Goal: Transaction & Acquisition: Purchase product/service

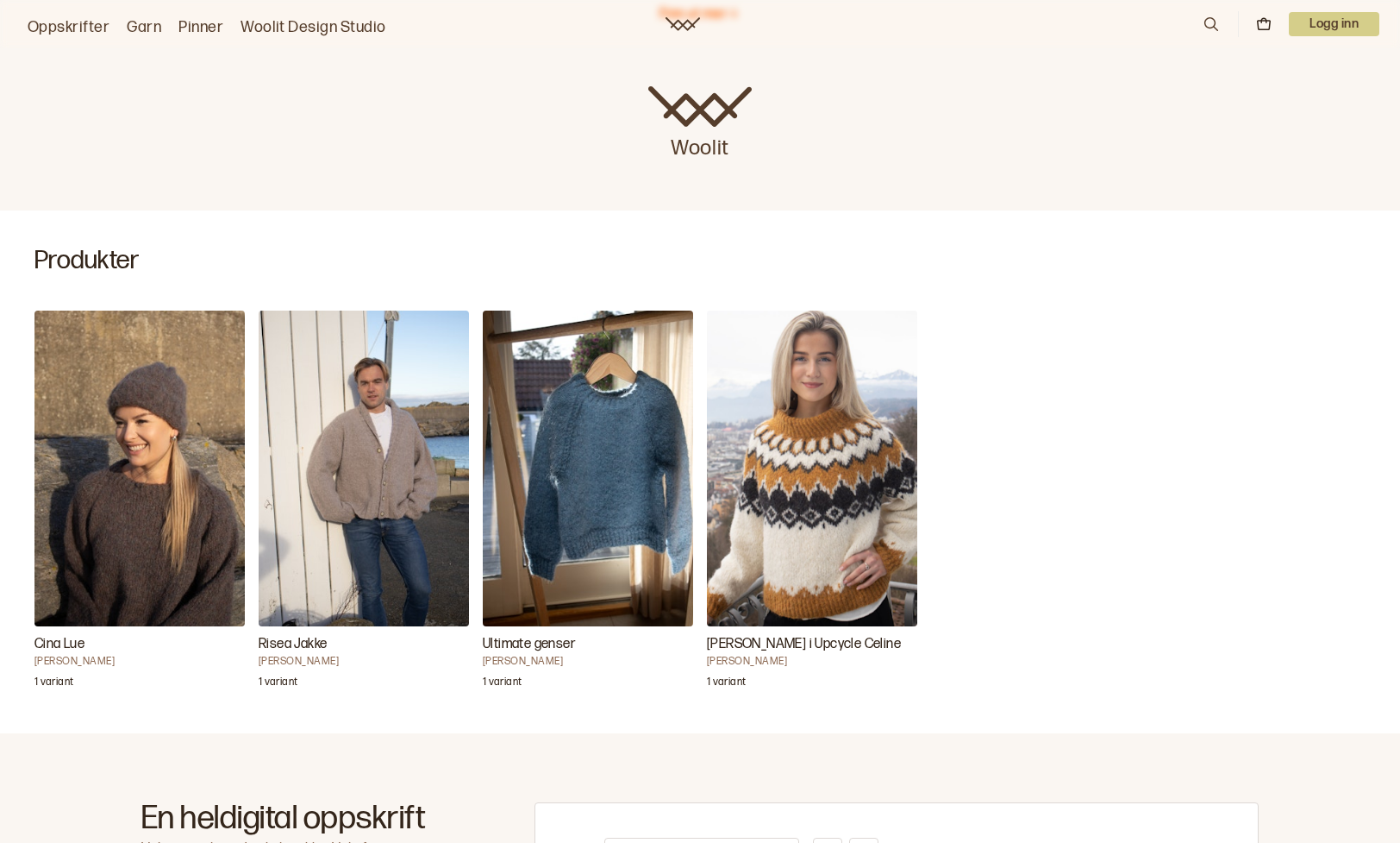
scroll to position [308, 0]
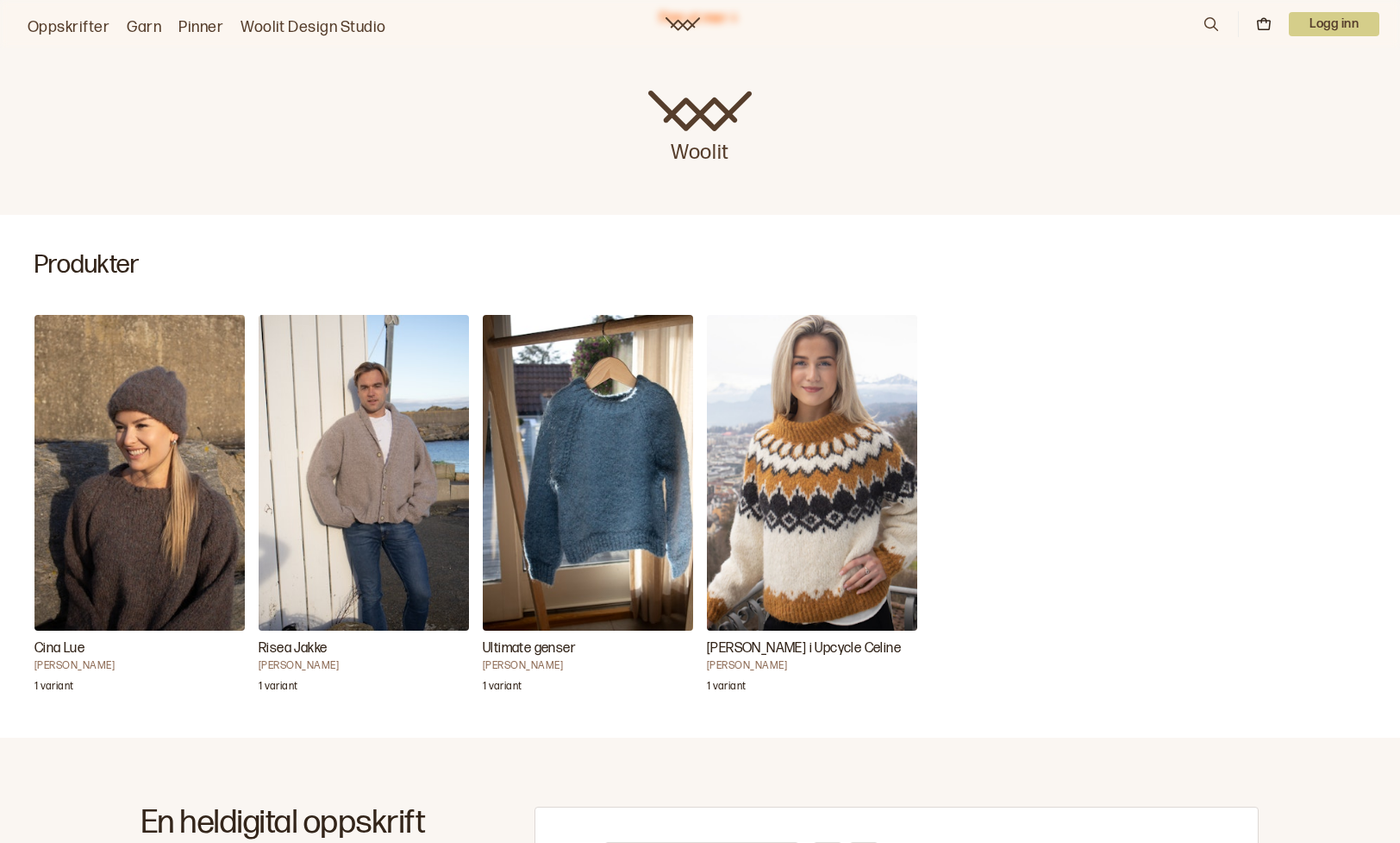
click at [64, 643] on h3 "Cina Lue" at bounding box center [140, 648] width 210 height 21
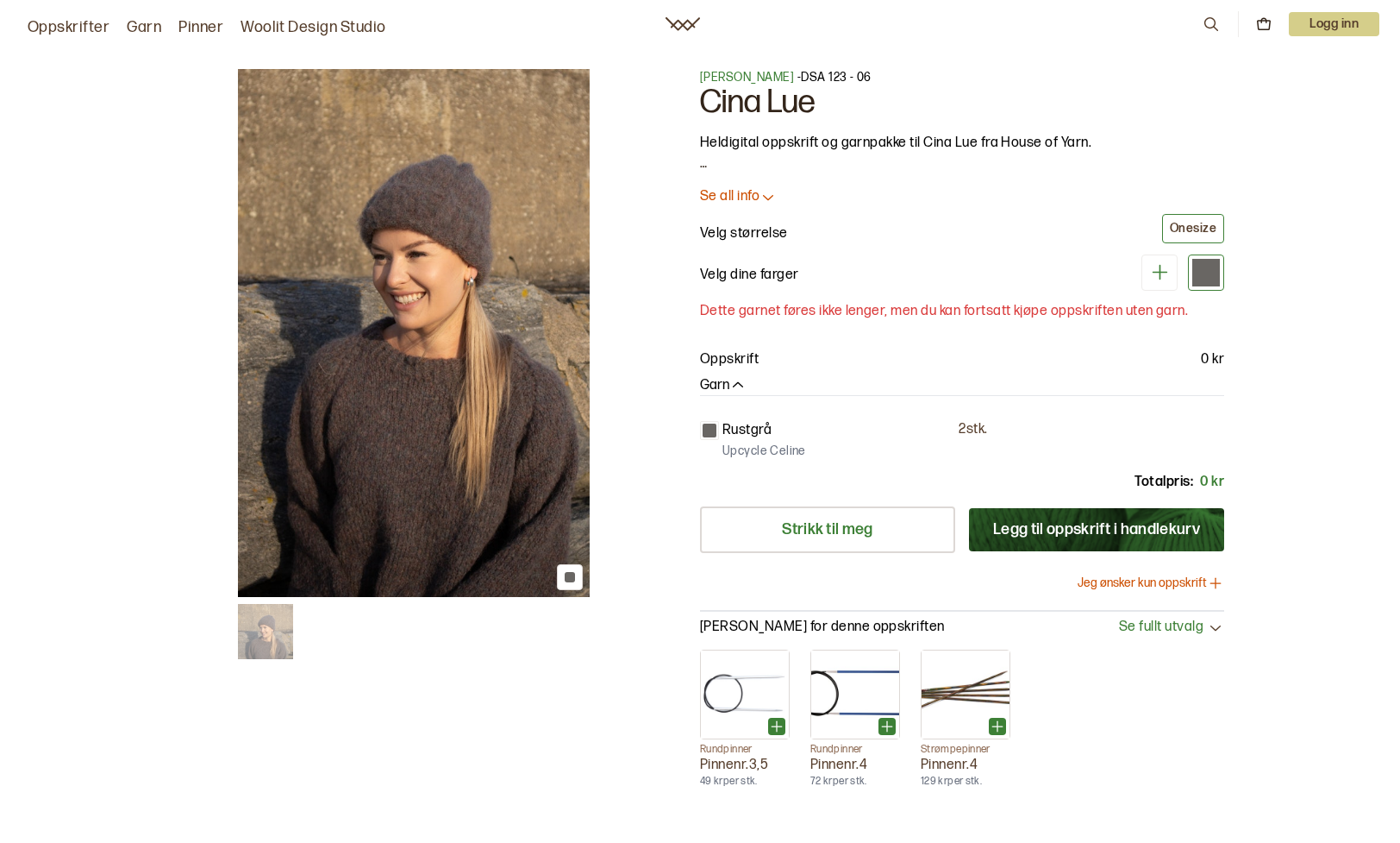
click at [1066, 531] on button "Legg til oppskrift i handlekurv" at bounding box center [1096, 529] width 255 height 43
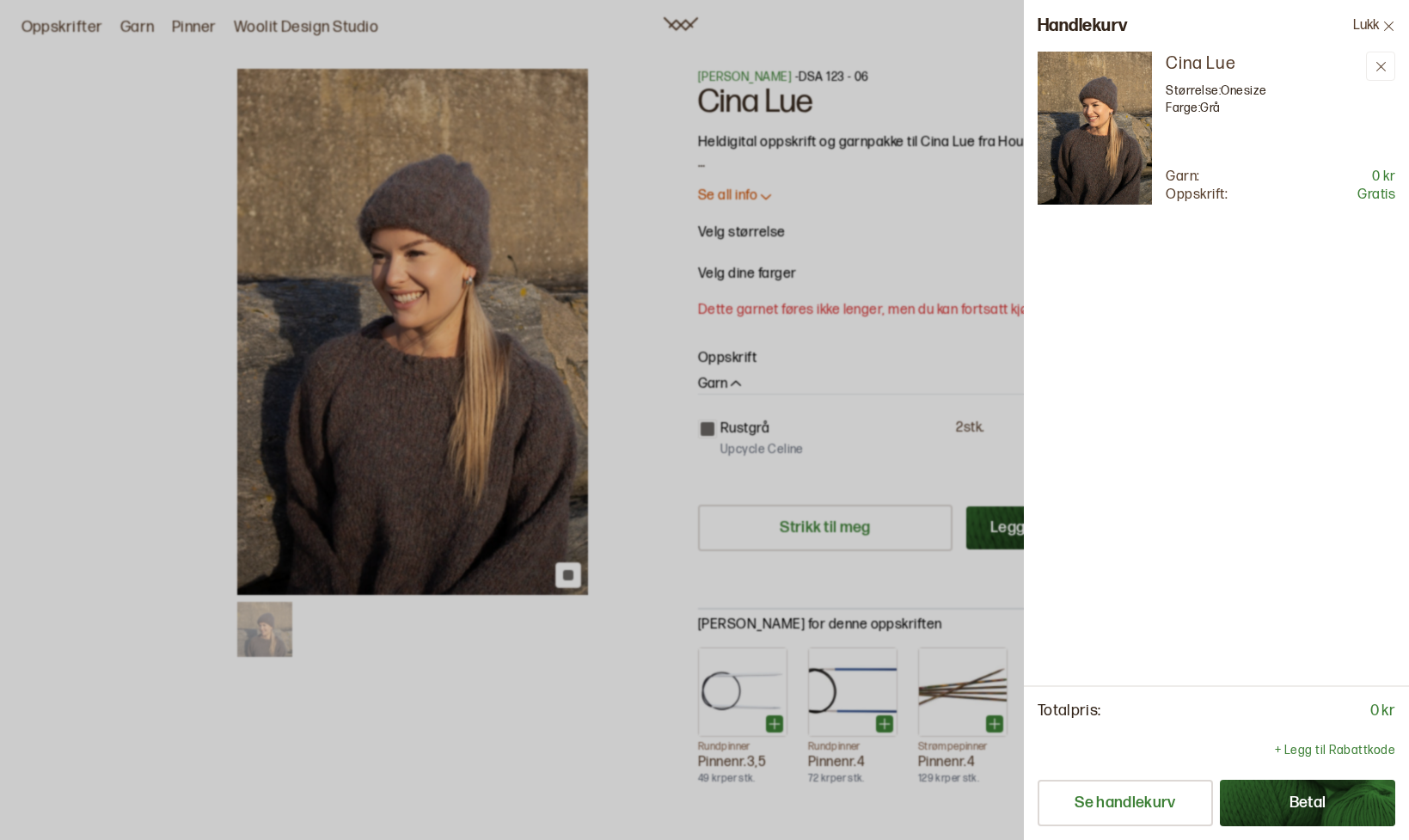
click at [1370, 18] on button "Lukk" at bounding box center [1374, 26] width 69 height 52
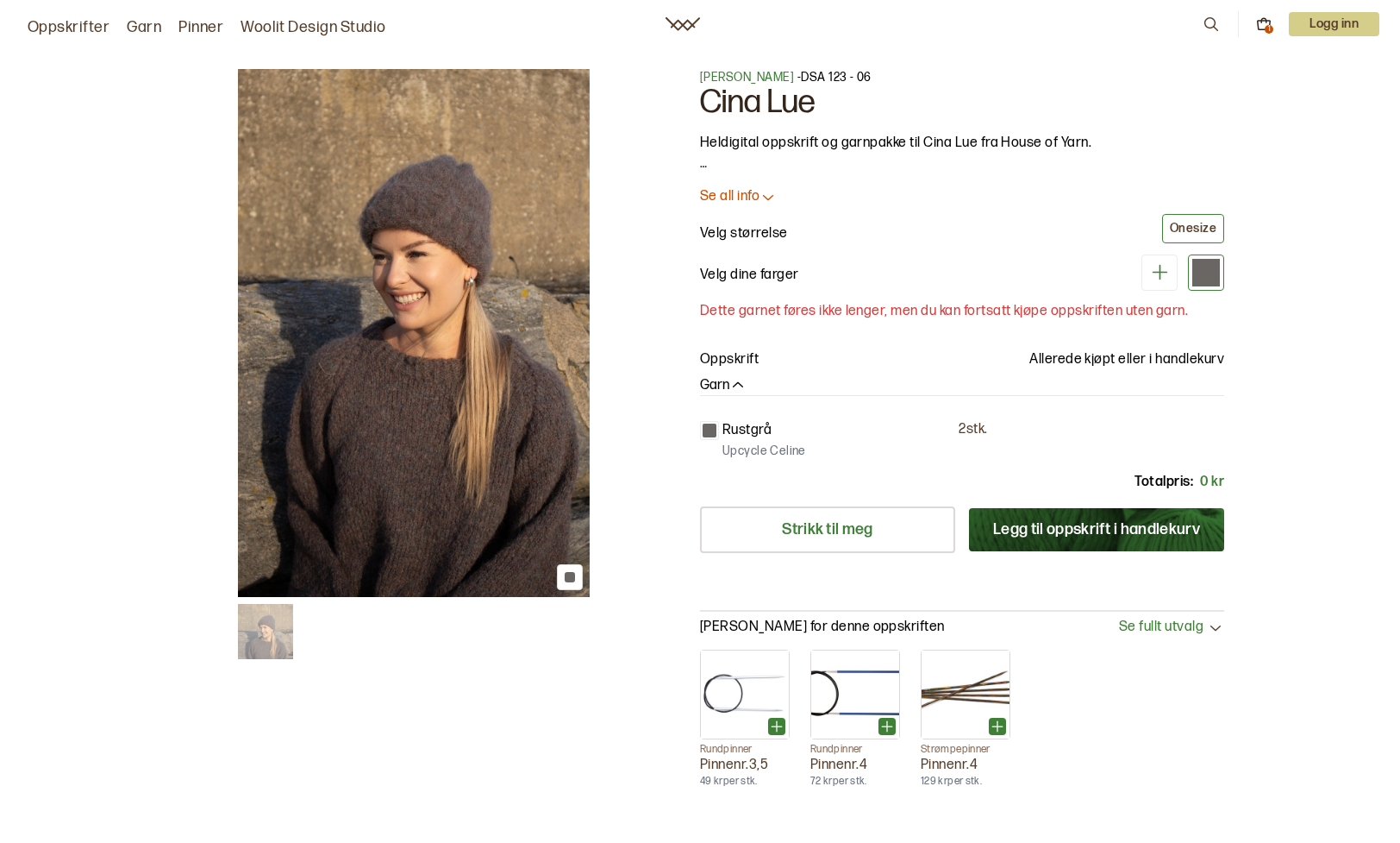
click at [1263, 16] on icon at bounding box center [1264, 24] width 16 height 16
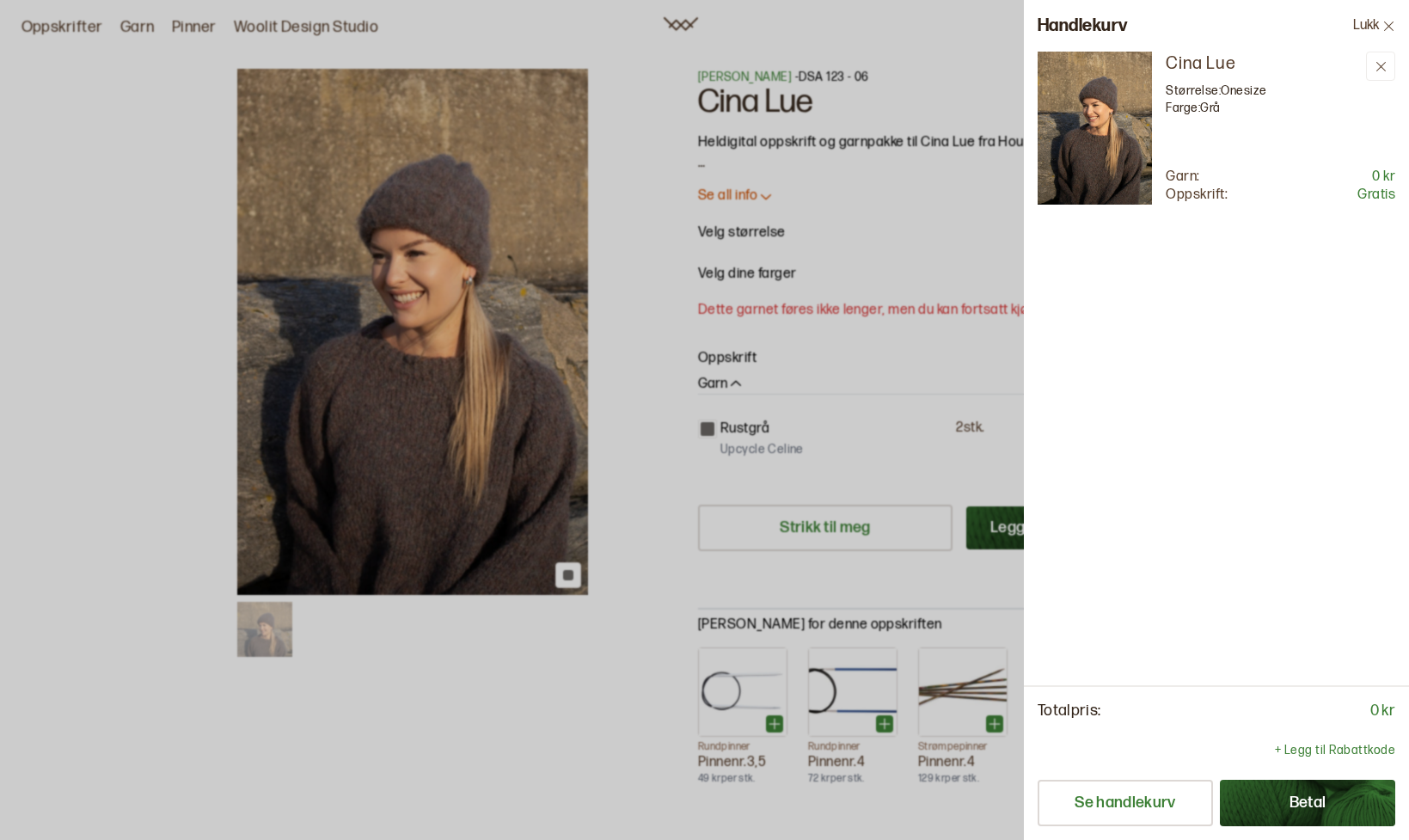
click at [1386, 191] on p "Gratis" at bounding box center [1376, 195] width 37 height 18
click at [1386, 20] on icon at bounding box center [1389, 26] width 13 height 13
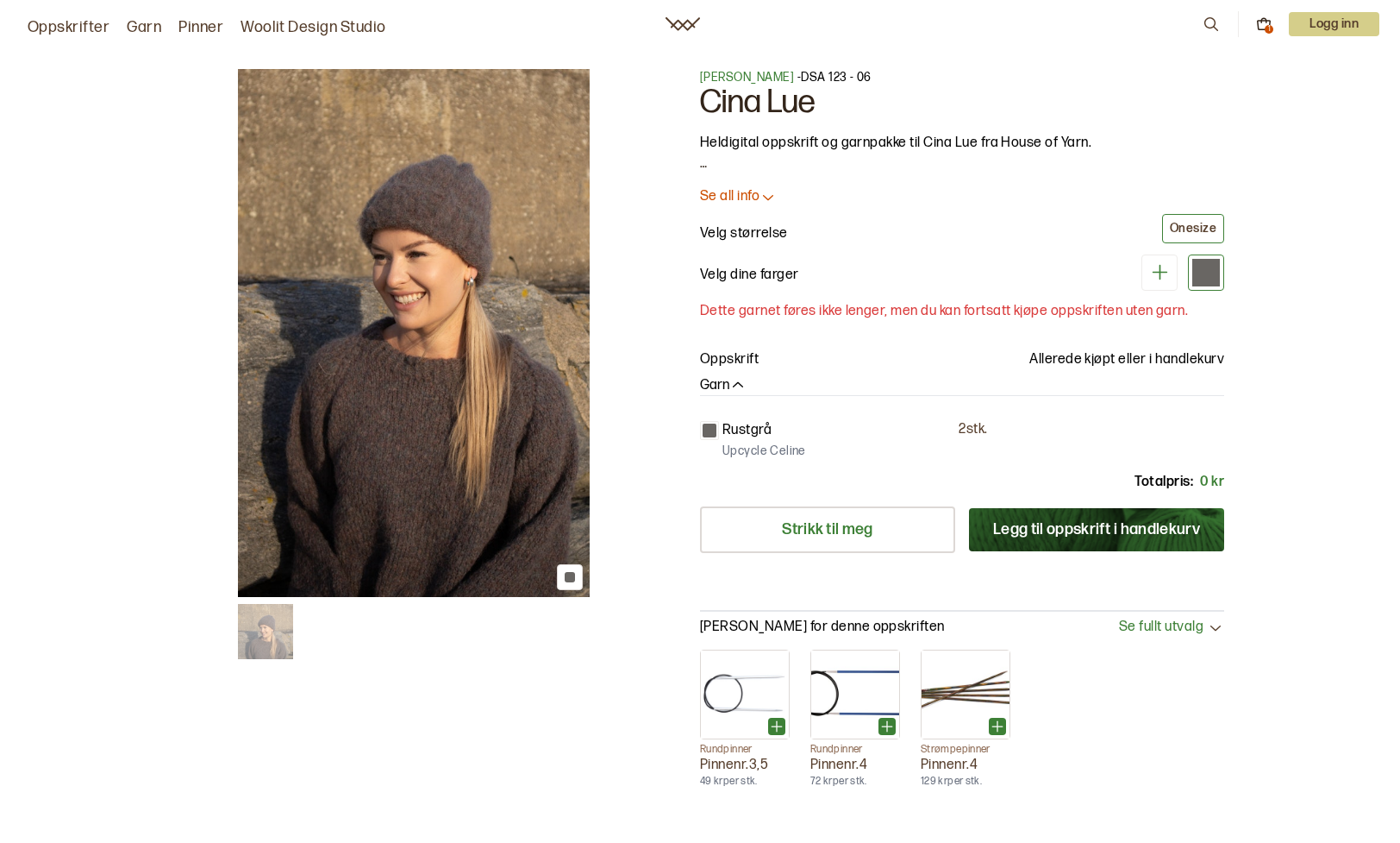
click at [1260, 18] on icon at bounding box center [1264, 24] width 16 height 16
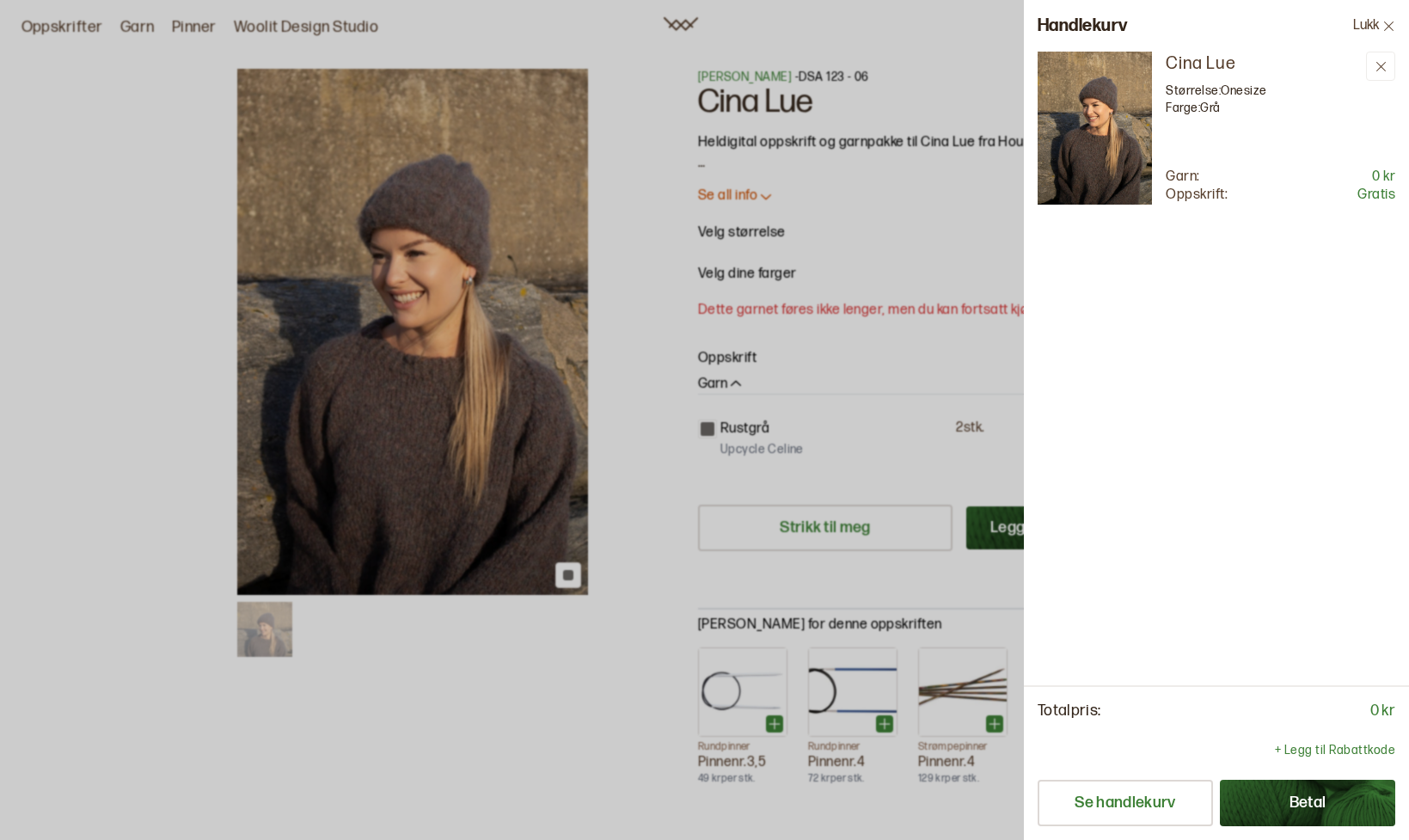
click at [983, 58] on div at bounding box center [704, 420] width 1409 height 840
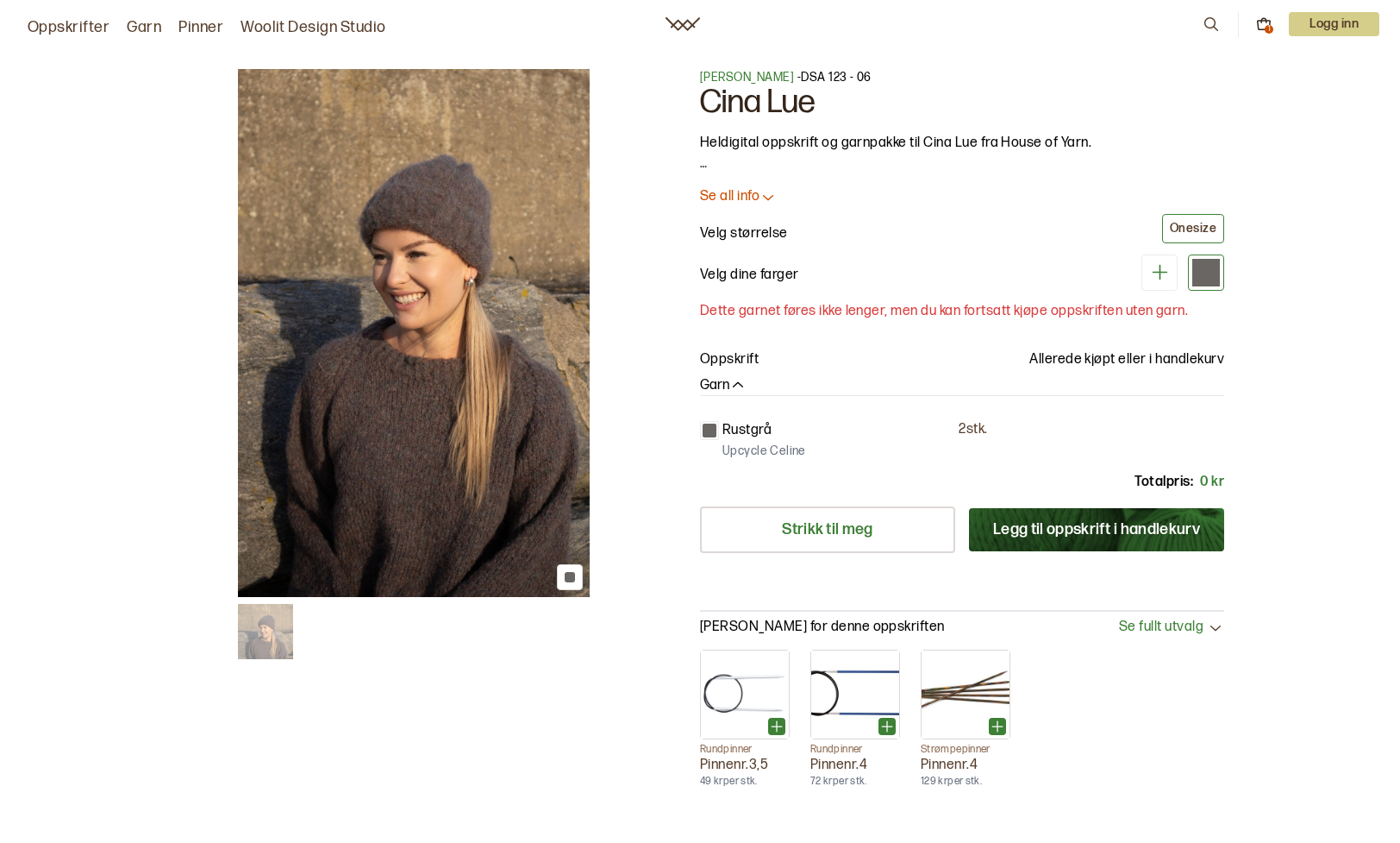
click at [1357, 18] on p "Logg inn" at bounding box center [1334, 24] width 91 height 24
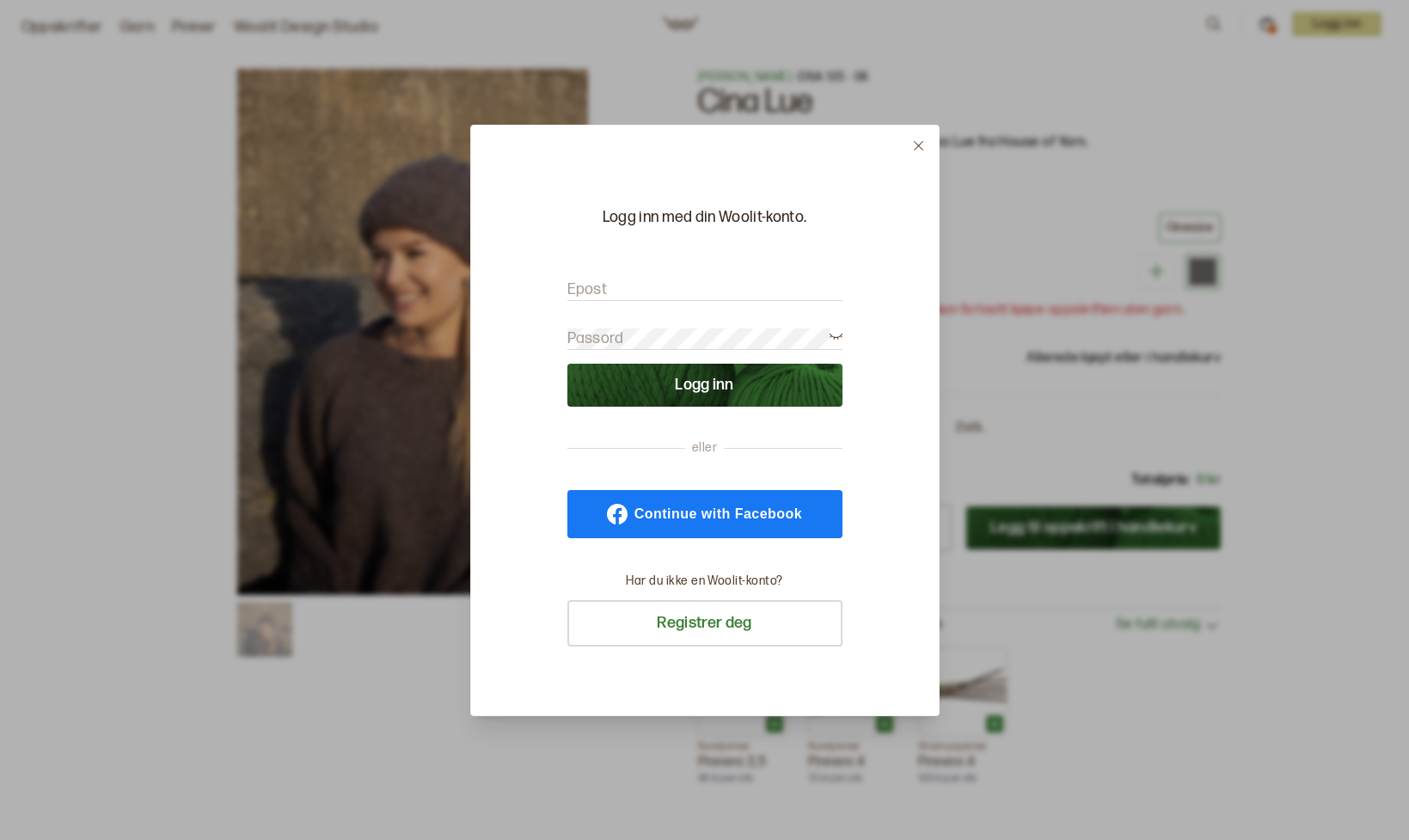
click at [692, 283] on input "Epost" at bounding box center [705, 290] width 276 height 22
type input "k"
click at [739, 615] on button "Registrer deg" at bounding box center [705, 623] width 276 height 47
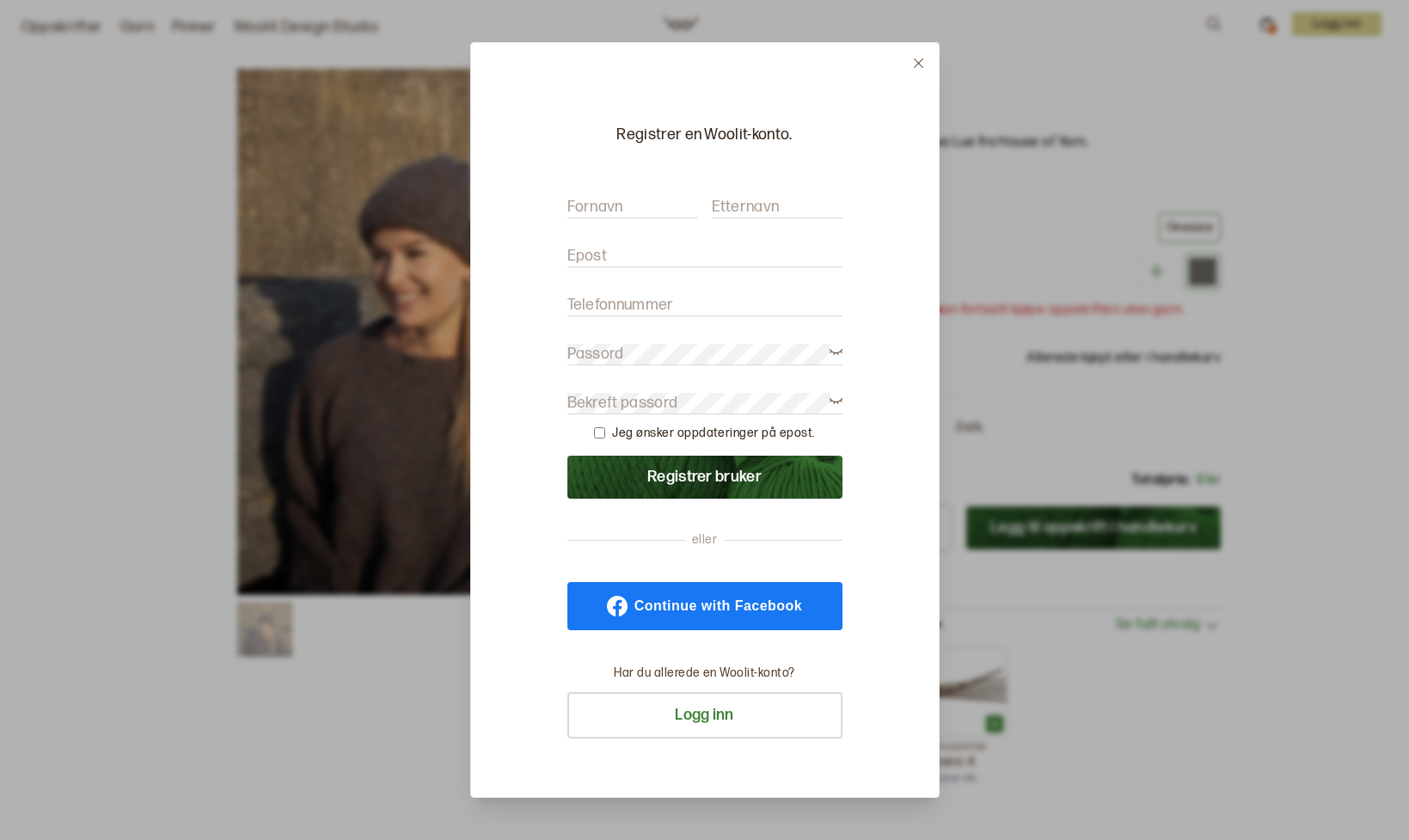
click at [1017, 209] on div at bounding box center [704, 420] width 1409 height 840
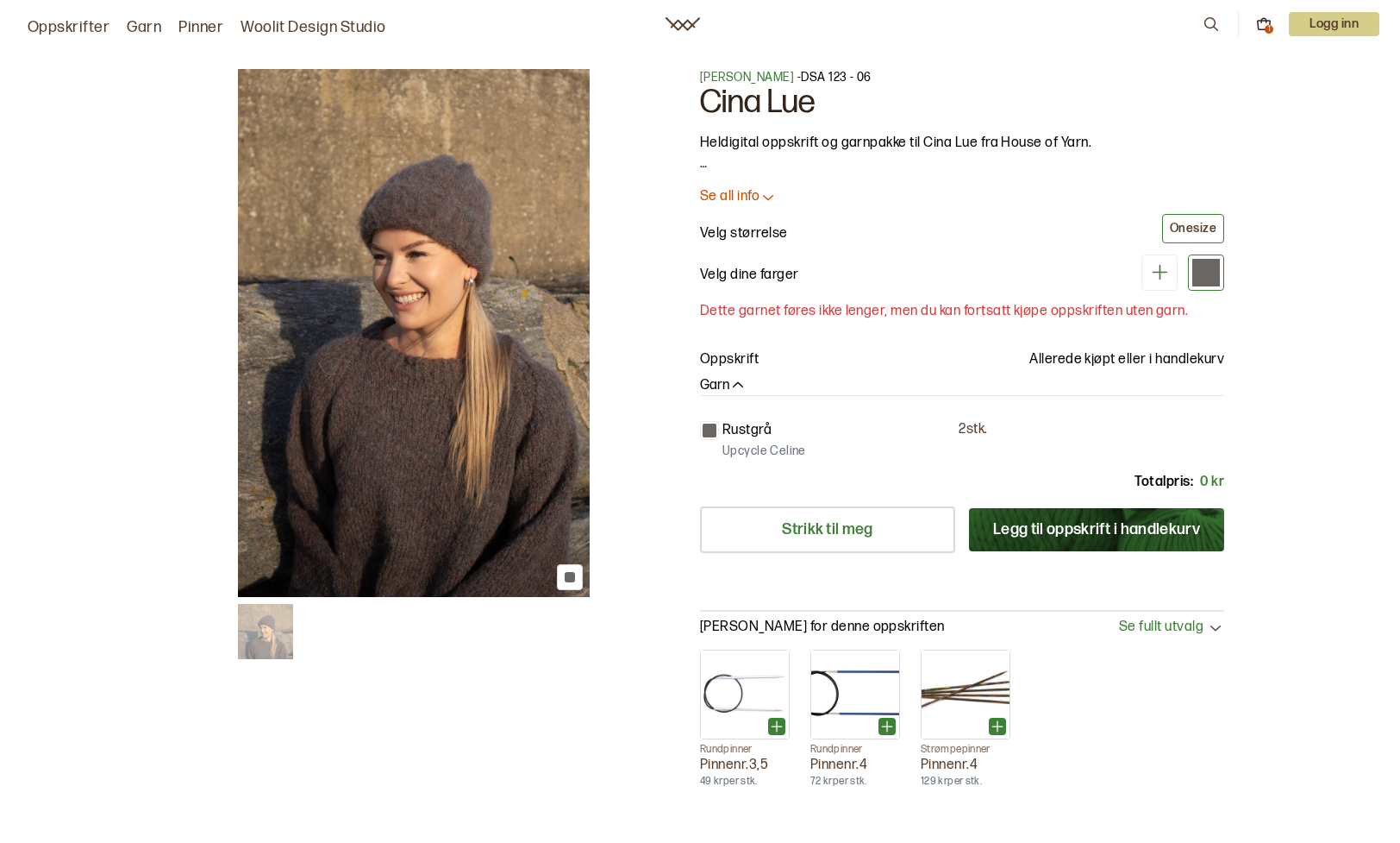
click at [1252, 694] on div "1 av 1 1 av 1 [PERSON_NAME] - DSA 123 - 06 Cina Lue Heldigital oppskrift og gar…" at bounding box center [700, 557] width 1400 height 1044
click at [433, 222] on img at bounding box center [414, 332] width 351 height 528
click at [570, 576] on div at bounding box center [569, 577] width 10 height 10
click at [569, 575] on div at bounding box center [569, 577] width 10 height 10
click at [499, 262] on img at bounding box center [414, 332] width 351 height 528
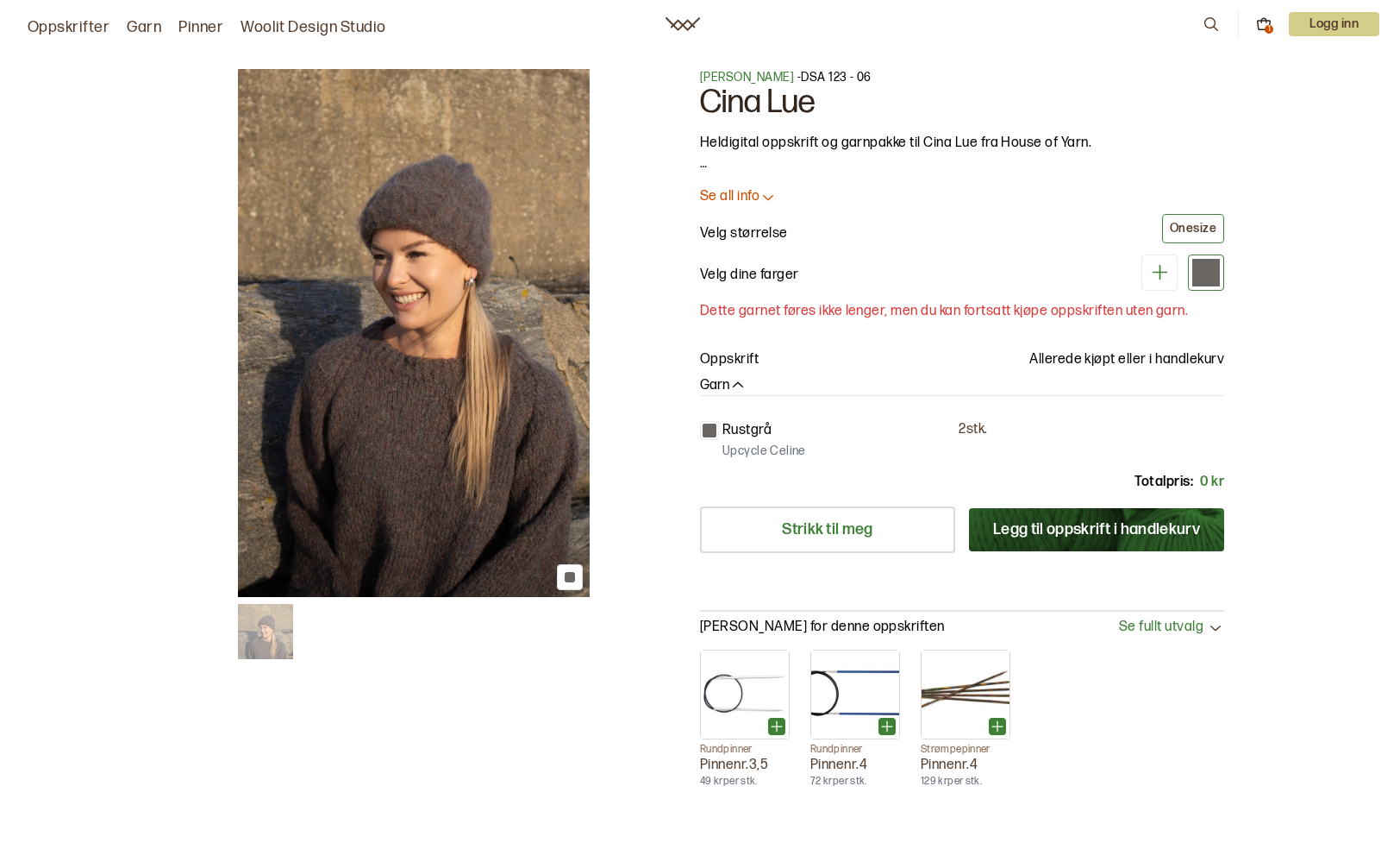
drag, startPoint x: 499, startPoint y: 262, endPoint x: 485, endPoint y: 246, distance: 21.3
click at [485, 246] on img at bounding box center [414, 332] width 351 height 528
drag, startPoint x: 485, startPoint y: 246, endPoint x: 469, endPoint y: 232, distance: 21.3
click at [469, 232] on img at bounding box center [414, 332] width 351 height 528
click at [756, 195] on p "Se all info" at bounding box center [729, 197] width 59 height 18
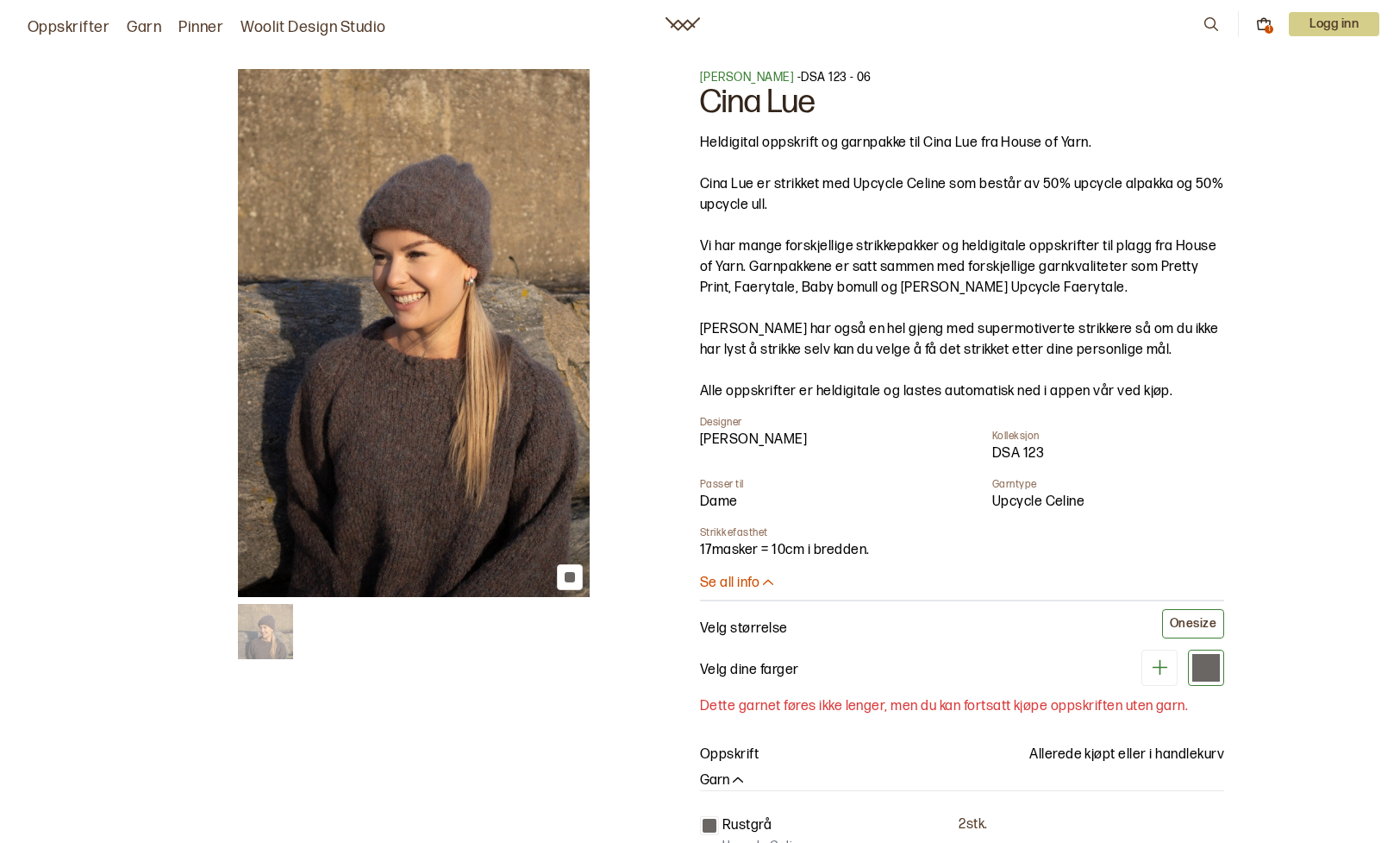
click at [1341, 19] on p "Logg inn" at bounding box center [1334, 24] width 91 height 24
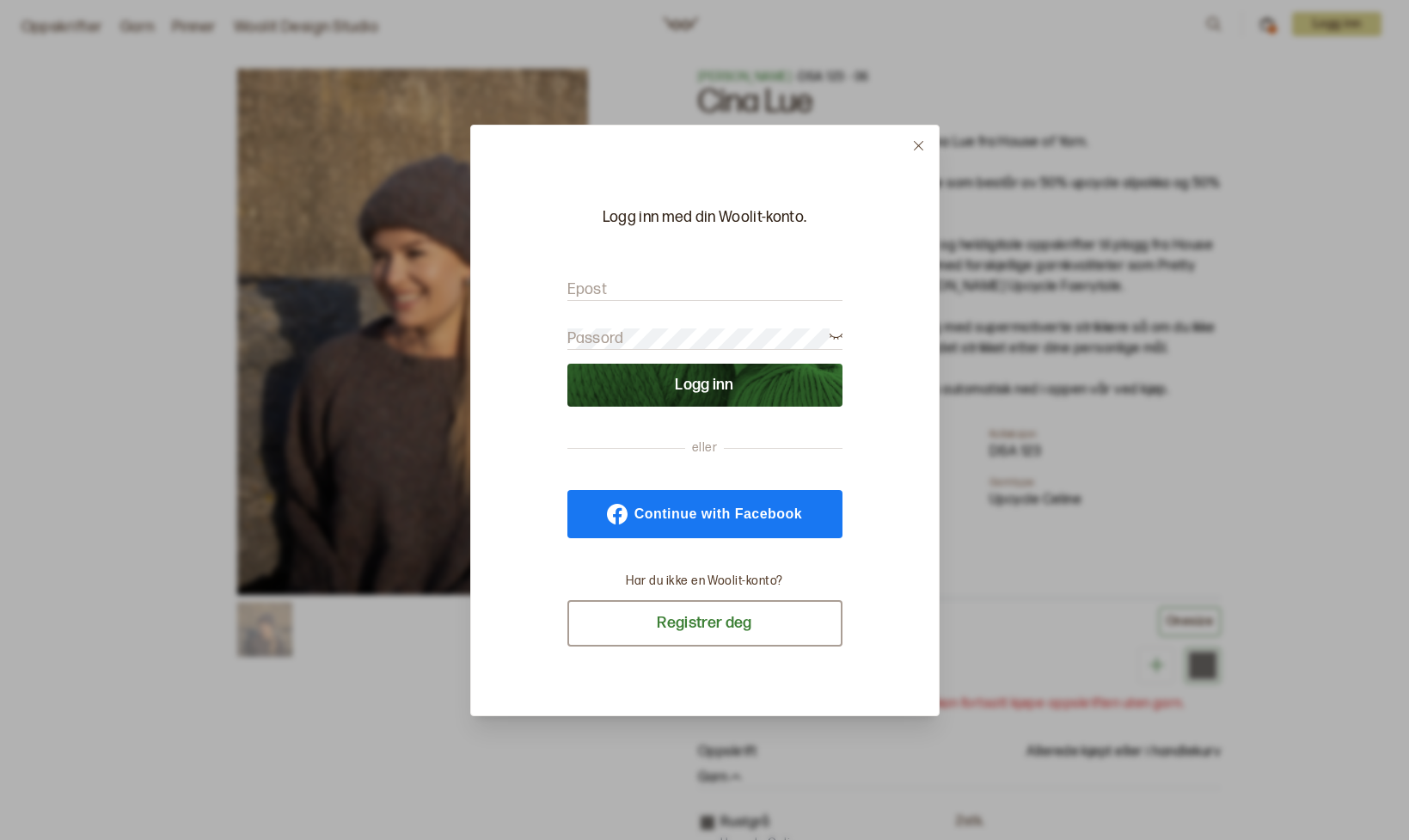
click at [682, 634] on button "Registrer deg" at bounding box center [705, 623] width 276 height 47
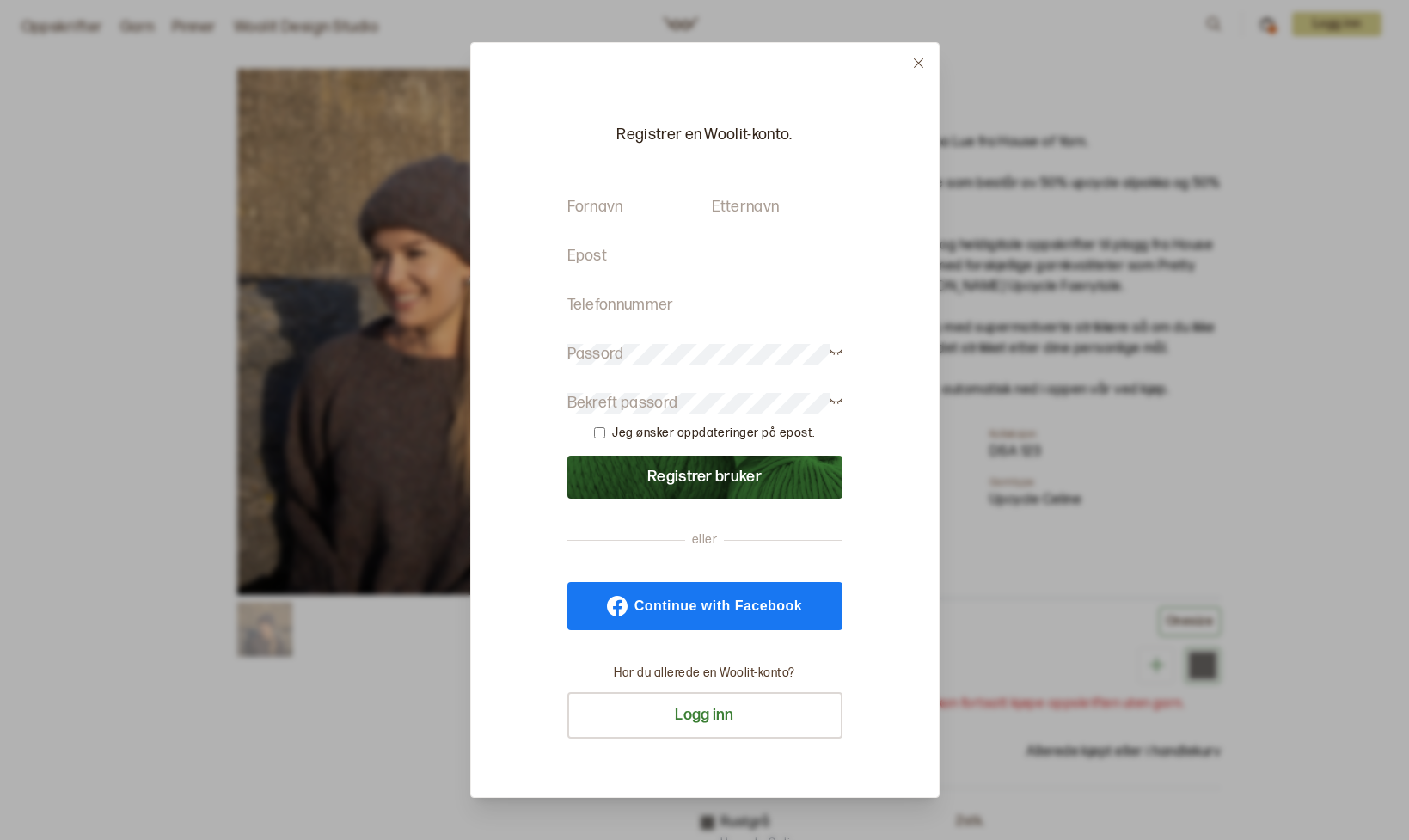
click at [589, 203] on label "Fornavn" at bounding box center [595, 207] width 56 height 21
click at [589, 203] on input "Fornavn" at bounding box center [632, 208] width 130 height 22
type input "[PERSON_NAME]"
click at [780, 195] on div "Fornavn [PERSON_NAME]" at bounding box center [705, 199] width 276 height 38
click at [754, 212] on label "Etternavn" at bounding box center [746, 207] width 68 height 21
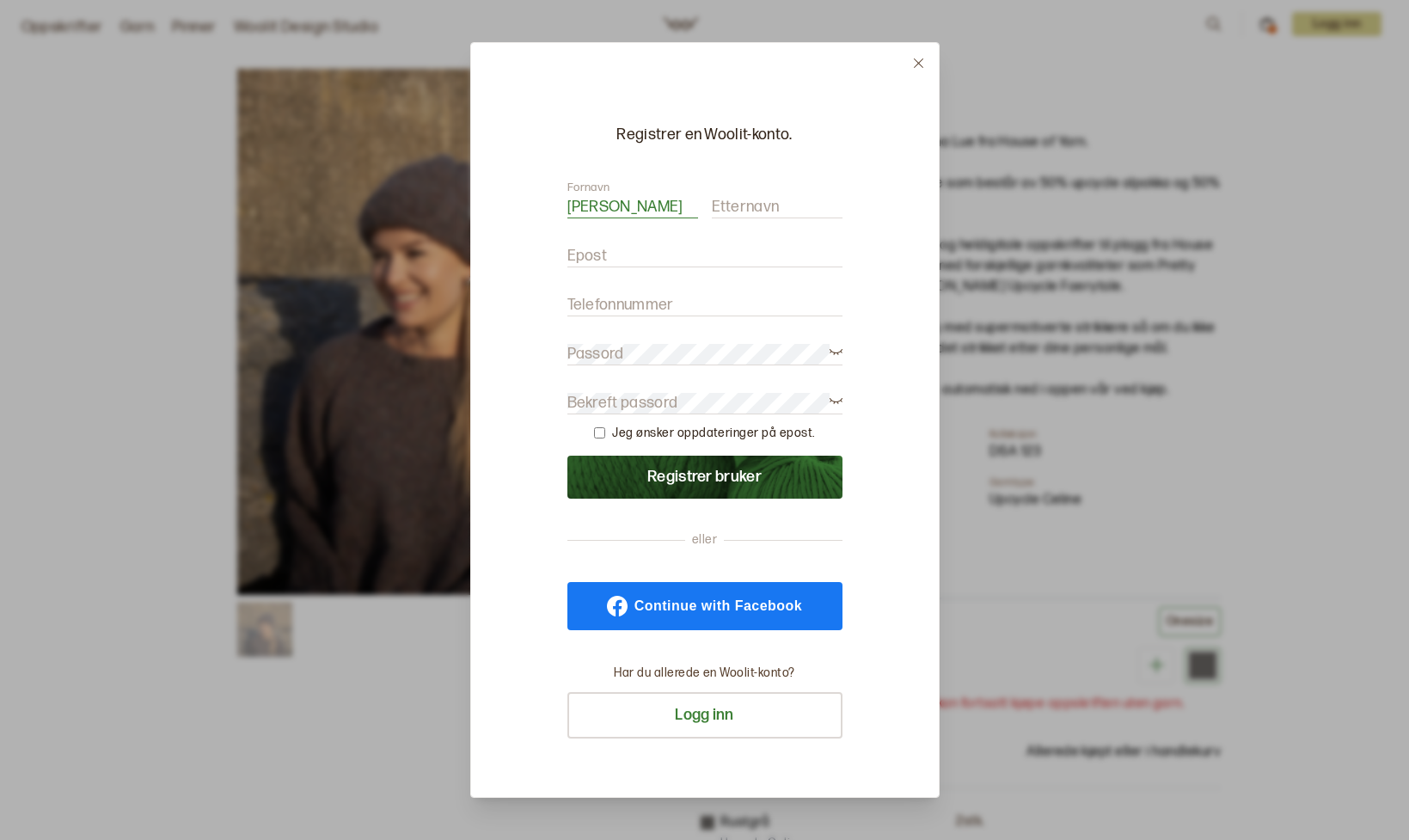
click at [754, 212] on input "Etternavn" at bounding box center [777, 208] width 130 height 22
type input "Rise"
click at [578, 258] on label "Epost" at bounding box center [588, 255] width 40 height 21
click at [578, 258] on input "Epost" at bounding box center [705, 256] width 276 height 22
type input "[EMAIL_ADDRESS][DOMAIN_NAME]"
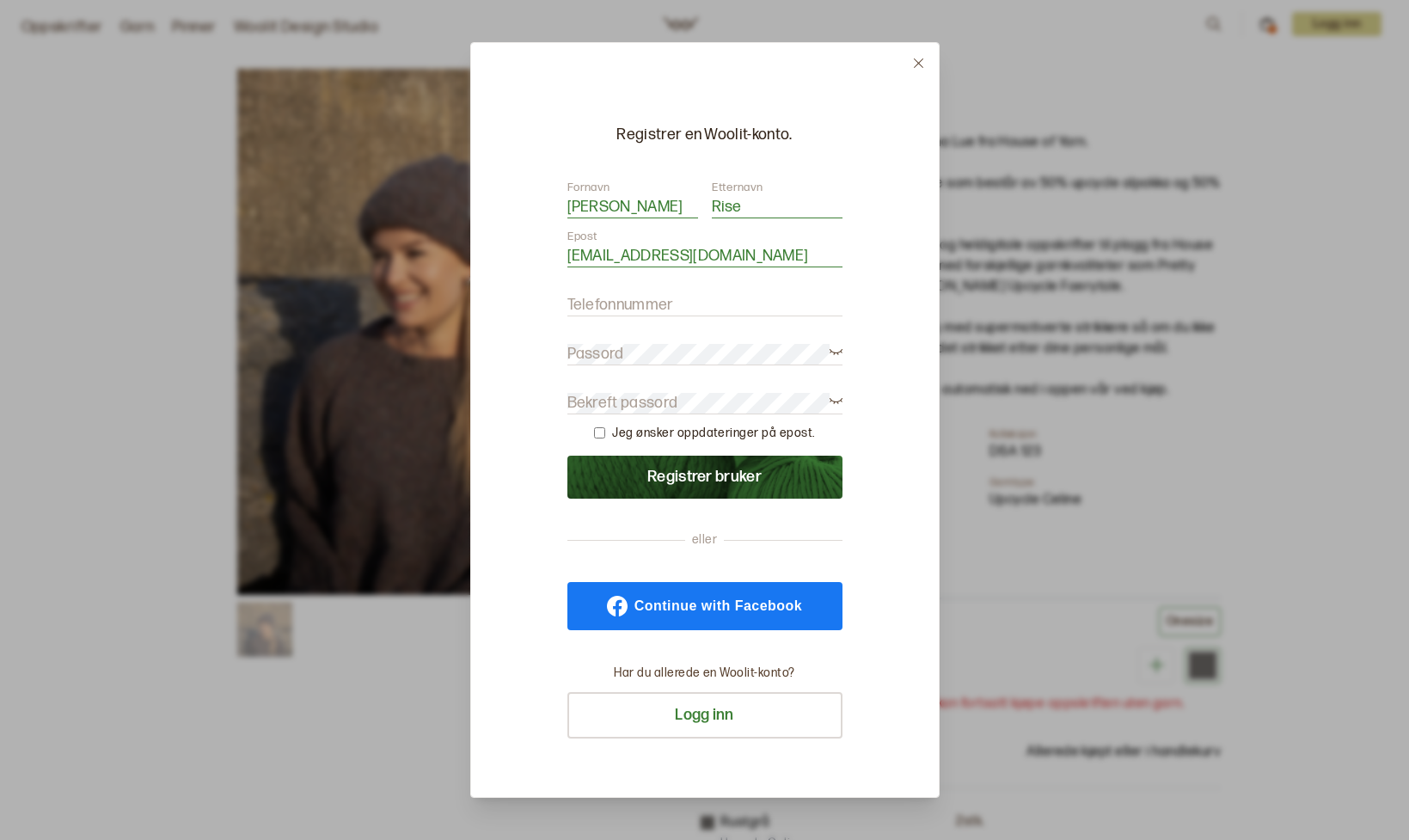
click at [663, 316] on form "Fornavn [PERSON_NAME] Rise Epost [EMAIL_ADDRESS][DOMAIN_NAME] Telefonnummer Pas…" at bounding box center [705, 339] width 276 height 319
click at [636, 292] on form "Fornavn [PERSON_NAME] Rise Epost [EMAIL_ADDRESS][DOMAIN_NAME] Telefonnummer Pas…" at bounding box center [705, 339] width 276 height 319
click at [619, 301] on label "Telefonnummer" at bounding box center [621, 305] width 107 height 21
click at [619, 301] on input "Telefonnummer" at bounding box center [705, 306] width 276 height 22
type input "1"
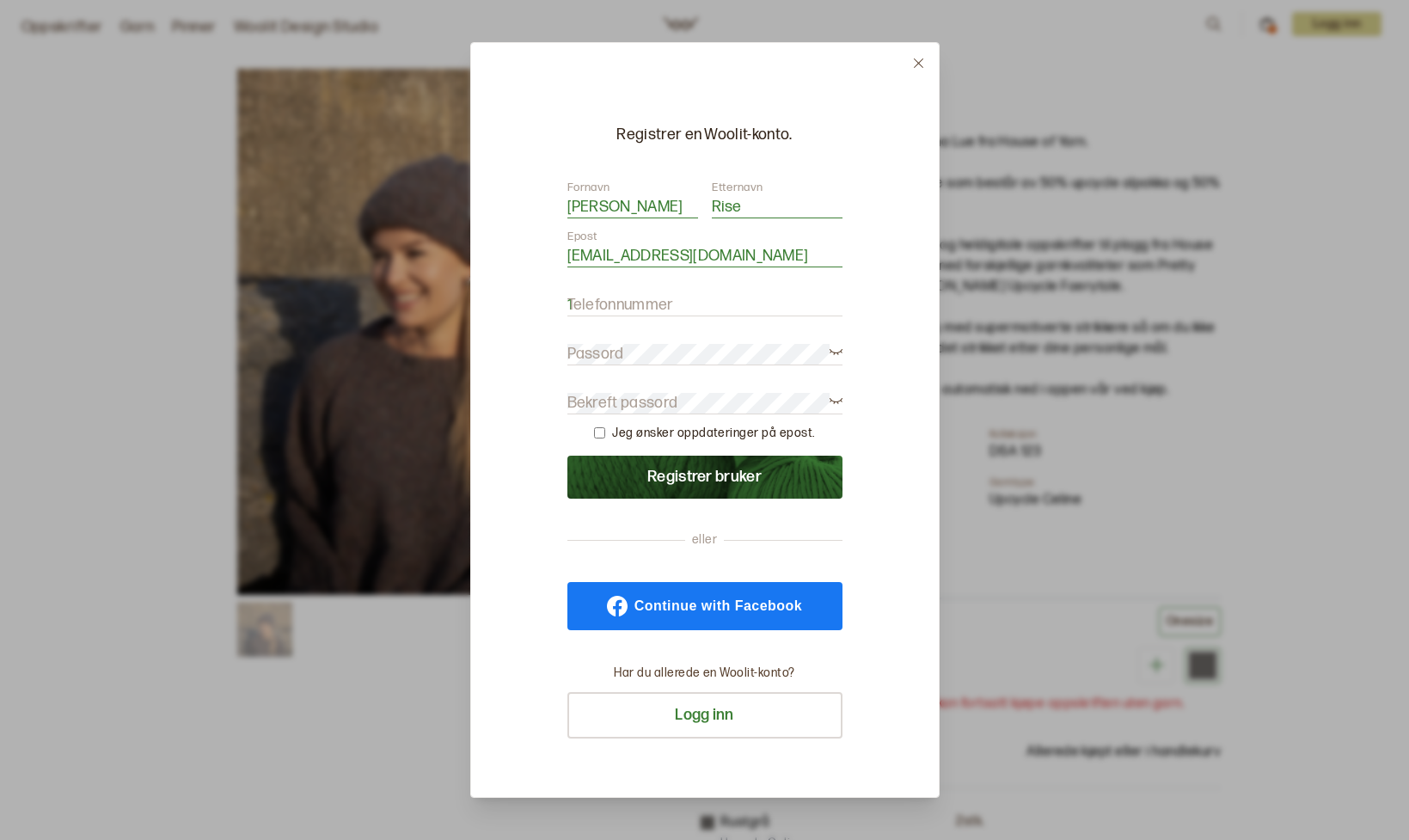
click at [838, 299] on input "1" at bounding box center [705, 306] width 276 height 22
type input "93812964"
click at [632, 387] on form "Fornavn [PERSON_NAME] Rise Epost [EMAIL_ADDRESS][DOMAIN_NAME] Telefonnummer 938…" at bounding box center [705, 339] width 276 height 319
click at [627, 399] on label "Bekreft passord" at bounding box center [623, 403] width 111 height 21
click at [832, 348] on icon at bounding box center [836, 350] width 13 height 13
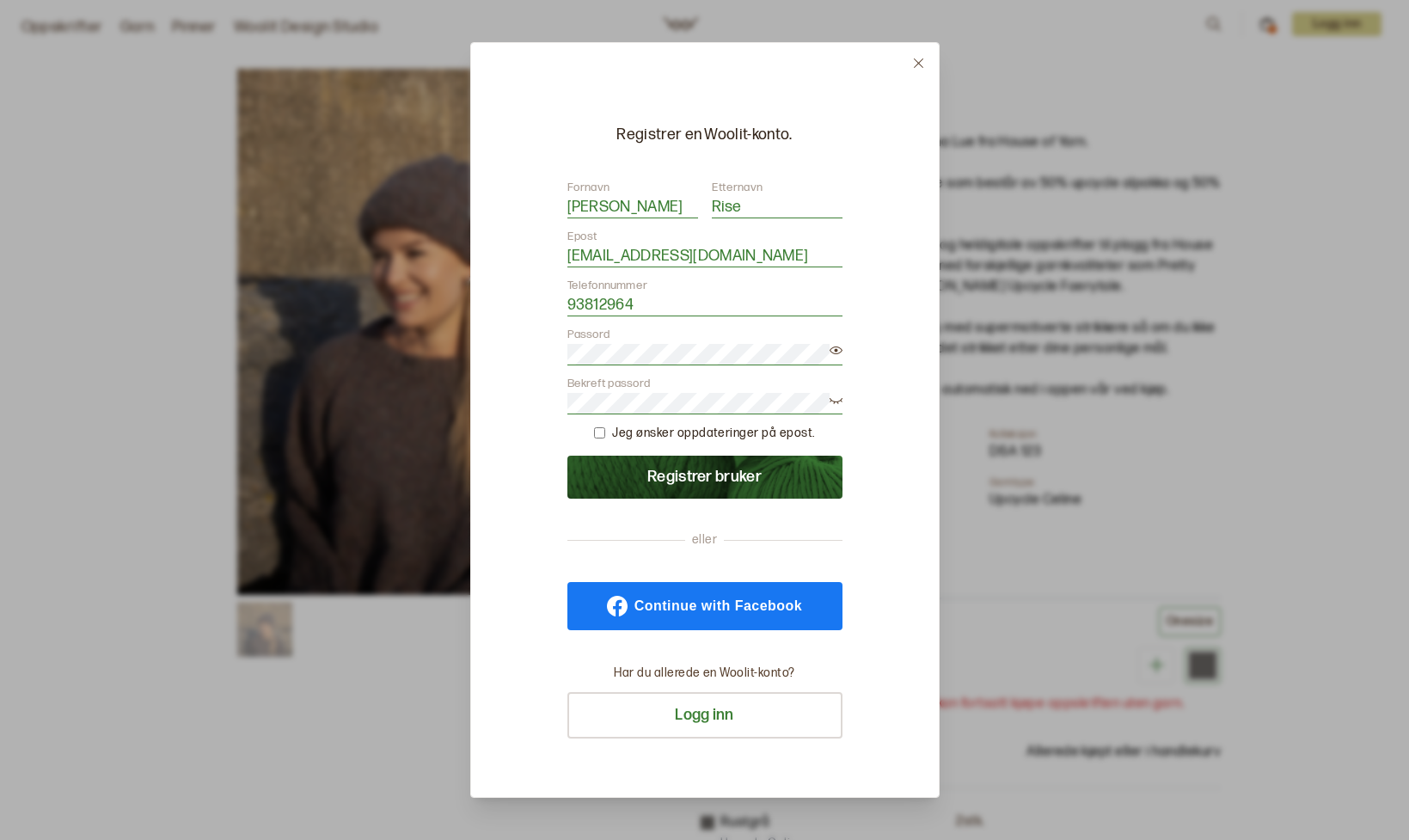
click at [834, 398] on icon at bounding box center [836, 399] width 13 height 13
click at [694, 477] on button "Registrer bruker" at bounding box center [705, 476] width 276 height 43
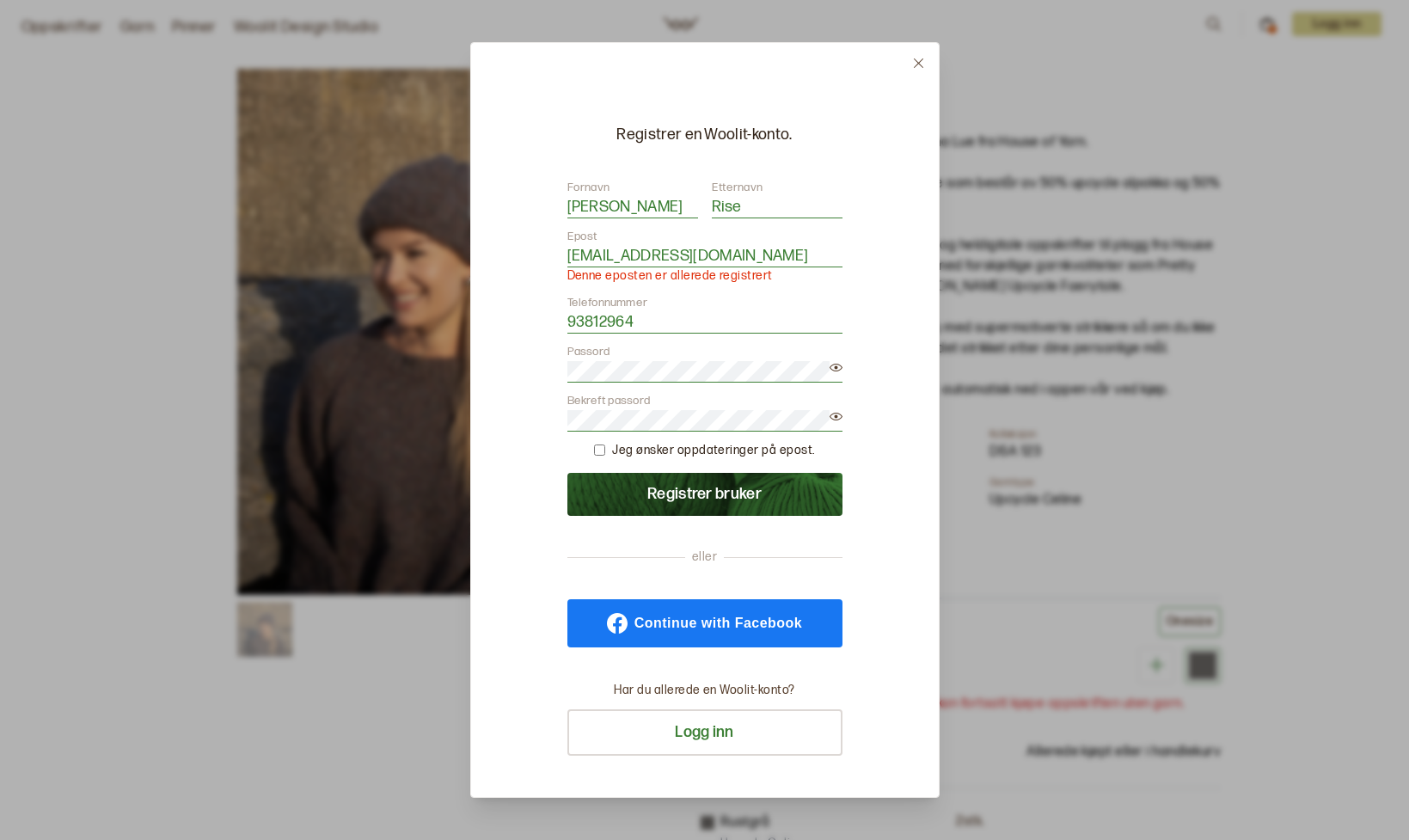
click at [722, 733] on button "Logg inn" at bounding box center [705, 731] width 276 height 47
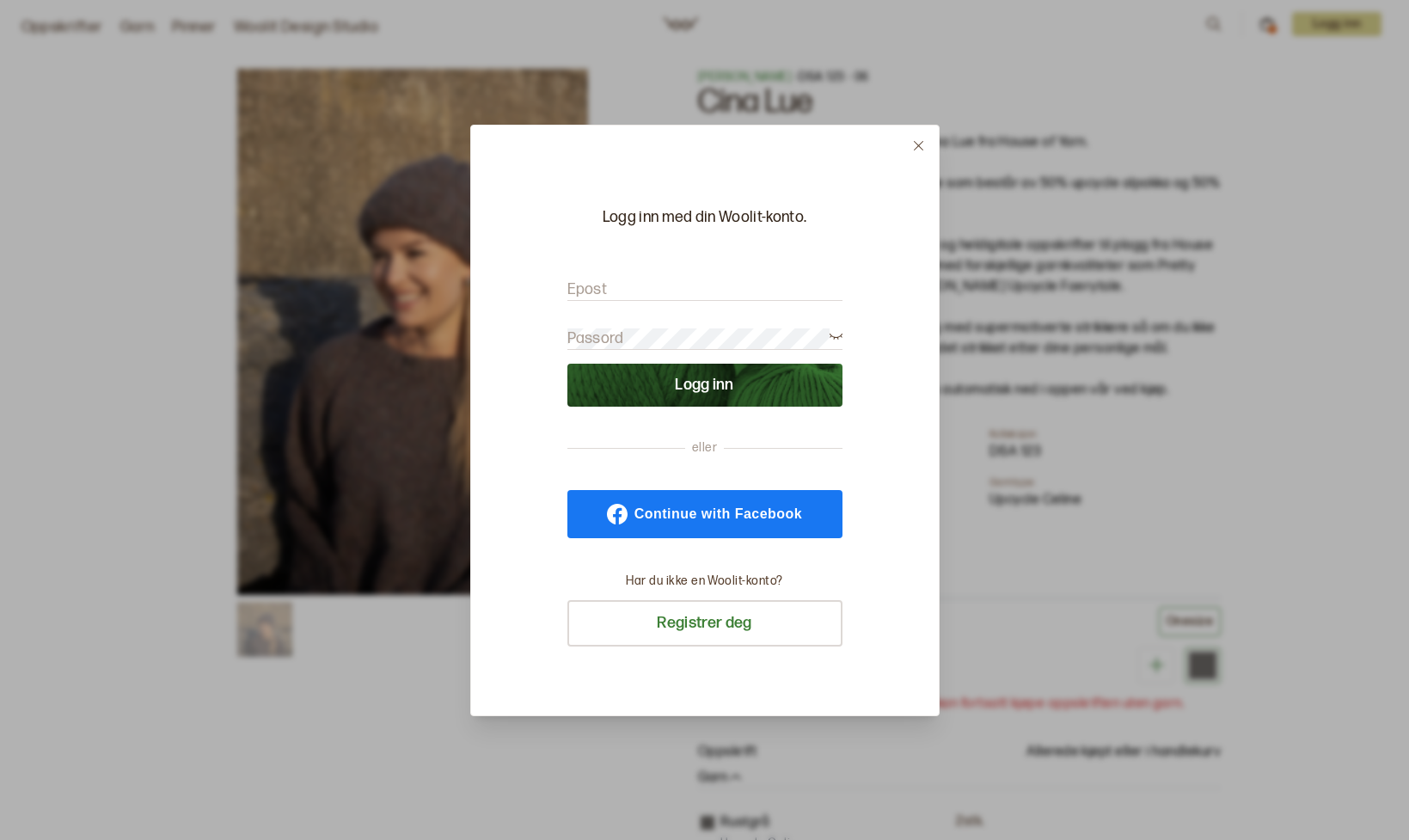
click at [629, 290] on input "Epost" at bounding box center [705, 290] width 276 height 22
type input "[EMAIL_ADDRESS][DOMAIN_NAME]"
click at [609, 332] on label "Passord" at bounding box center [596, 338] width 57 height 21
click at [715, 389] on button "Logg inn" at bounding box center [705, 385] width 276 height 43
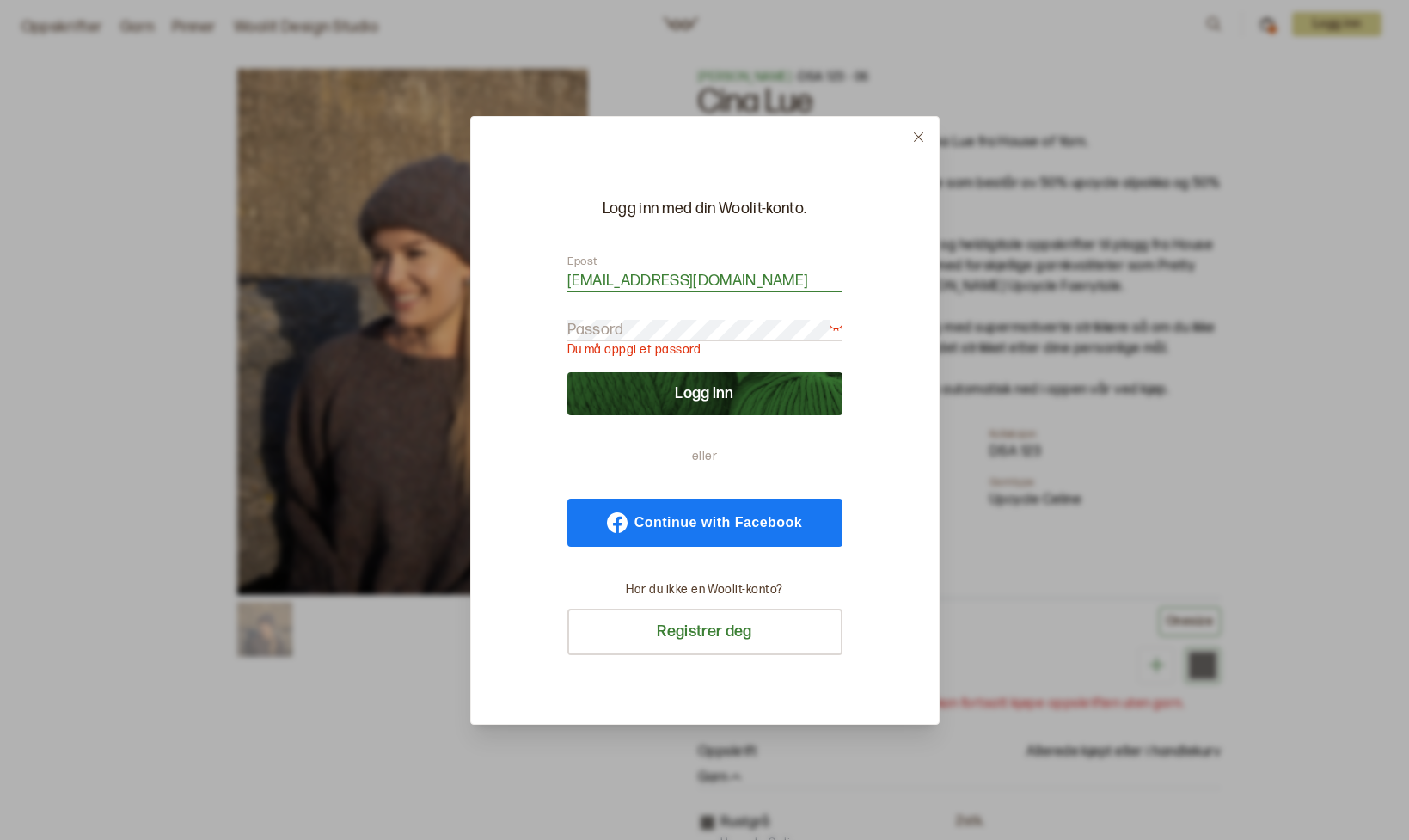
click at [691, 395] on button "Logg inn" at bounding box center [705, 393] width 276 height 43
click at [691, 394] on button "Logg inn" at bounding box center [705, 393] width 276 height 43
click at [691, 390] on button "Logg inn" at bounding box center [705, 393] width 276 height 43
click at [799, 318] on form "Epost [EMAIL_ADDRESS][DOMAIN_NAME] Passord Du må oppgi et passord Logg inn" at bounding box center [705, 334] width 276 height 161
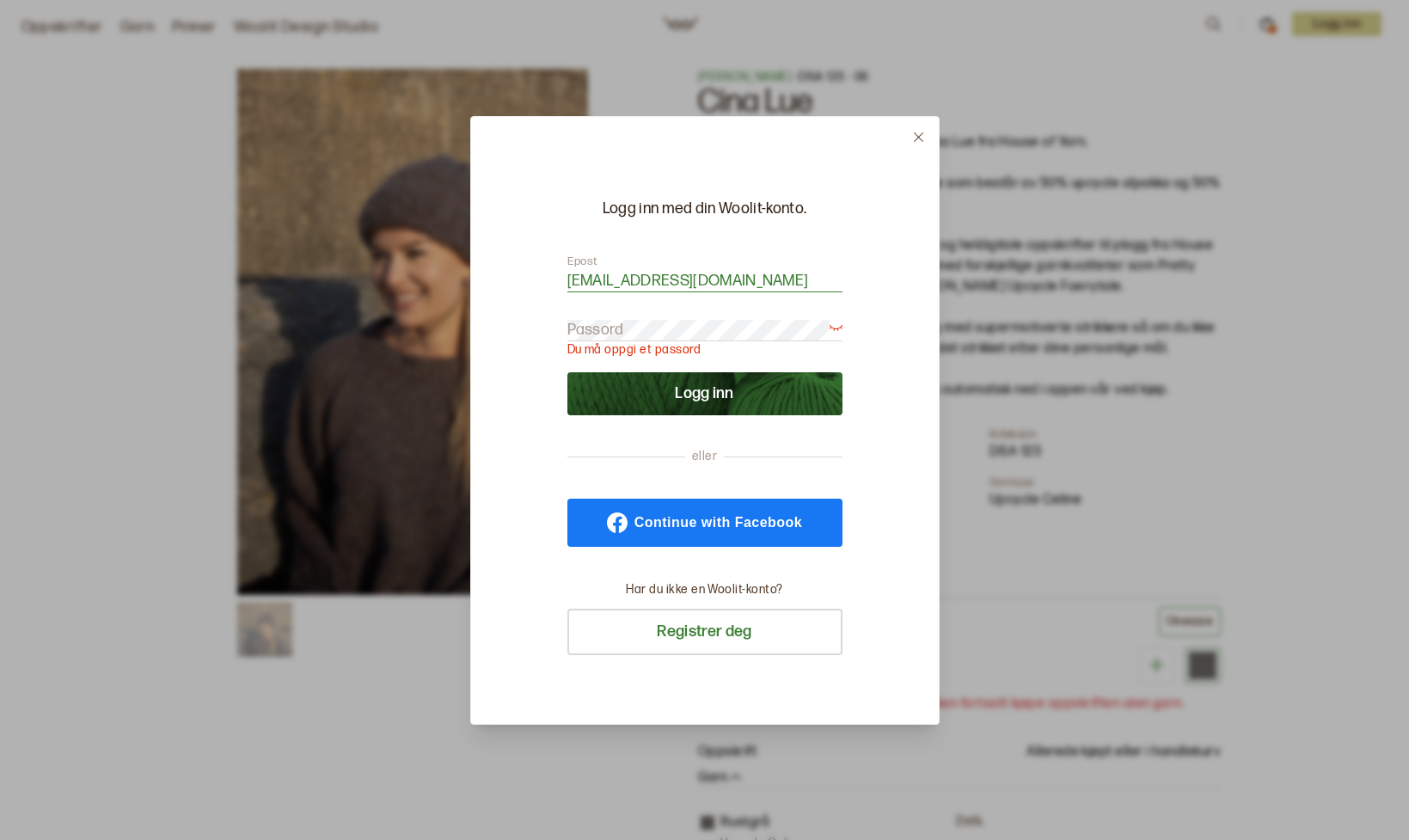
click at [837, 323] on icon at bounding box center [836, 326] width 13 height 13
click at [836, 321] on icon at bounding box center [836, 326] width 13 height 13
click at [622, 338] on label "Passord" at bounding box center [596, 329] width 57 height 21
click at [568, 372] on button "Logg inn" at bounding box center [705, 393] width 276 height 43
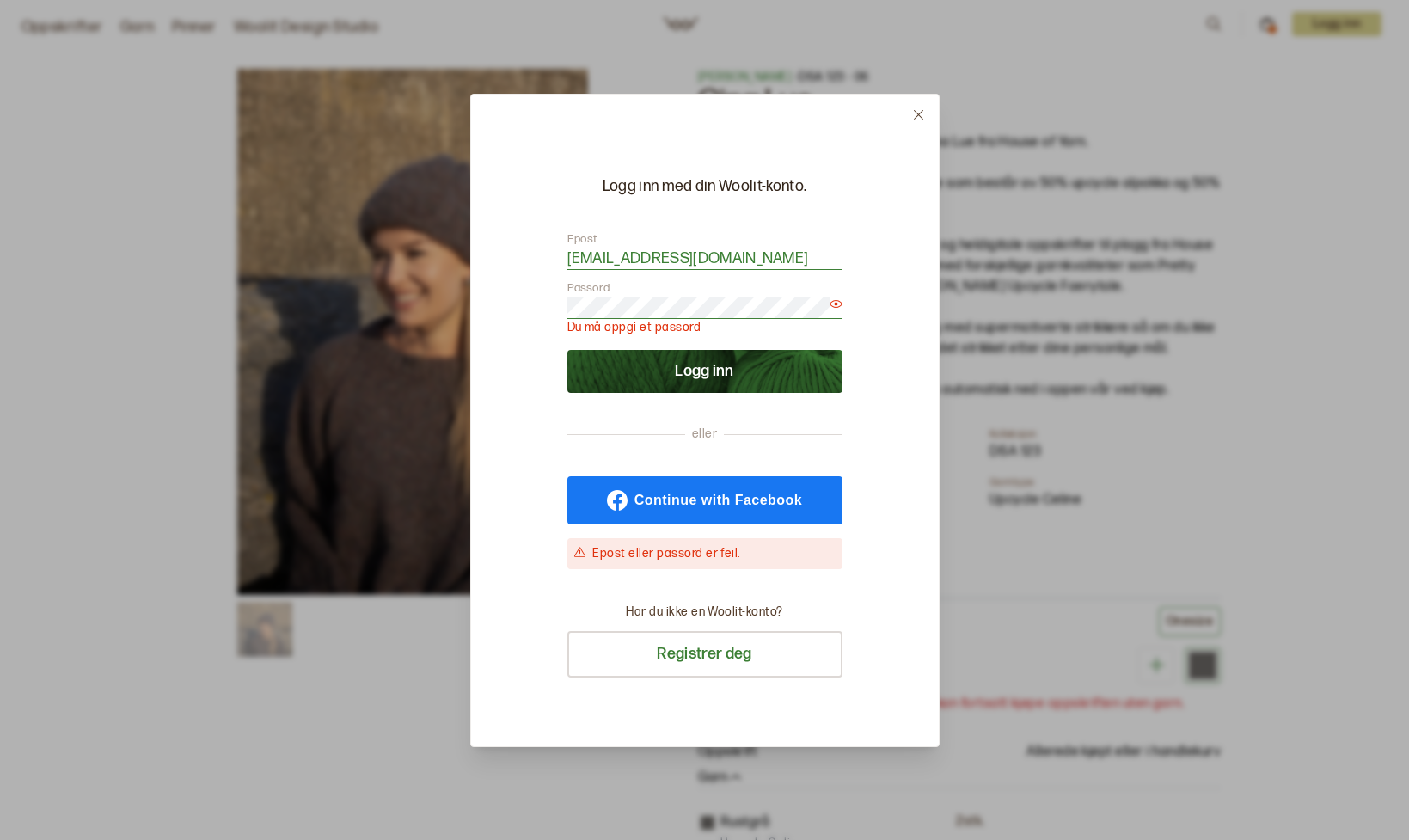
click at [663, 556] on div "Epost eller passord er feil." at bounding box center [714, 553] width 243 height 17
click at [694, 430] on span "eller" at bounding box center [704, 433] width 38 height 17
click at [668, 295] on form "Epost [EMAIL_ADDRESS][DOMAIN_NAME] Passord Du må oppgi et passord Logg inn" at bounding box center [705, 311] width 276 height 161
click at [666, 296] on form "Epost [EMAIL_ADDRESS][DOMAIN_NAME] Passord Du må oppgi et passord Logg inn" at bounding box center [705, 311] width 276 height 161
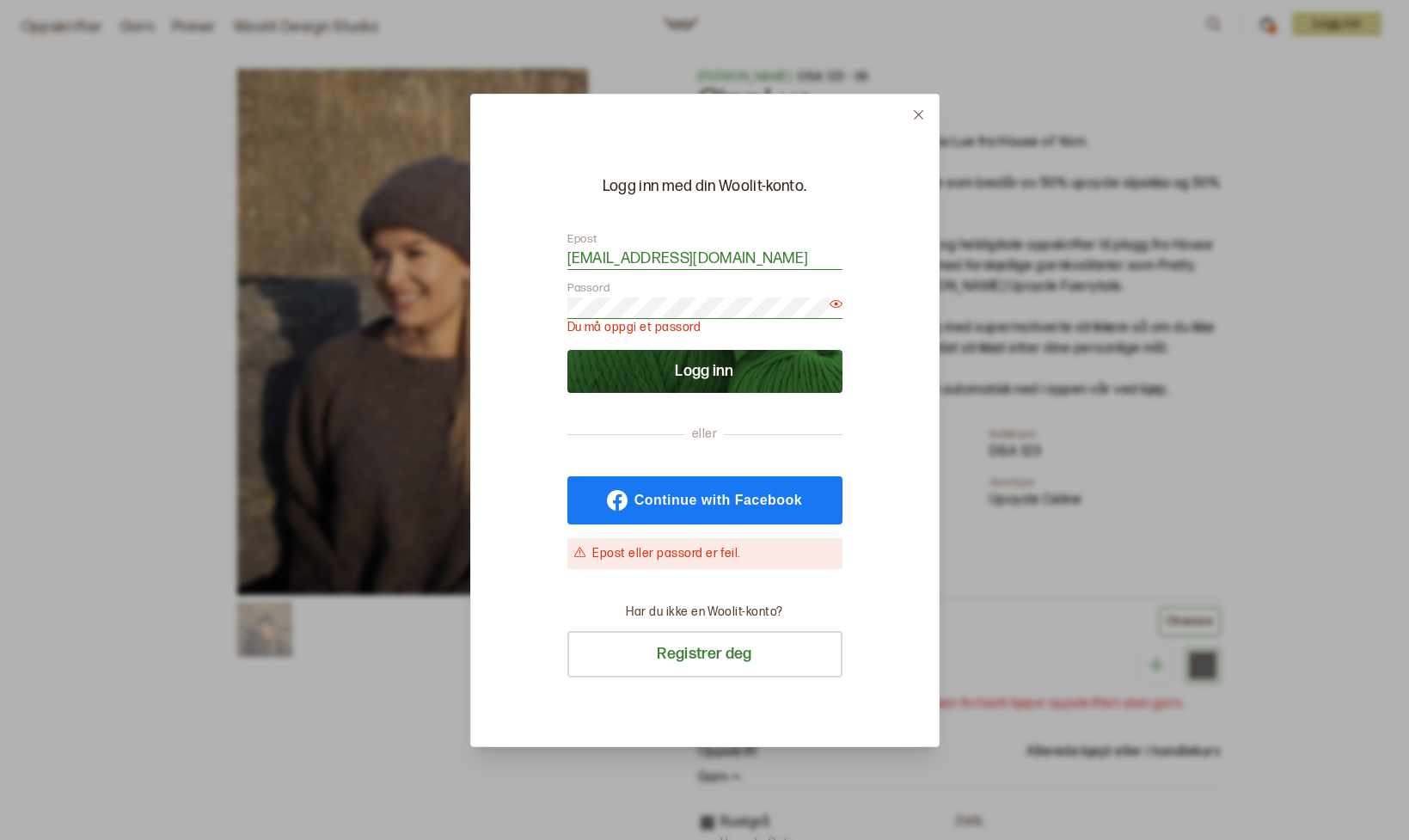
click at [666, 296] on form "Epost [EMAIL_ADDRESS][DOMAIN_NAME] Passord Du må oppgi et passord Logg inn" at bounding box center [705, 311] width 276 height 161
click at [840, 306] on icon at bounding box center [836, 304] width 13 height 13
click at [839, 305] on icon at bounding box center [836, 304] width 13 height 13
click at [838, 304] on icon at bounding box center [836, 304] width 13 height 7
click at [704, 319] on p "Du må oppgi et passord" at bounding box center [705, 327] width 276 height 17
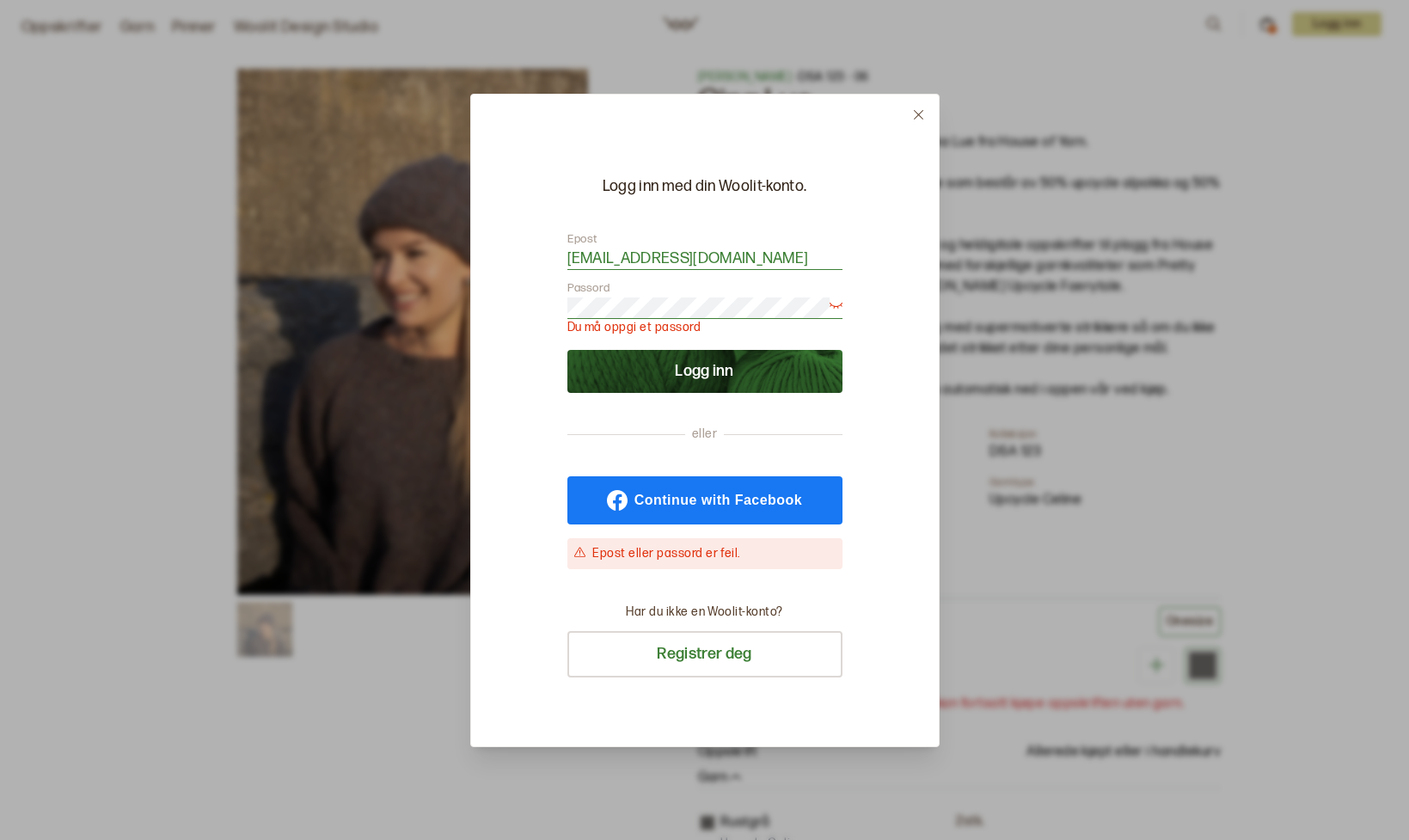
click at [924, 104] on button at bounding box center [919, 115] width 40 height 40
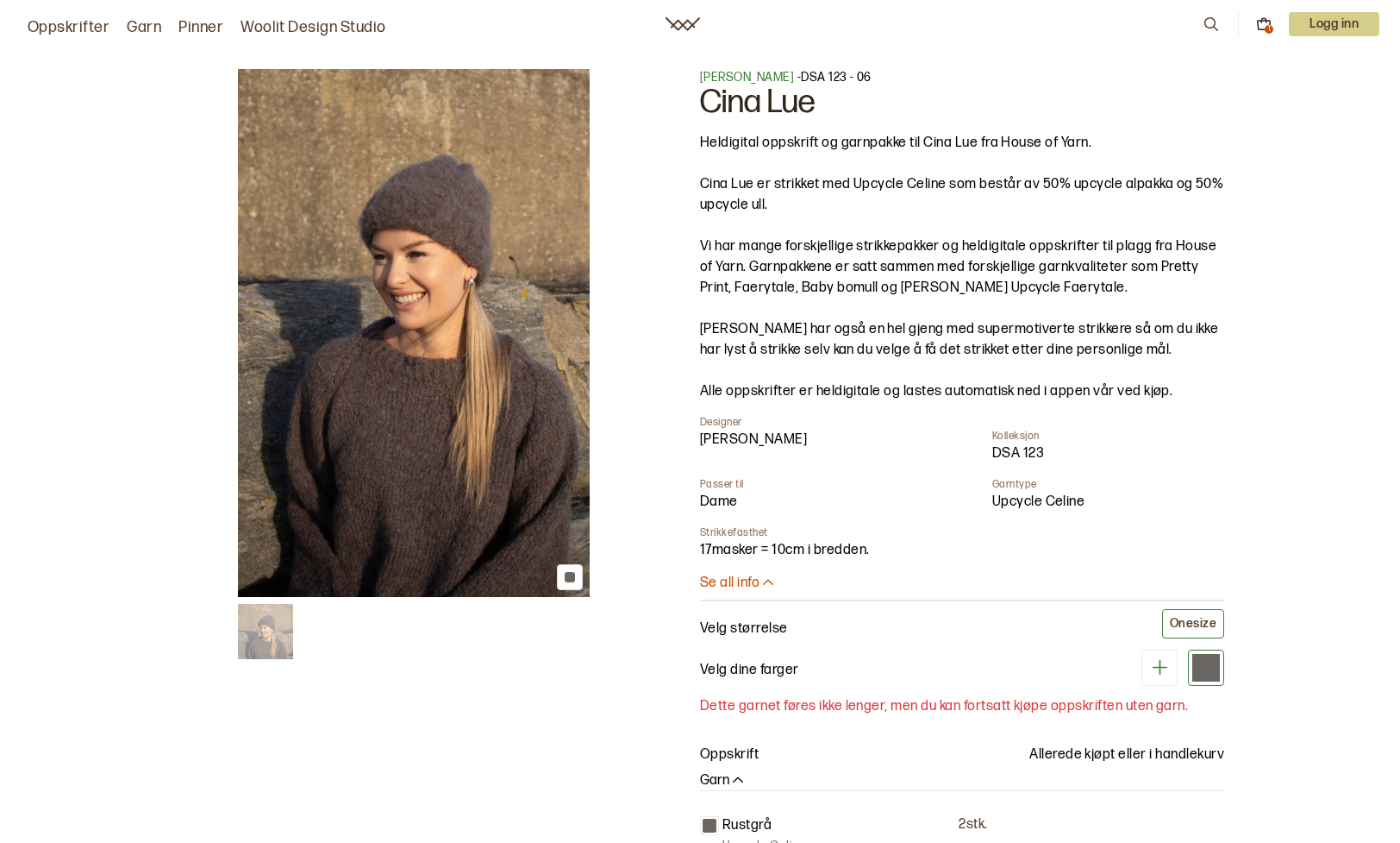
drag, startPoint x: 1010, startPoint y: 704, endPoint x: 1015, endPoint y: 696, distance: 9.4
click at [1010, 702] on p "Dette garnet føres ikke lenger, men du kan fortsatt kjøpe oppskriften uten garn." at bounding box center [962, 706] width 524 height 21
click at [1015, 696] on p "Dette garnet føres ikke lenger, men du kan fortsatt kjøpe oppskriften uten garn." at bounding box center [962, 706] width 524 height 21
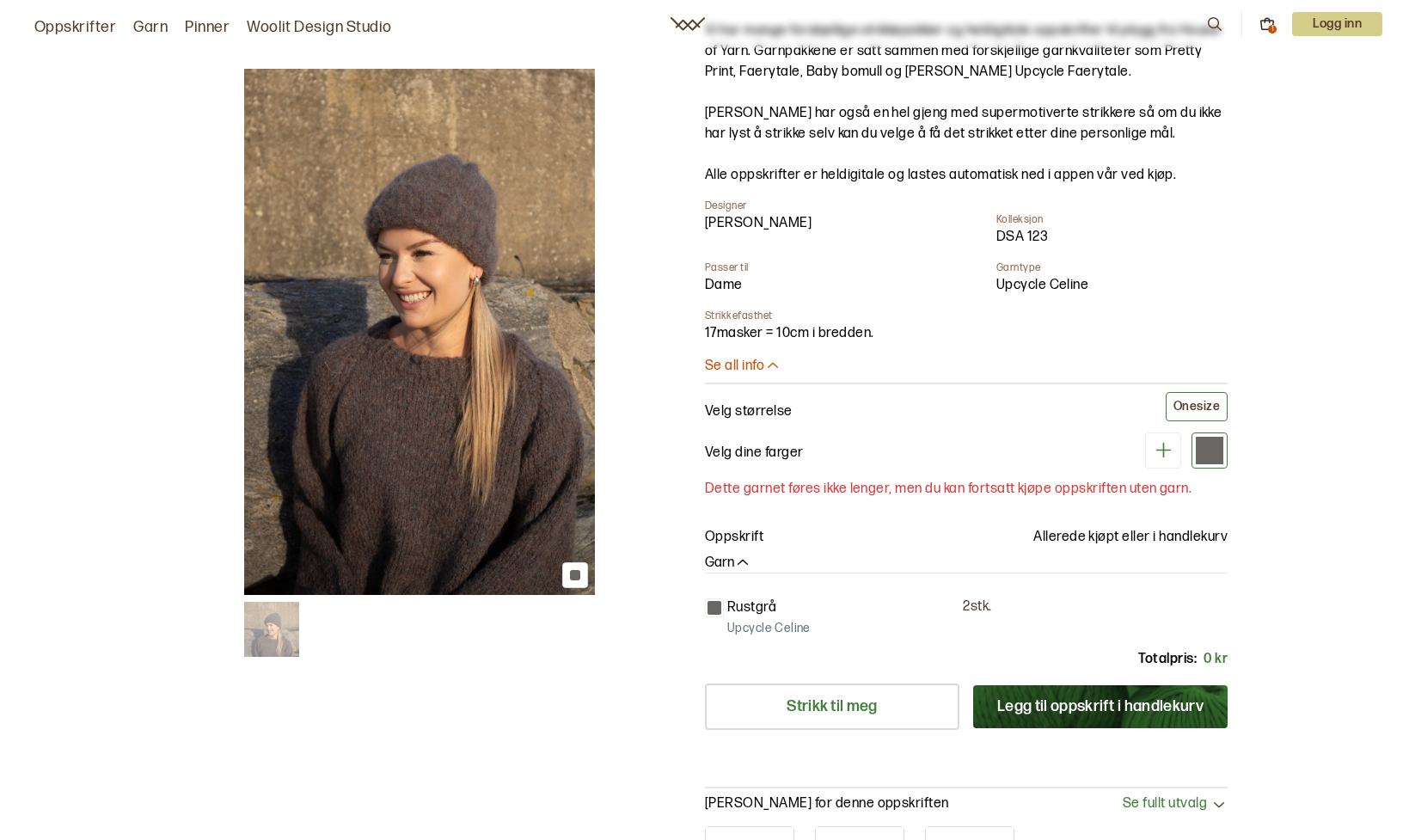
scroll to position [132, 0]
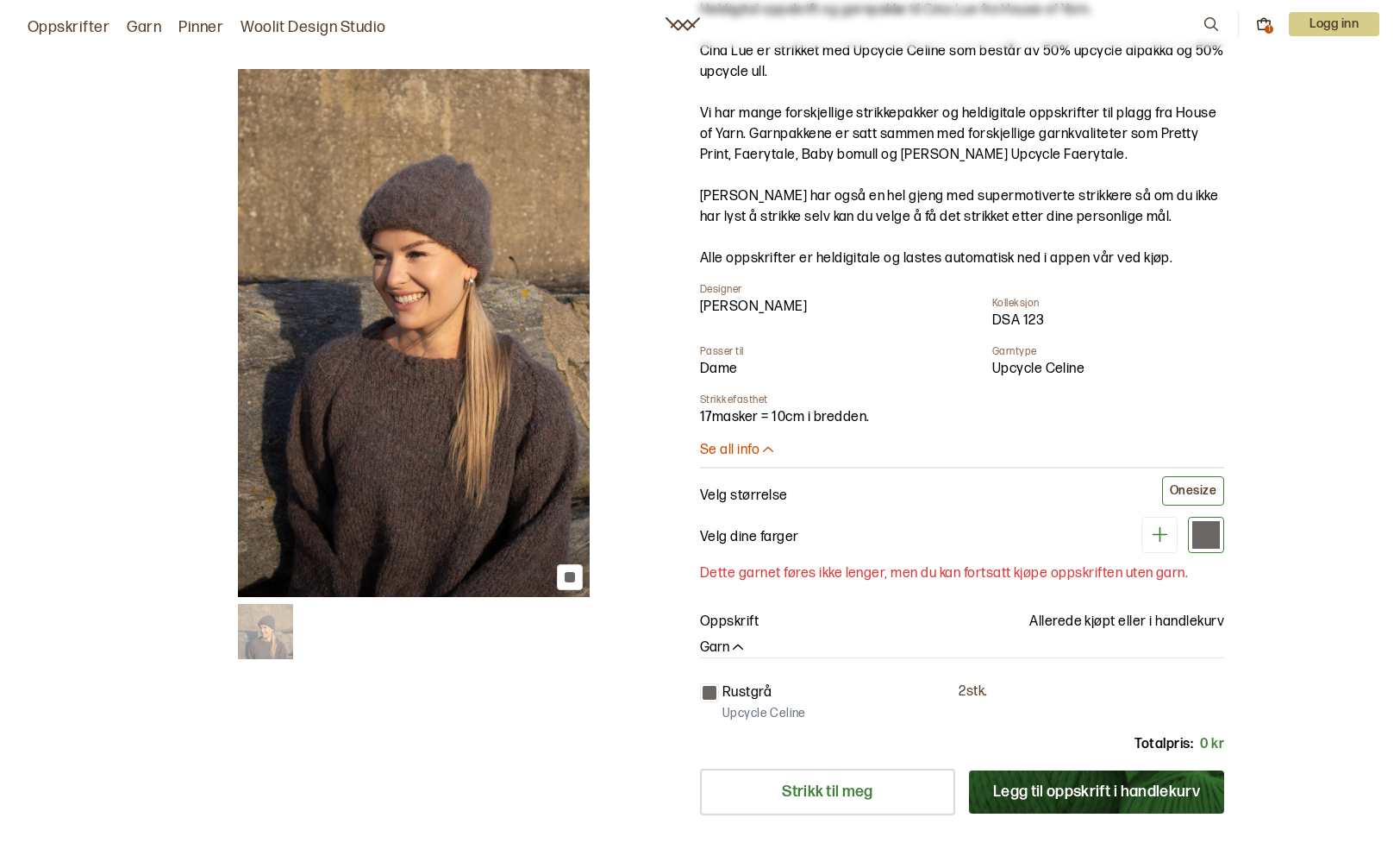
click at [1157, 775] on button "Legg til oppskrift i handlekurv" at bounding box center [1096, 791] width 255 height 43
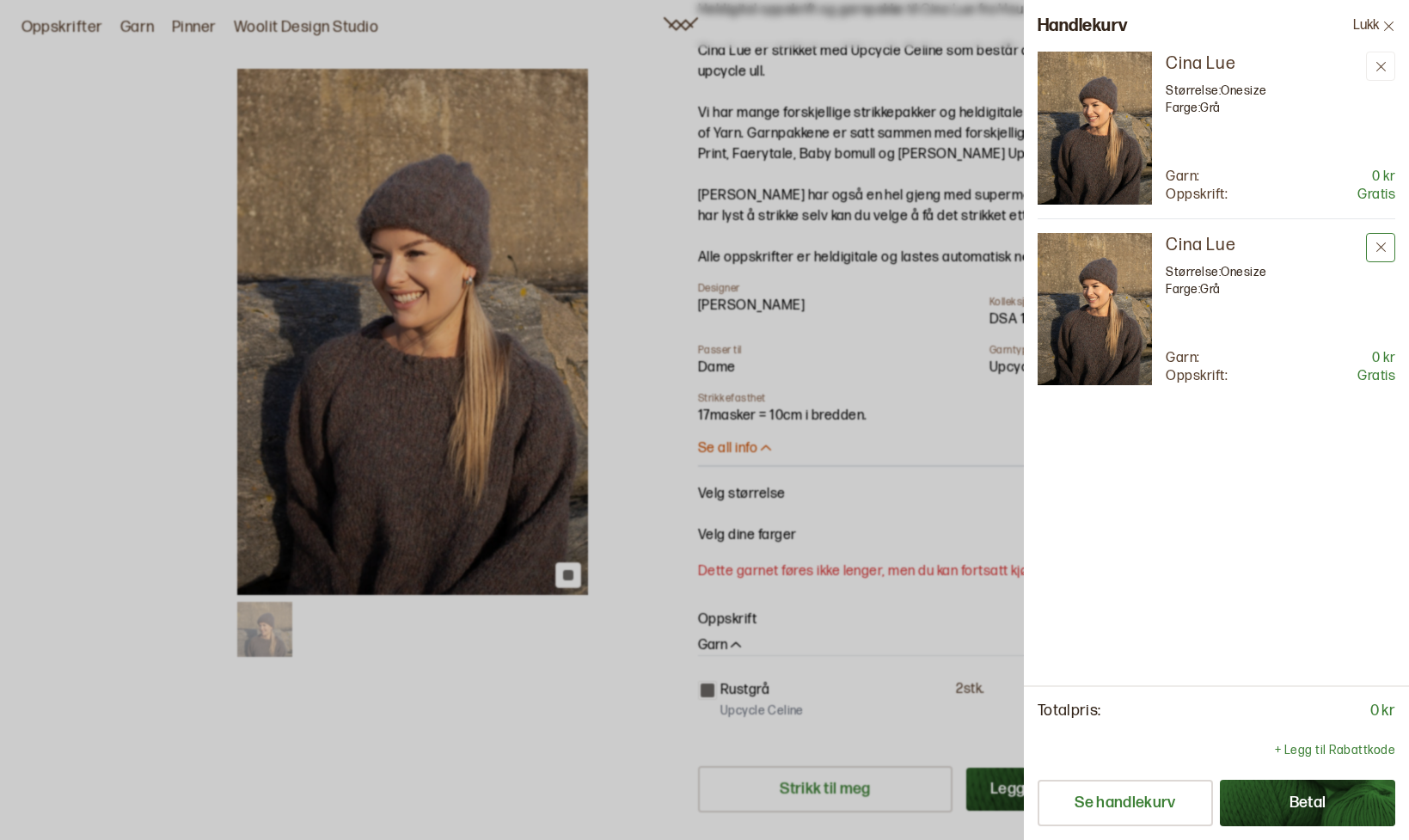
click at [1377, 249] on icon at bounding box center [1382, 247] width 13 height 13
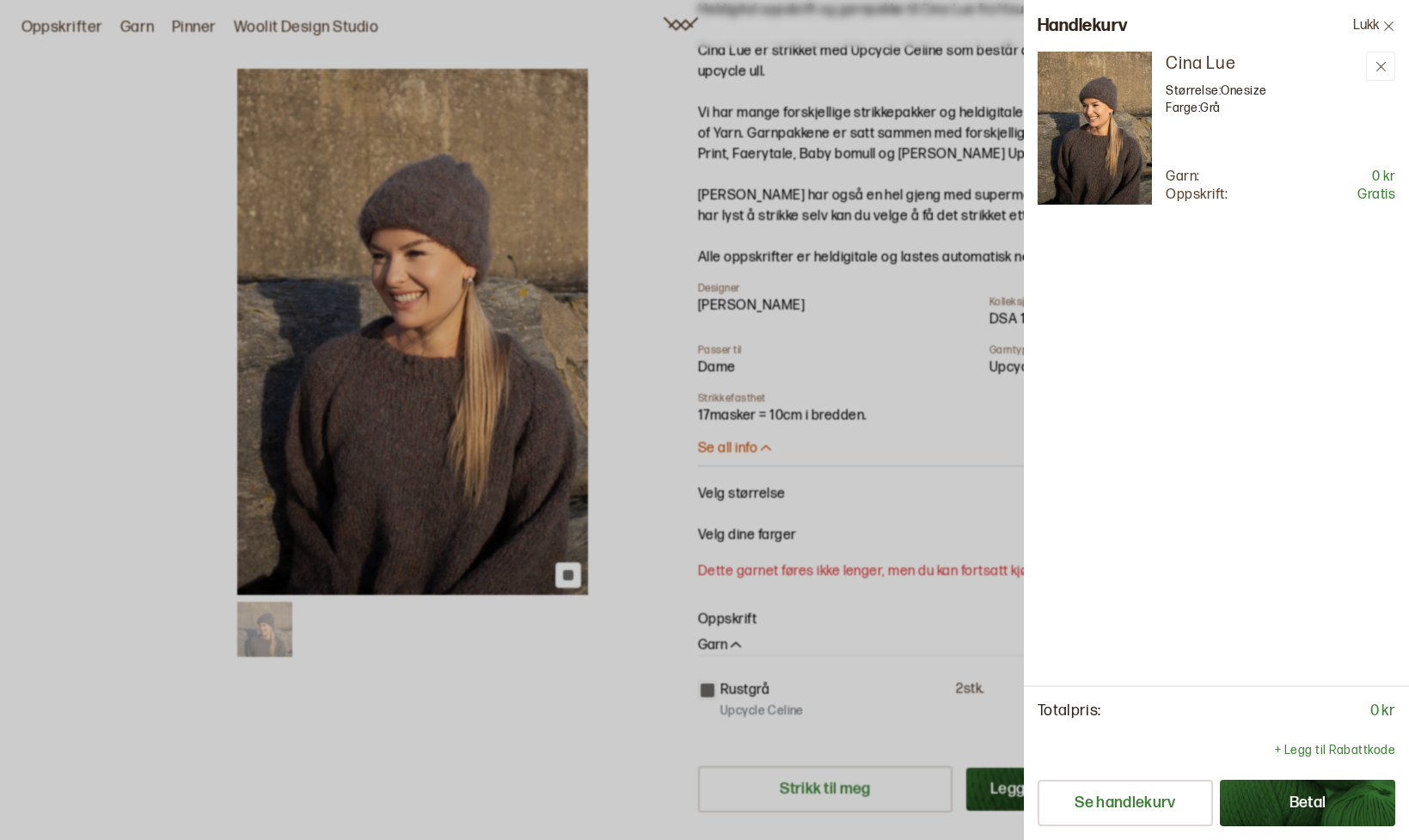
click at [1116, 121] on img at bounding box center [1094, 129] width 114 height 153
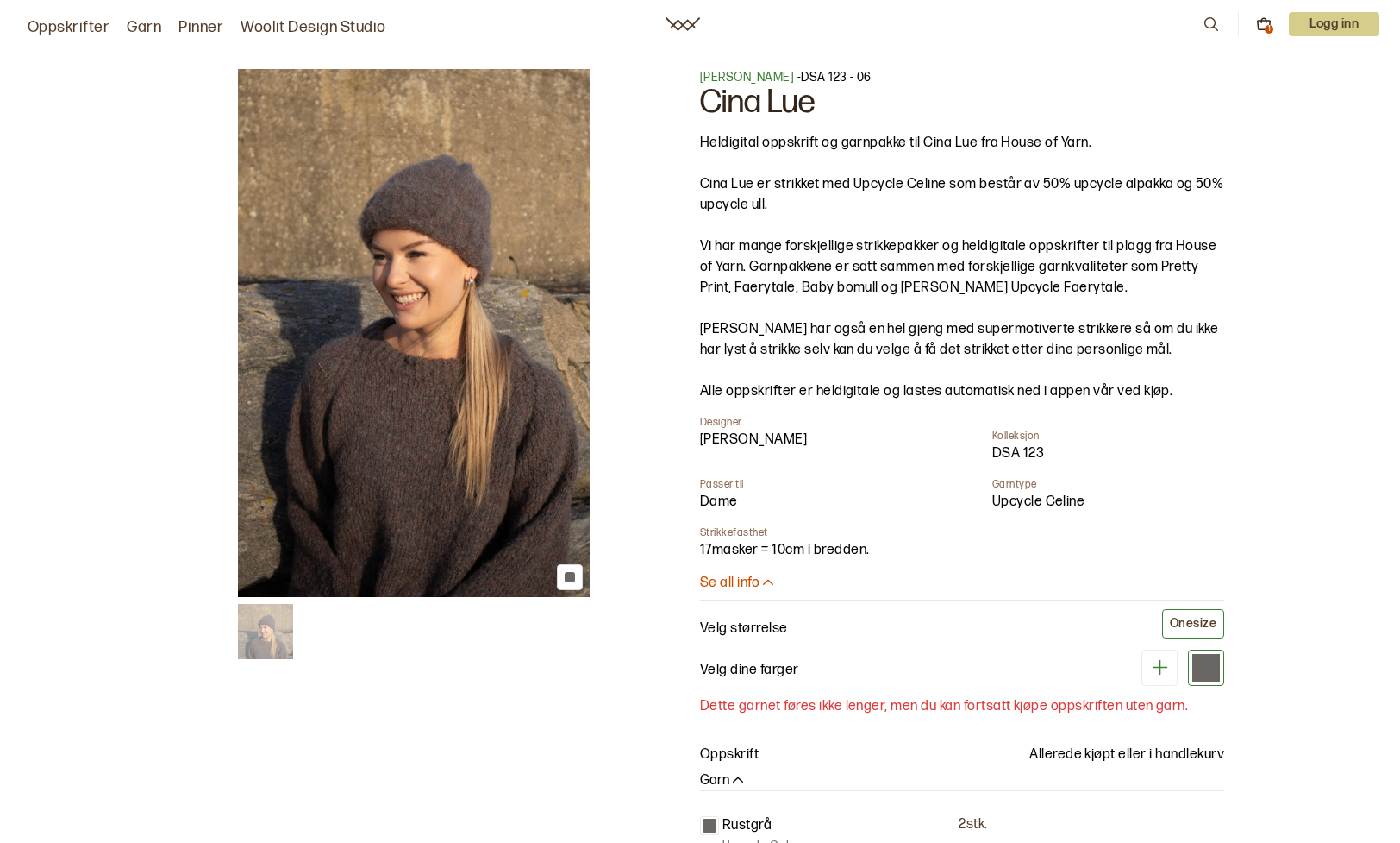
click at [1267, 23] on button "1" at bounding box center [1264, 24] width 16 height 16
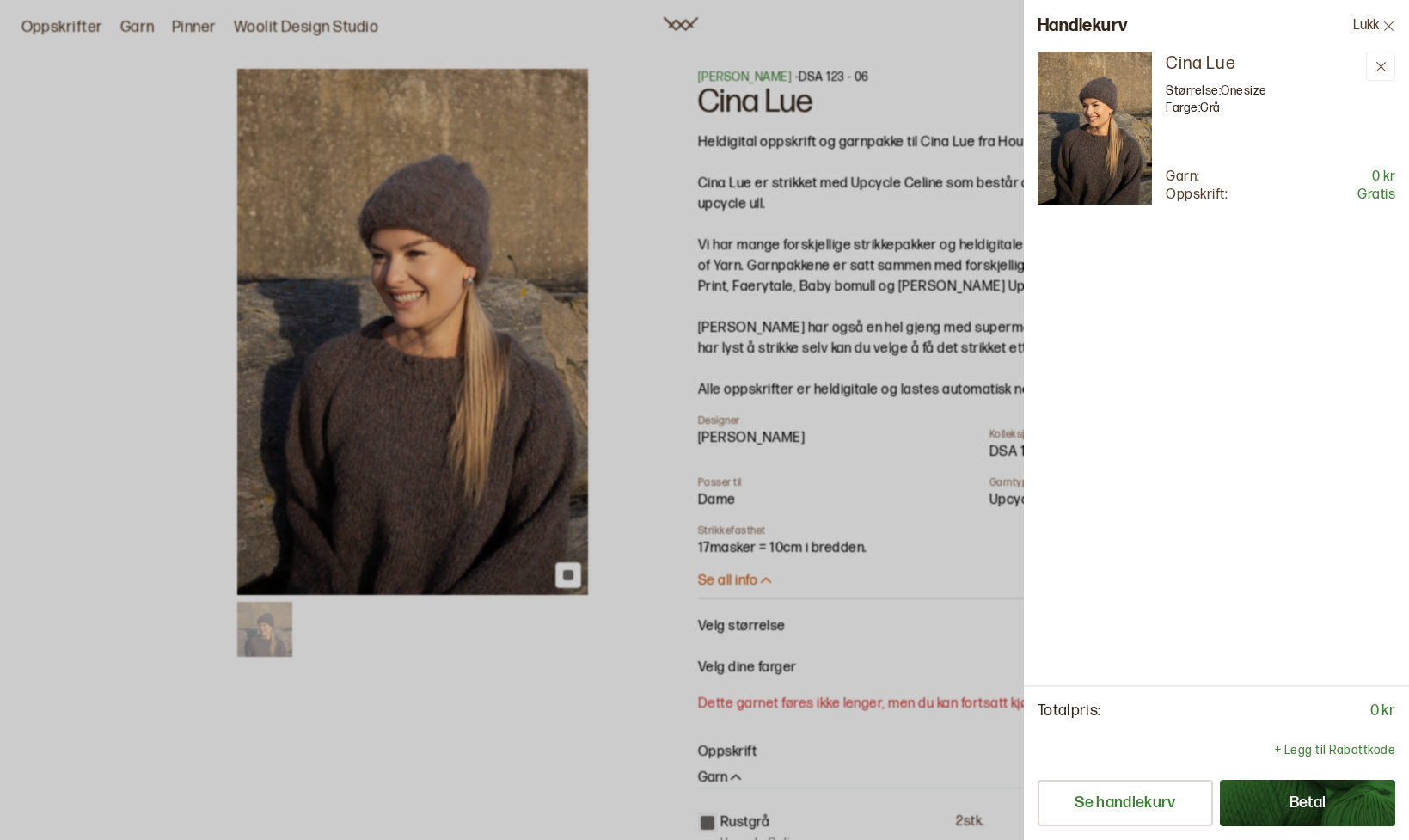
click at [1015, 32] on div at bounding box center [704, 420] width 1409 height 840
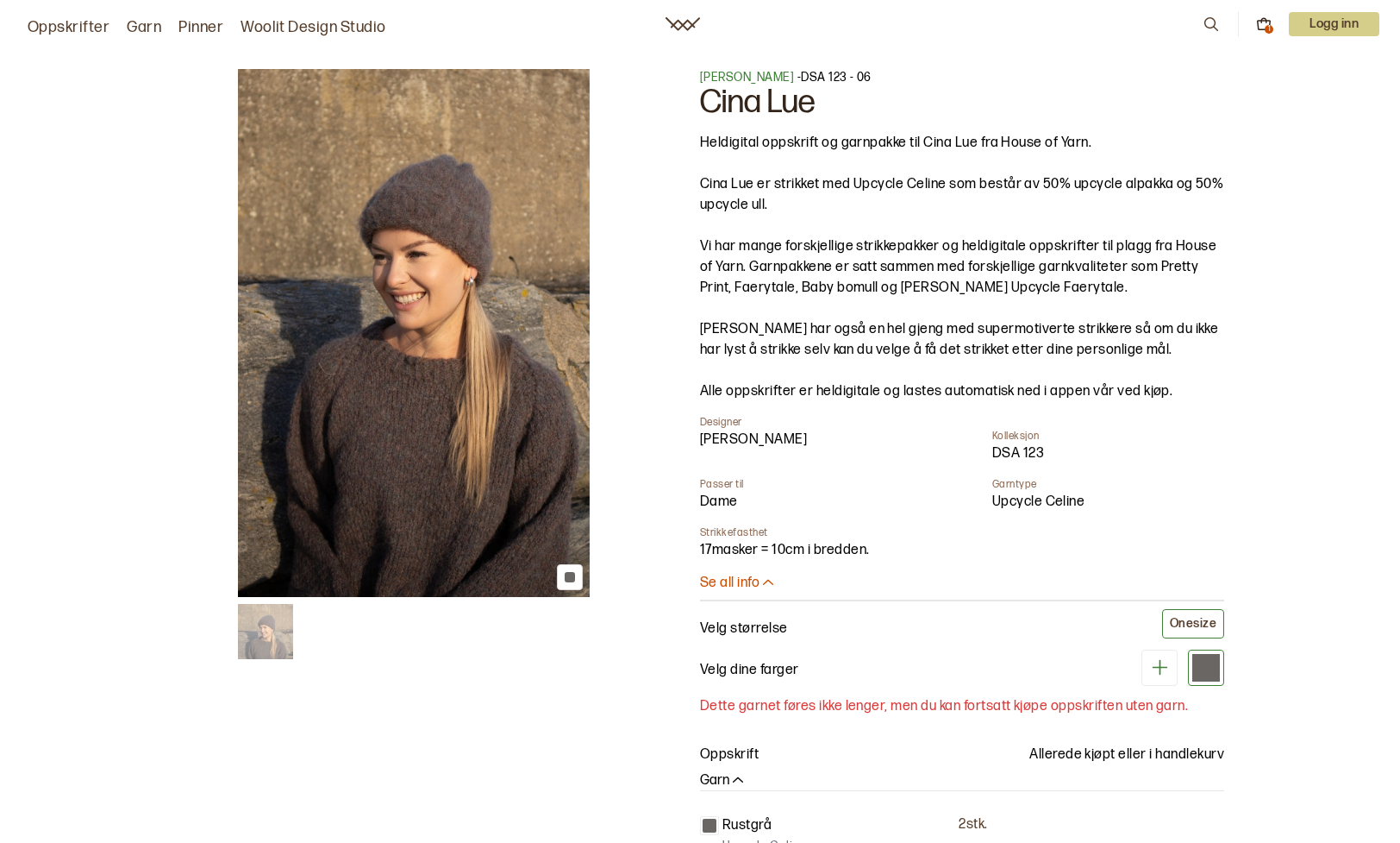
click at [1266, 22] on icon at bounding box center [1264, 24] width 16 height 16
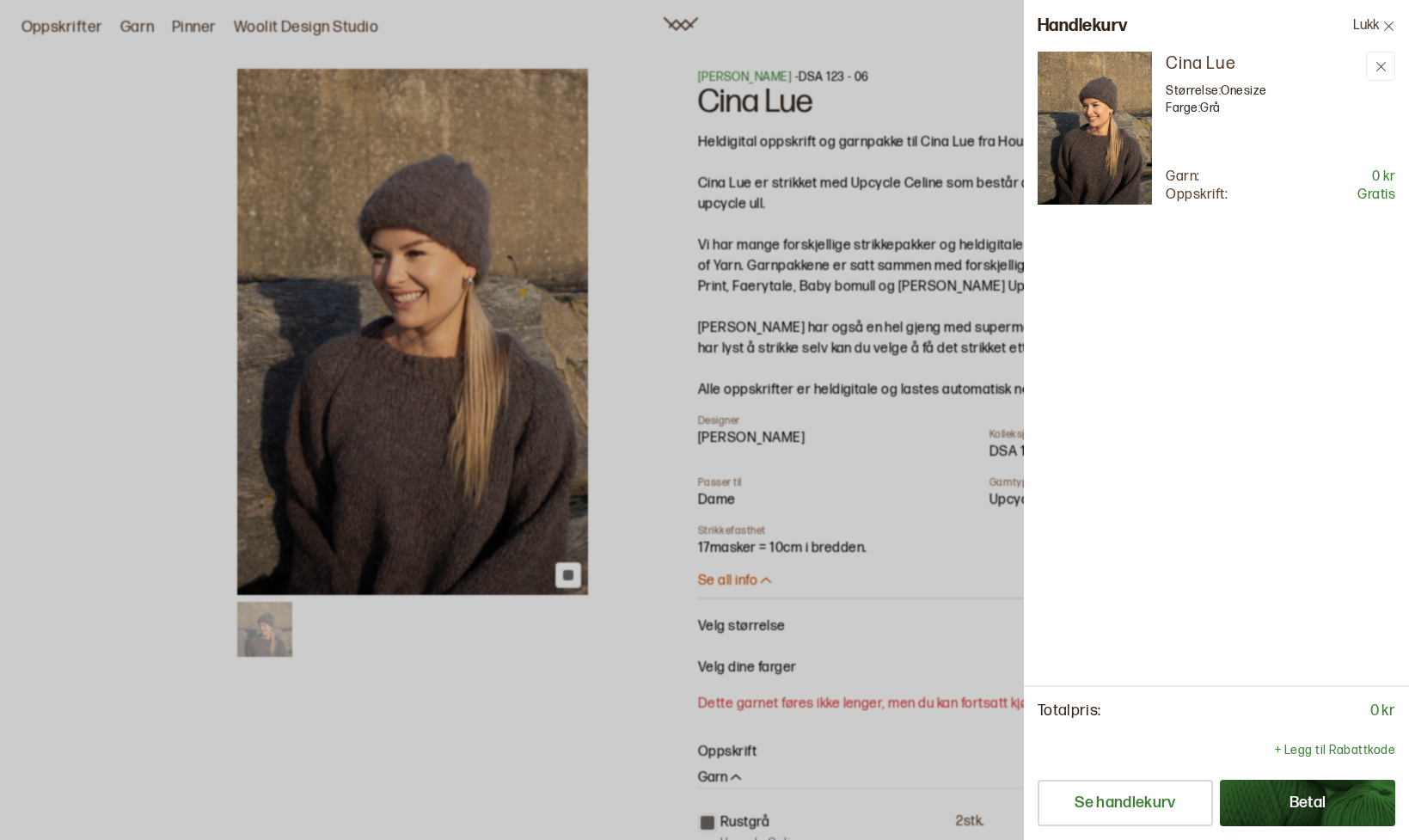
click at [1376, 194] on p "Gratis" at bounding box center [1376, 195] width 37 height 18
click at [1168, 140] on div "Cina Lue Størrelse: Onesize Farge: Grå Garn: 0 kr Oppskrift: Gratis" at bounding box center [1281, 129] width 230 height 153
click at [1197, 192] on p "Oppskrift:" at bounding box center [1197, 195] width 62 height 18
click at [1200, 201] on p "Oppskrift:" at bounding box center [1197, 195] width 62 height 18
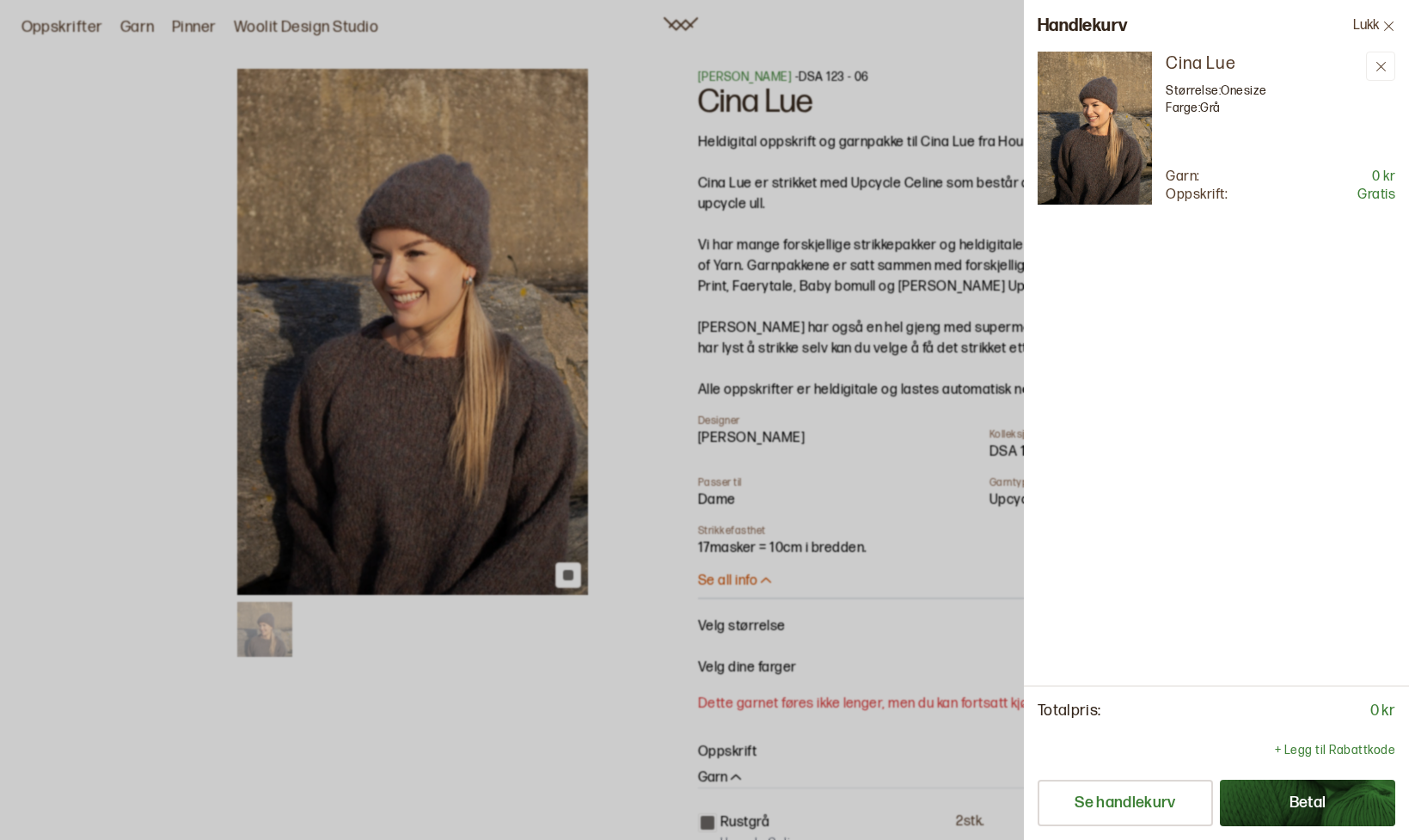
click at [1315, 201] on div "Cina Lue Størrelse: Onesize Farge: Grå Garn: 0 kr Oppskrift: Gratis" at bounding box center [1216, 368] width 385 height 633
drag, startPoint x: 1325, startPoint y: 201, endPoint x: 1371, endPoint y: 193, distance: 46.7
click at [1357, 201] on div "Oppskrift: Gratis" at bounding box center [1281, 195] width 230 height 18
click at [1371, 193] on p "Gratis" at bounding box center [1376, 195] width 37 height 18
click at [1382, 186] on p "Gratis" at bounding box center [1376, 195] width 37 height 18
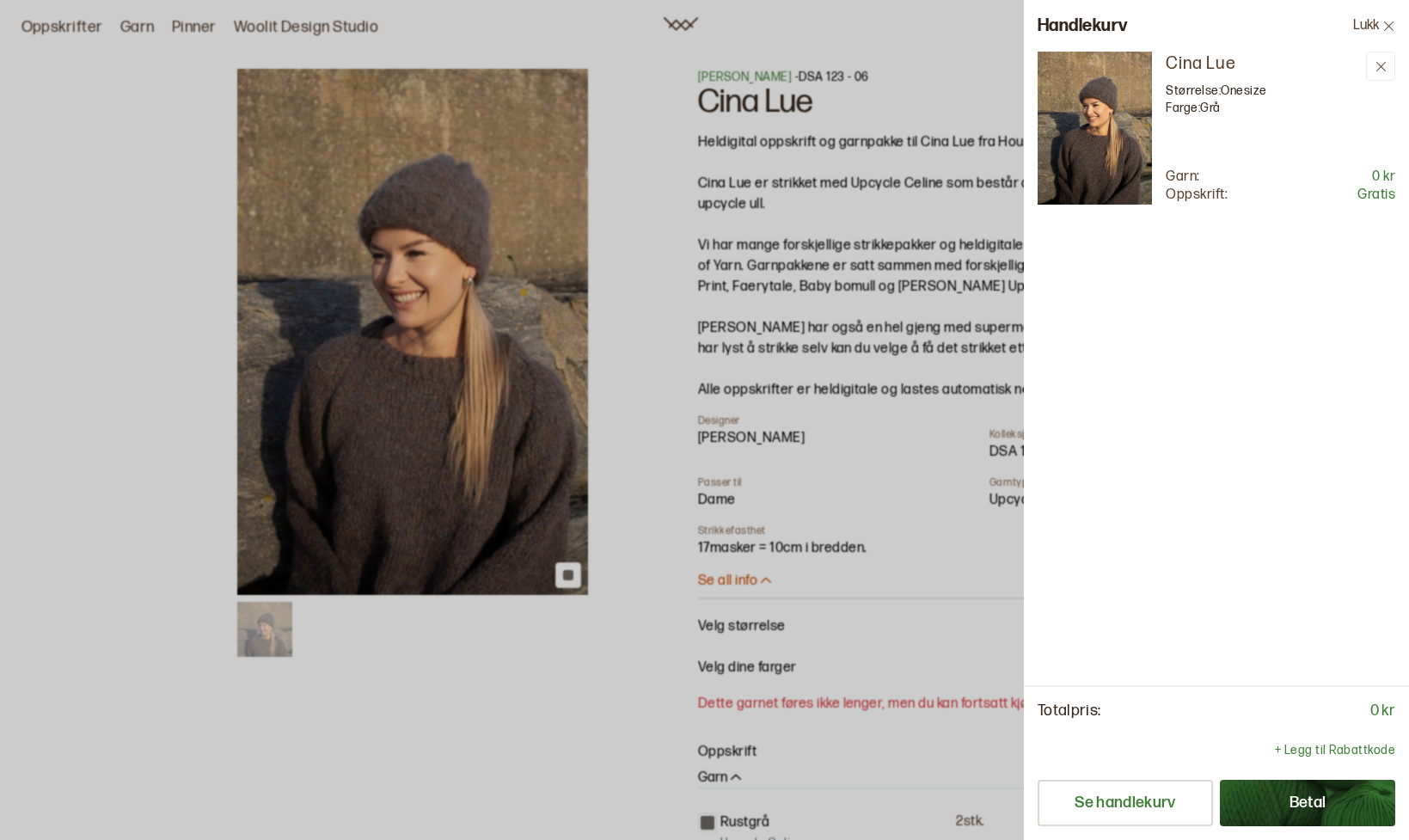
click at [1143, 57] on img at bounding box center [1094, 129] width 114 height 153
click at [1153, 62] on div "Cina Lue Størrelse: Onesize Farge: Grå Garn: 0 kr Oppskrift: Gratis" at bounding box center [1216, 129] width 358 height 153
click at [1154, 66] on div "Cina Lue Størrelse: Onesize Farge: Grå Garn: 0 kr Oppskrift: Gratis" at bounding box center [1216, 129] width 358 height 153
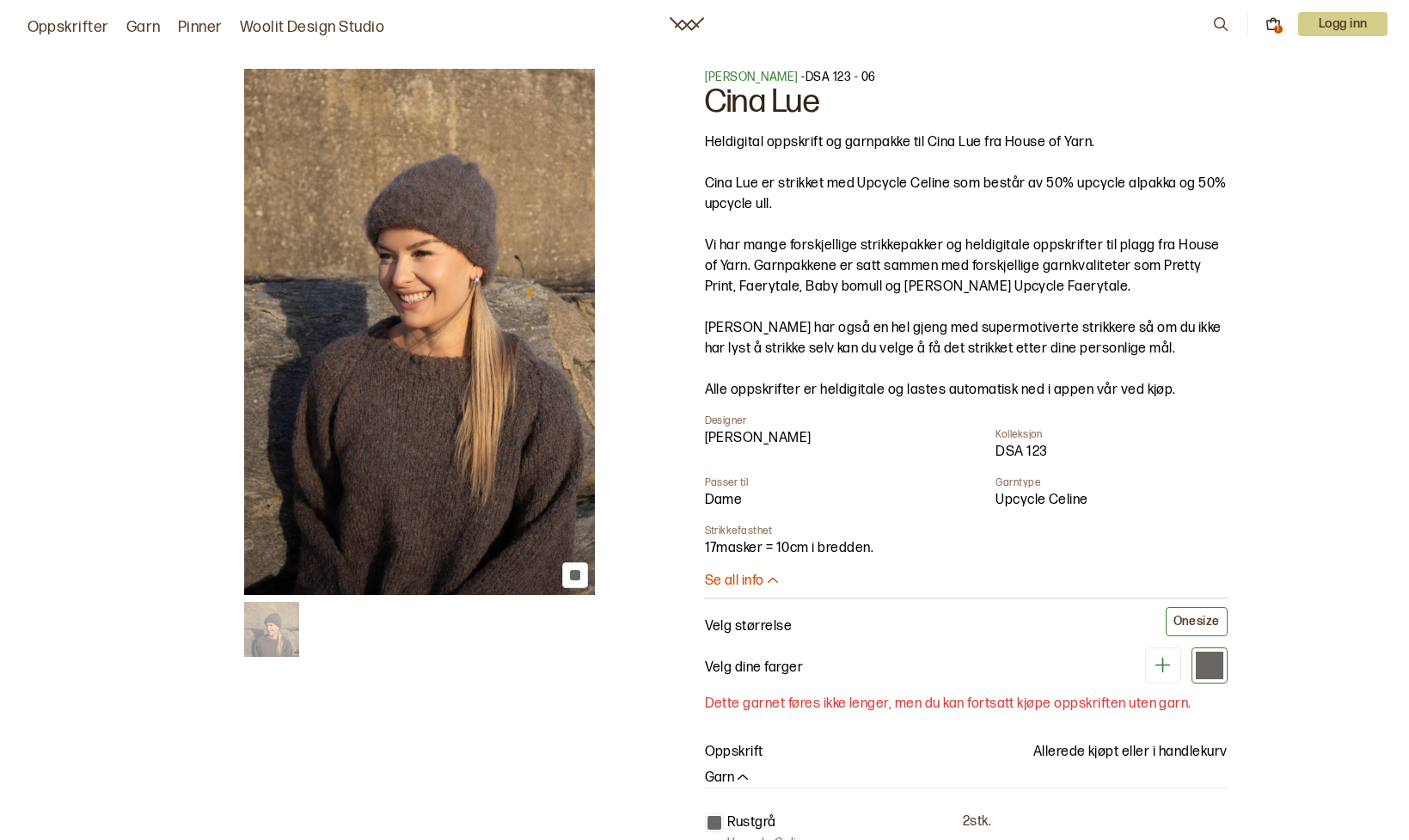
drag, startPoint x: 1174, startPoint y: 122, endPoint x: 1185, endPoint y: 115, distance: 13.0
click at [1178, 119] on div "Cina Lue Størrelse: Onesize Farge: Grå" at bounding box center [1263, 86] width 193 height 68
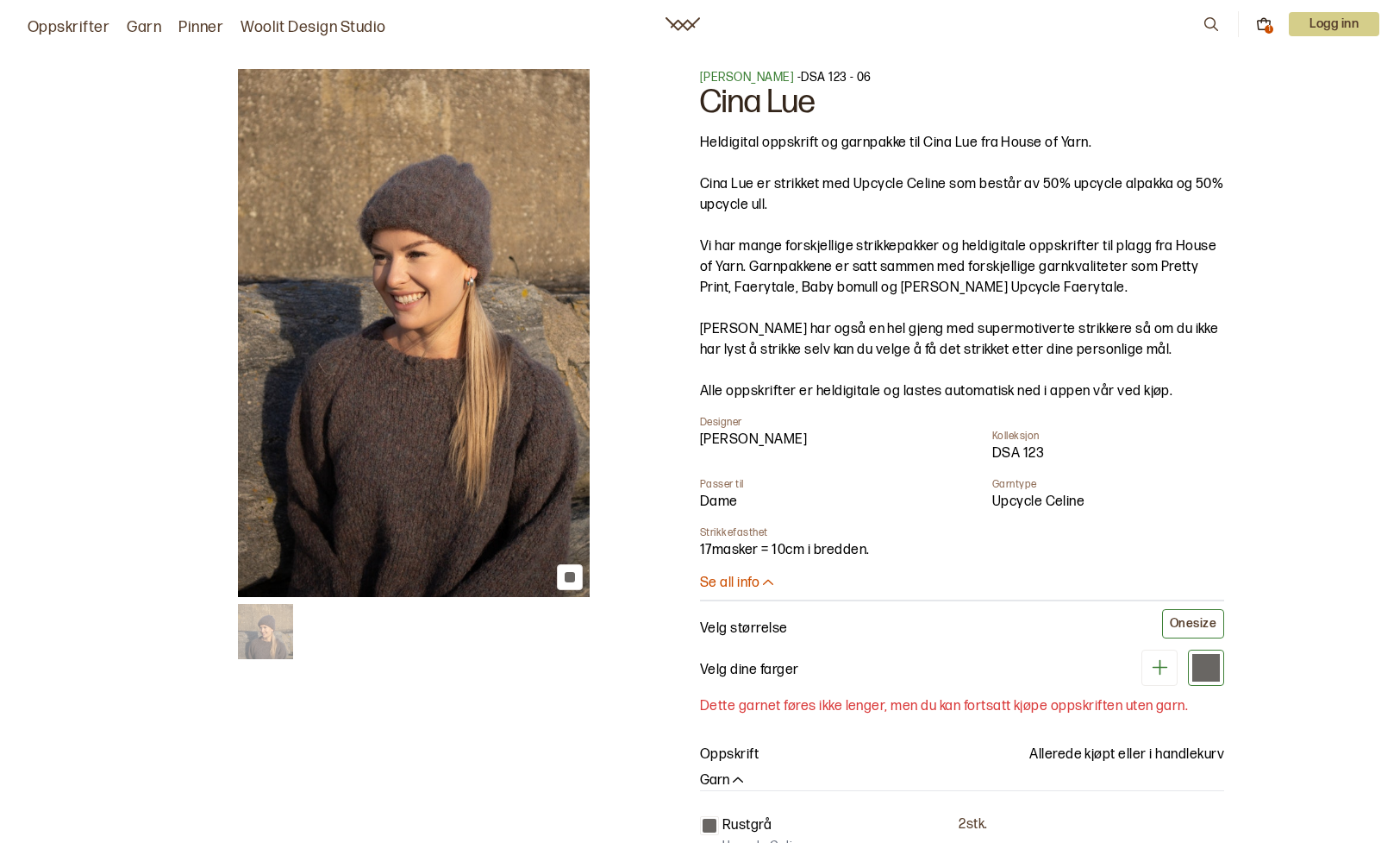
click at [744, 588] on p "Se all info" at bounding box center [729, 584] width 59 height 18
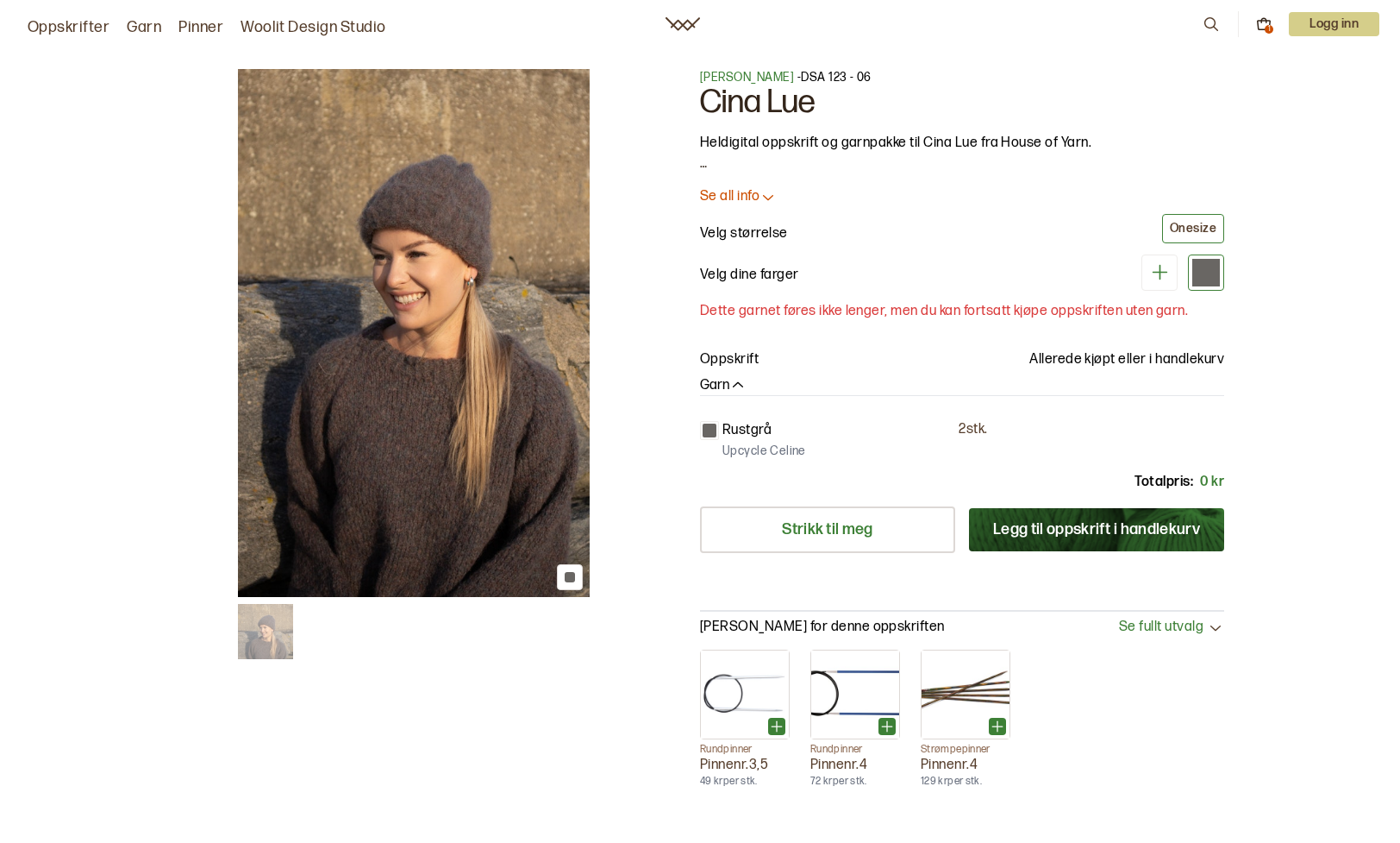
click at [971, 423] on p "2 stk." at bounding box center [973, 430] width 28 height 18
click at [753, 426] on p "Rustgrå" at bounding box center [748, 430] width 49 height 21
click at [753, 438] on p "Rustgrå" at bounding box center [748, 430] width 49 height 21
click at [1221, 482] on p "0 kr" at bounding box center [1212, 481] width 24 height 21
click at [1041, 534] on button "Legg til oppskrift i handlekurv" at bounding box center [1096, 529] width 255 height 43
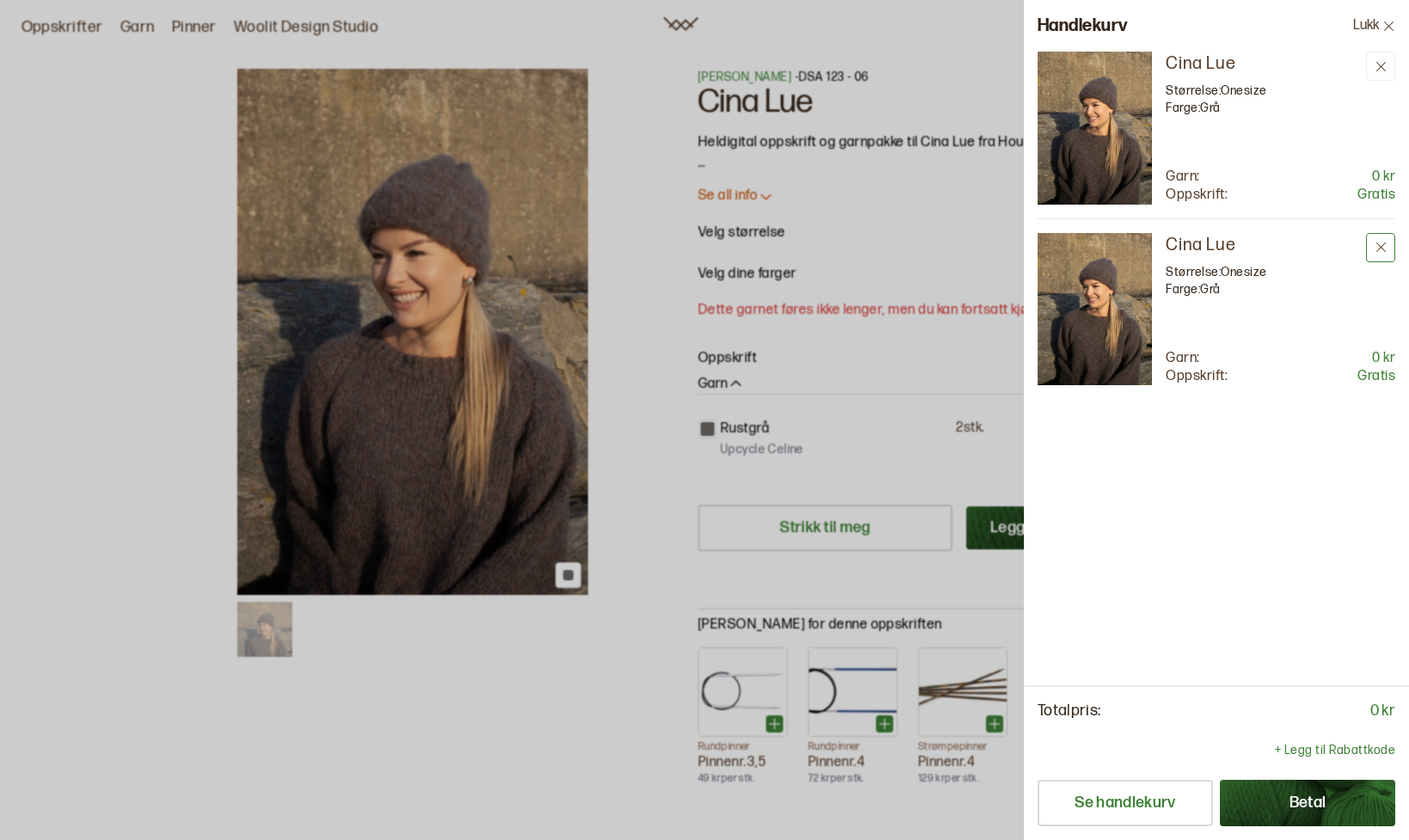
click at [1382, 244] on icon at bounding box center [1382, 247] width 13 height 13
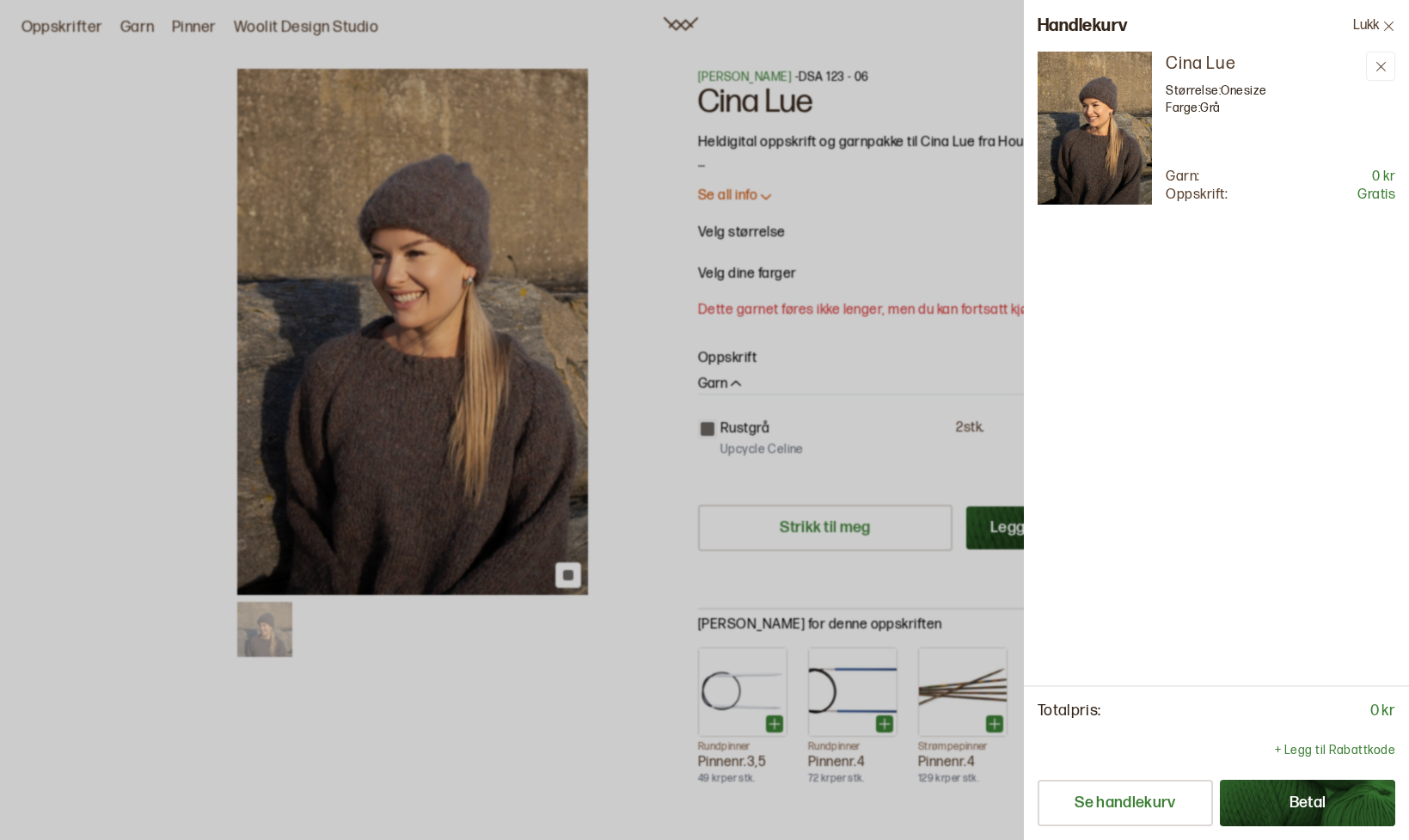
click at [830, 215] on div at bounding box center [704, 420] width 1409 height 840
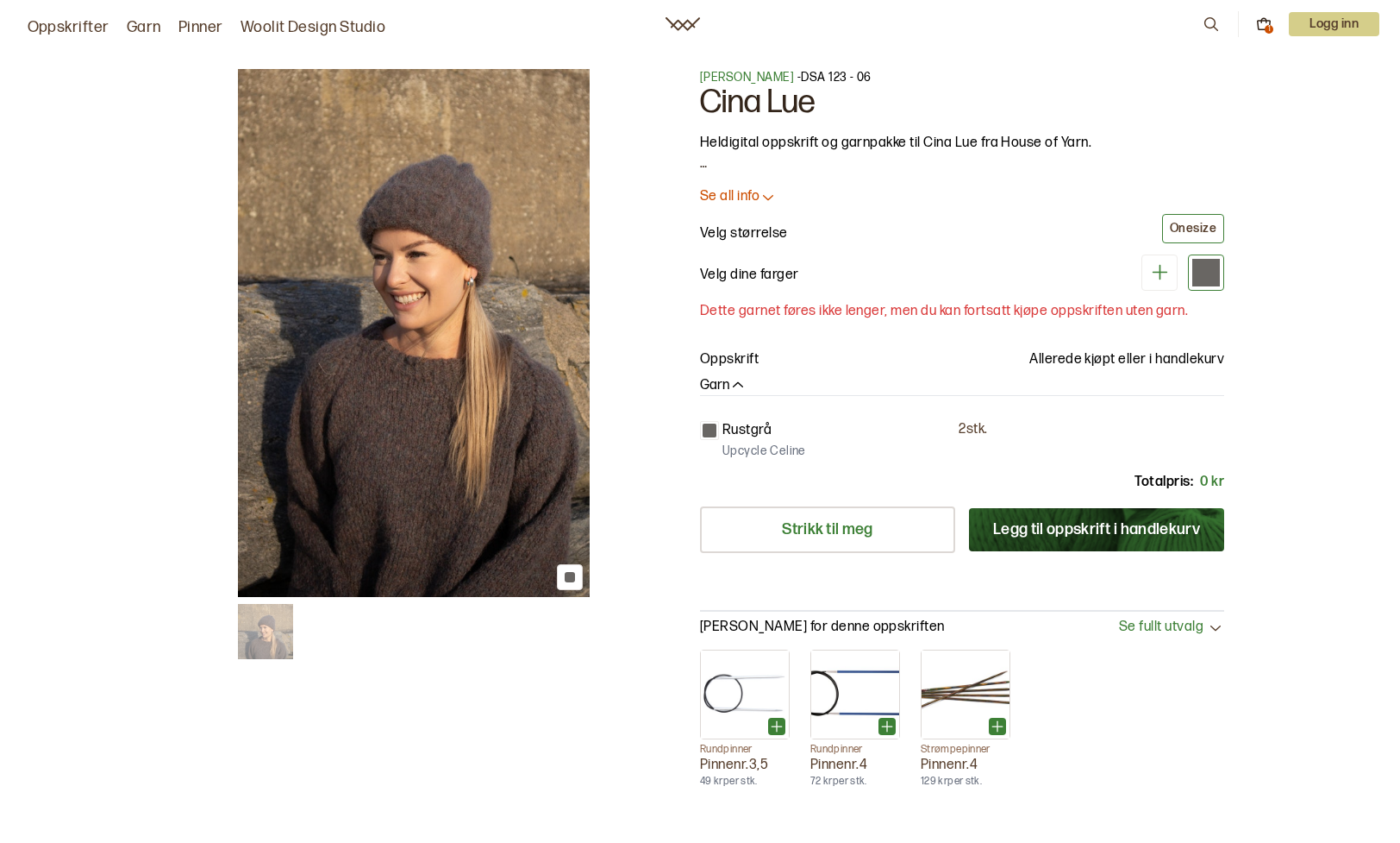
click at [725, 199] on p "Se all info" at bounding box center [729, 197] width 59 height 18
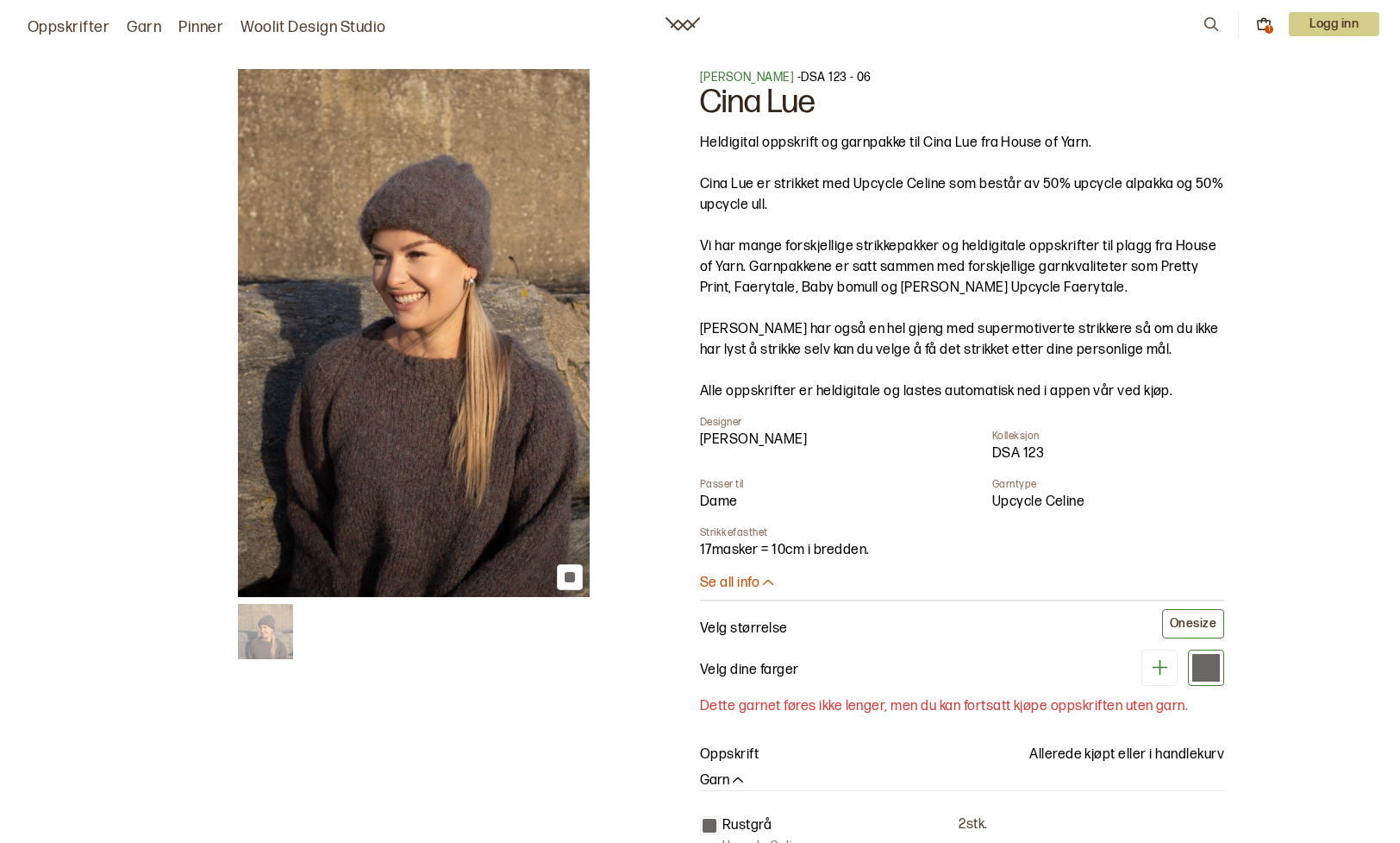
click at [1263, 24] on icon at bounding box center [1264, 24] width 16 height 16
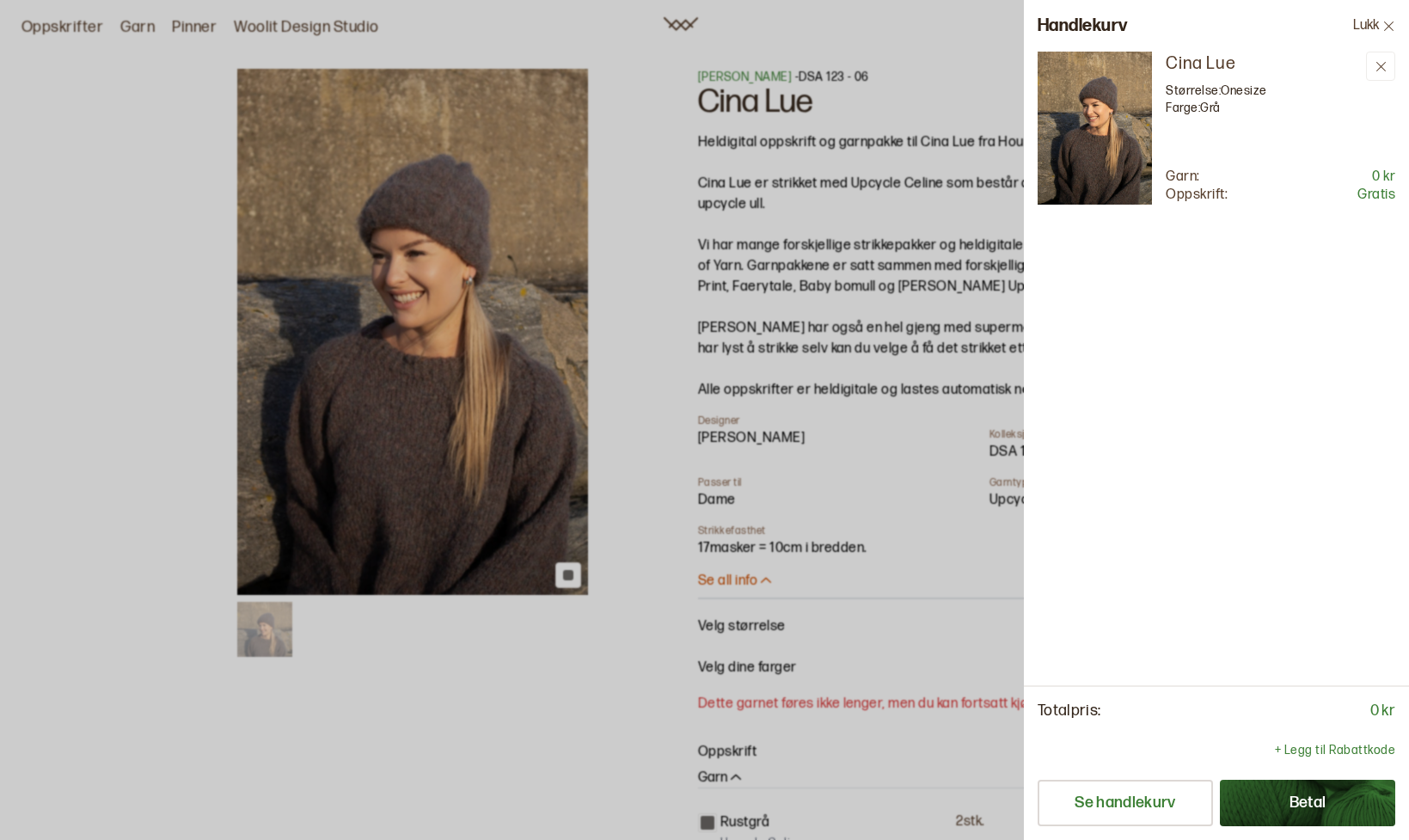
click at [1259, 24] on div "Handlekurv Lukk" at bounding box center [1216, 26] width 385 height 52
click at [1213, 55] on p "Cina Lue" at bounding box center [1263, 64] width 193 height 24
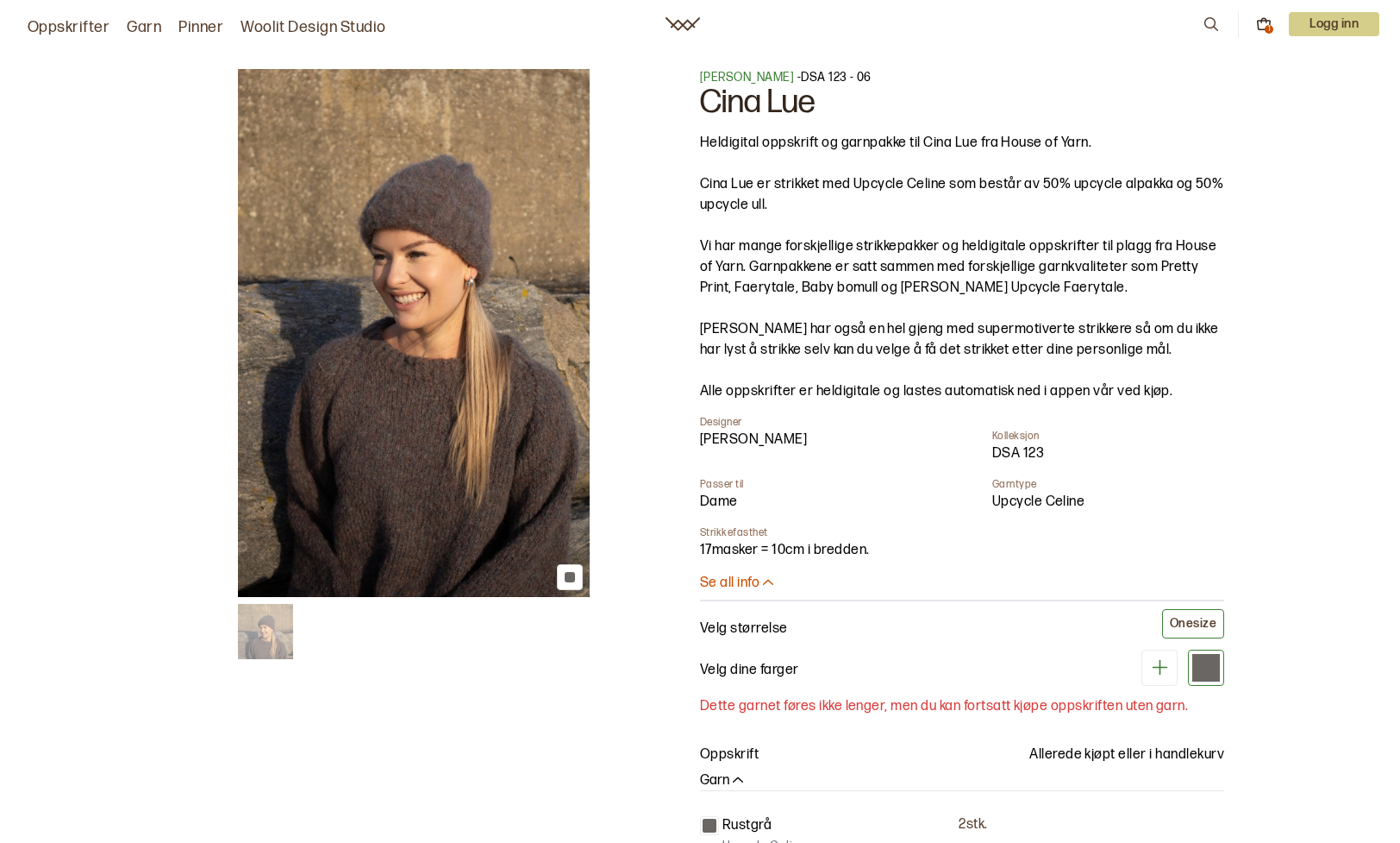
click at [794, 73] on span "[PERSON_NAME]" at bounding box center [747, 77] width 94 height 15
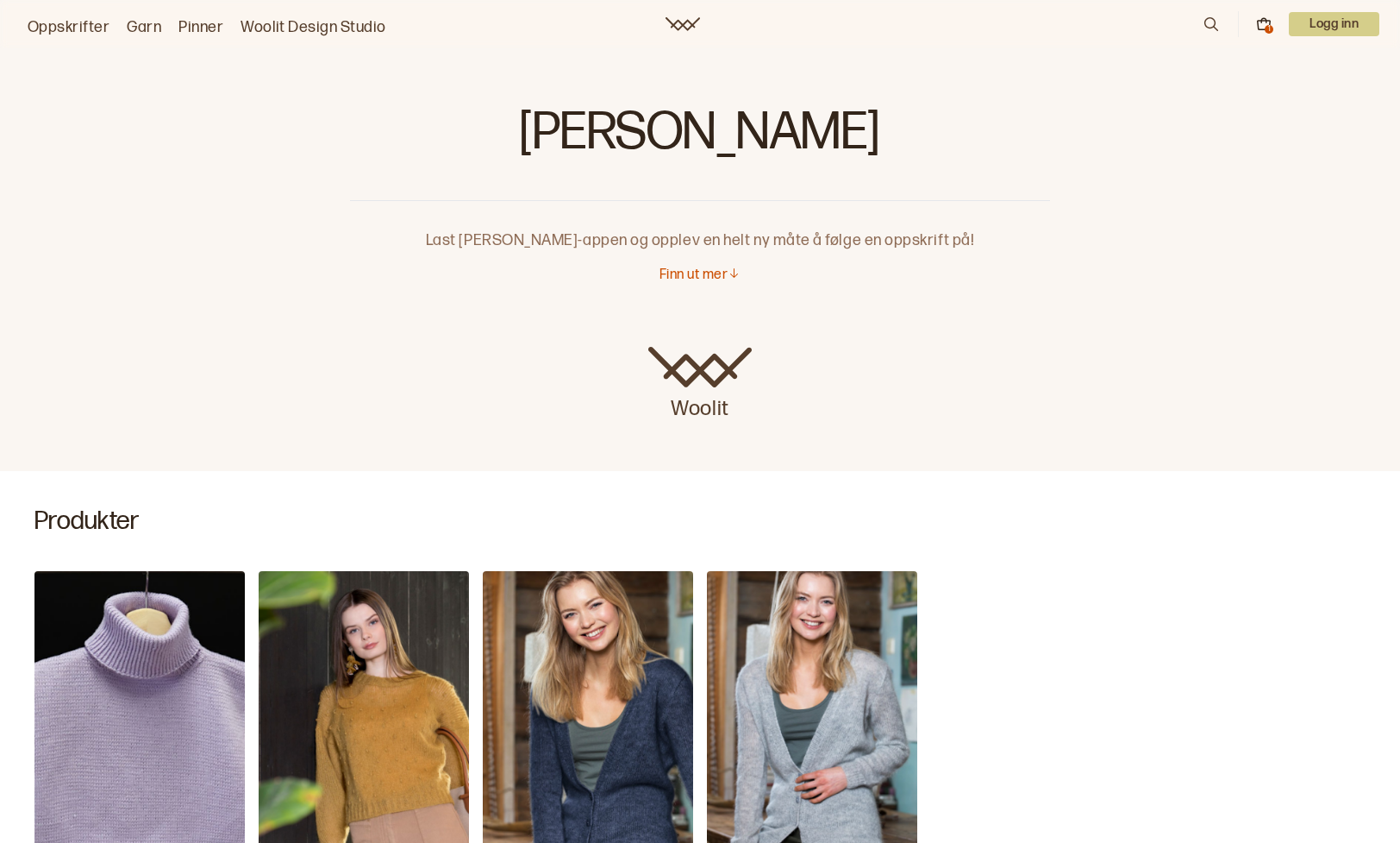
click at [706, 271] on p "Finn ut mer" at bounding box center [694, 276] width 68 height 18
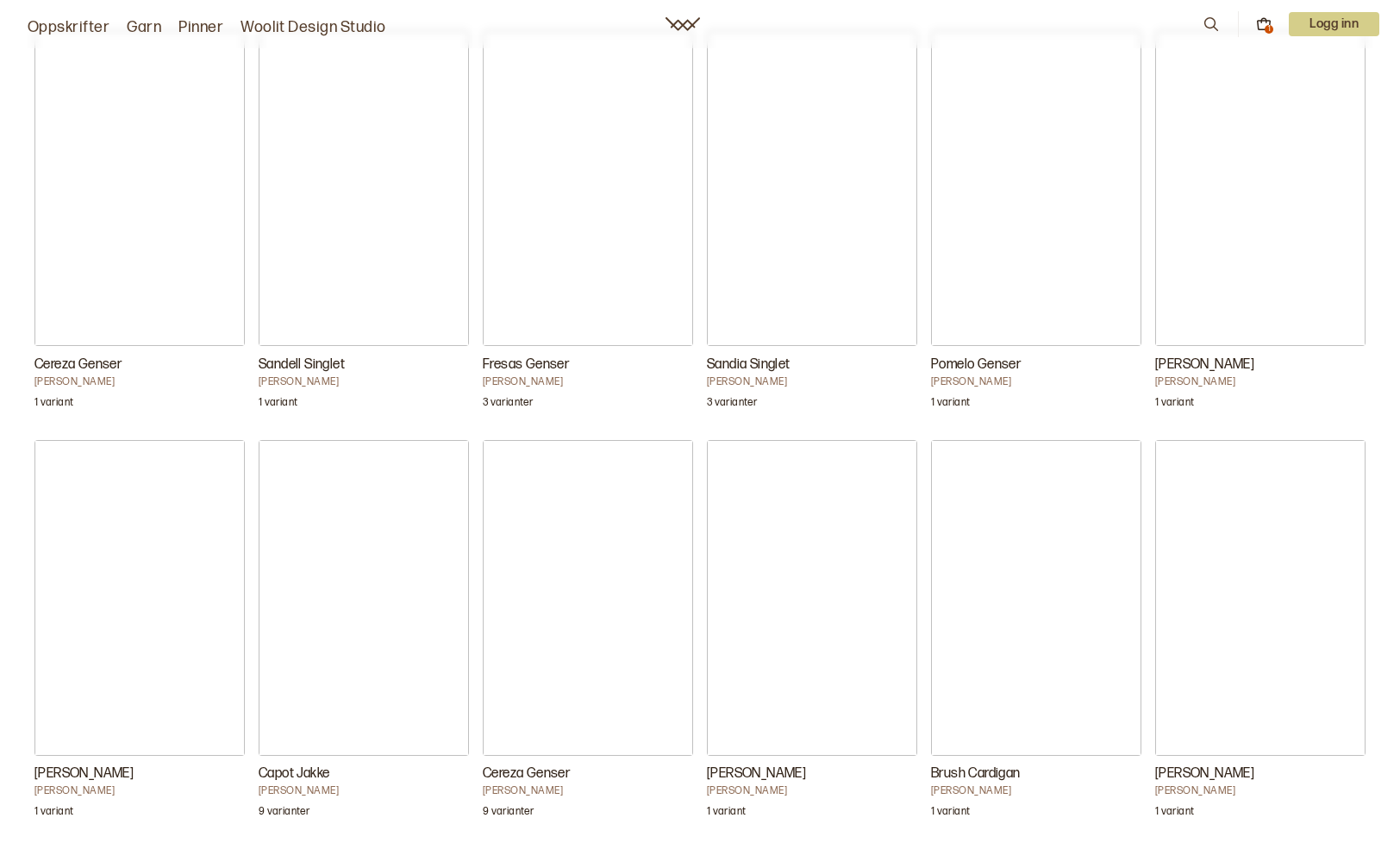
scroll to position [17323, 0]
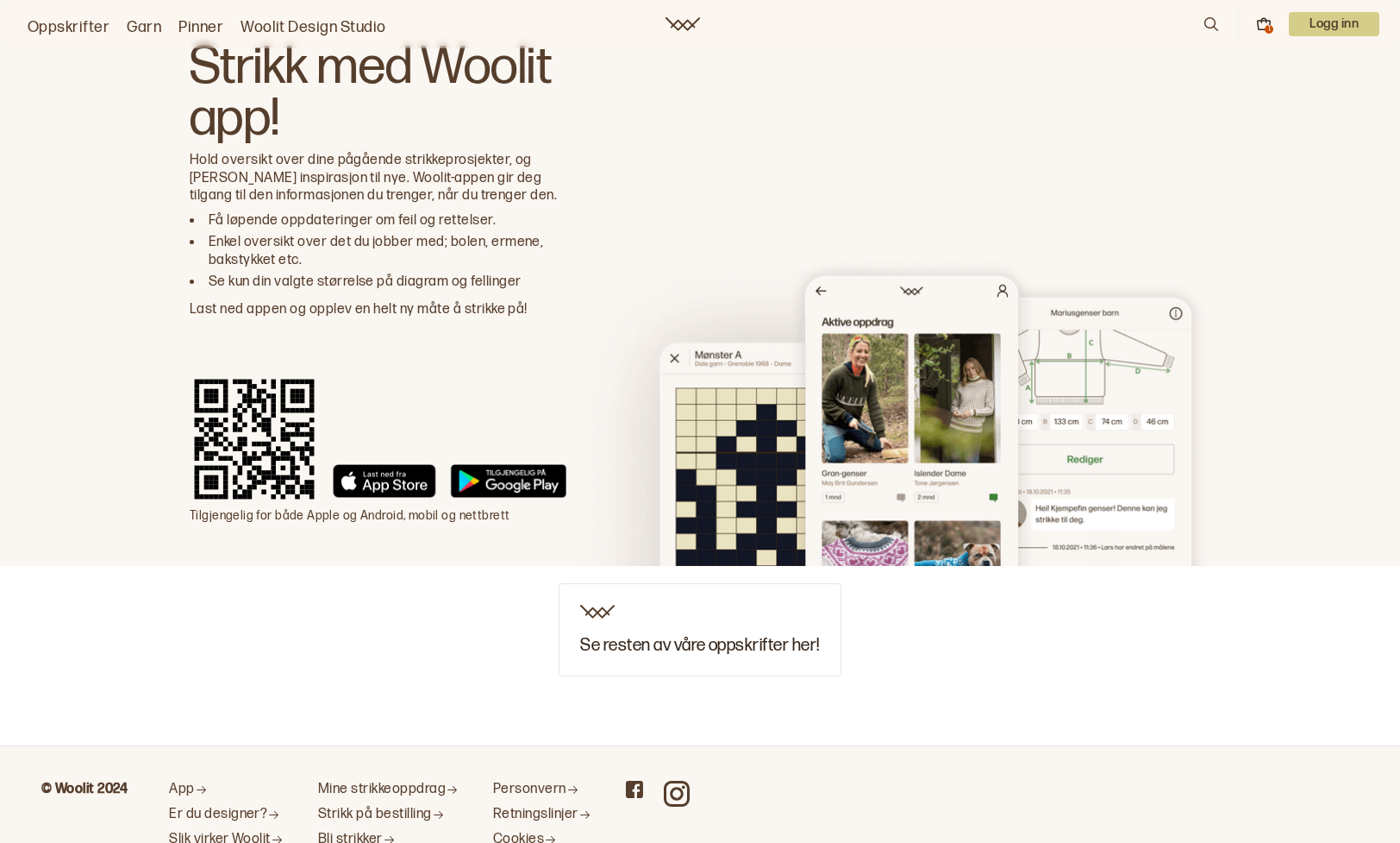
click at [636, 237] on div at bounding box center [888, 283] width 644 height 566
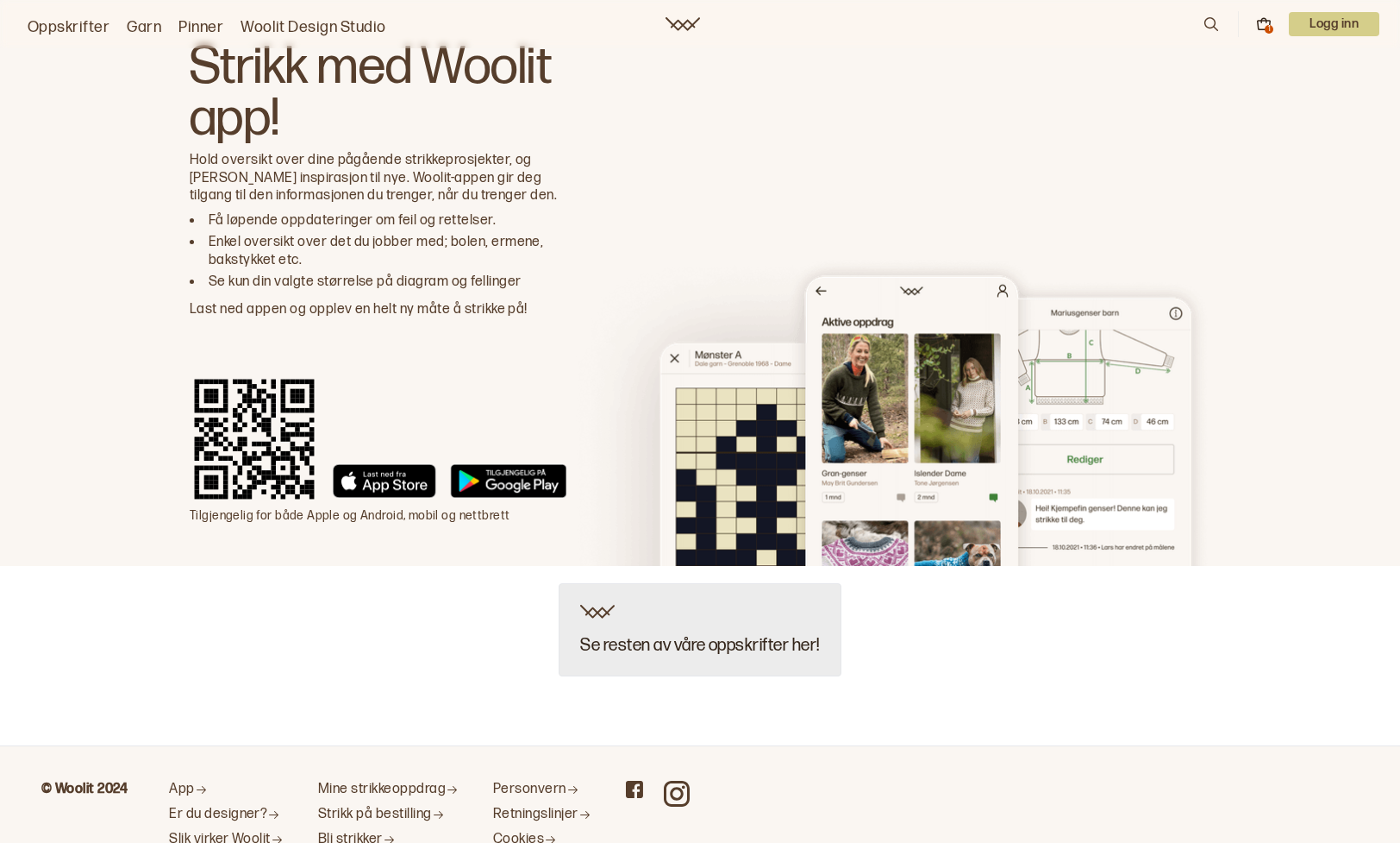
click at [705, 630] on div "Se resten av våre oppskrifter her!" at bounding box center [700, 630] width 282 height 93
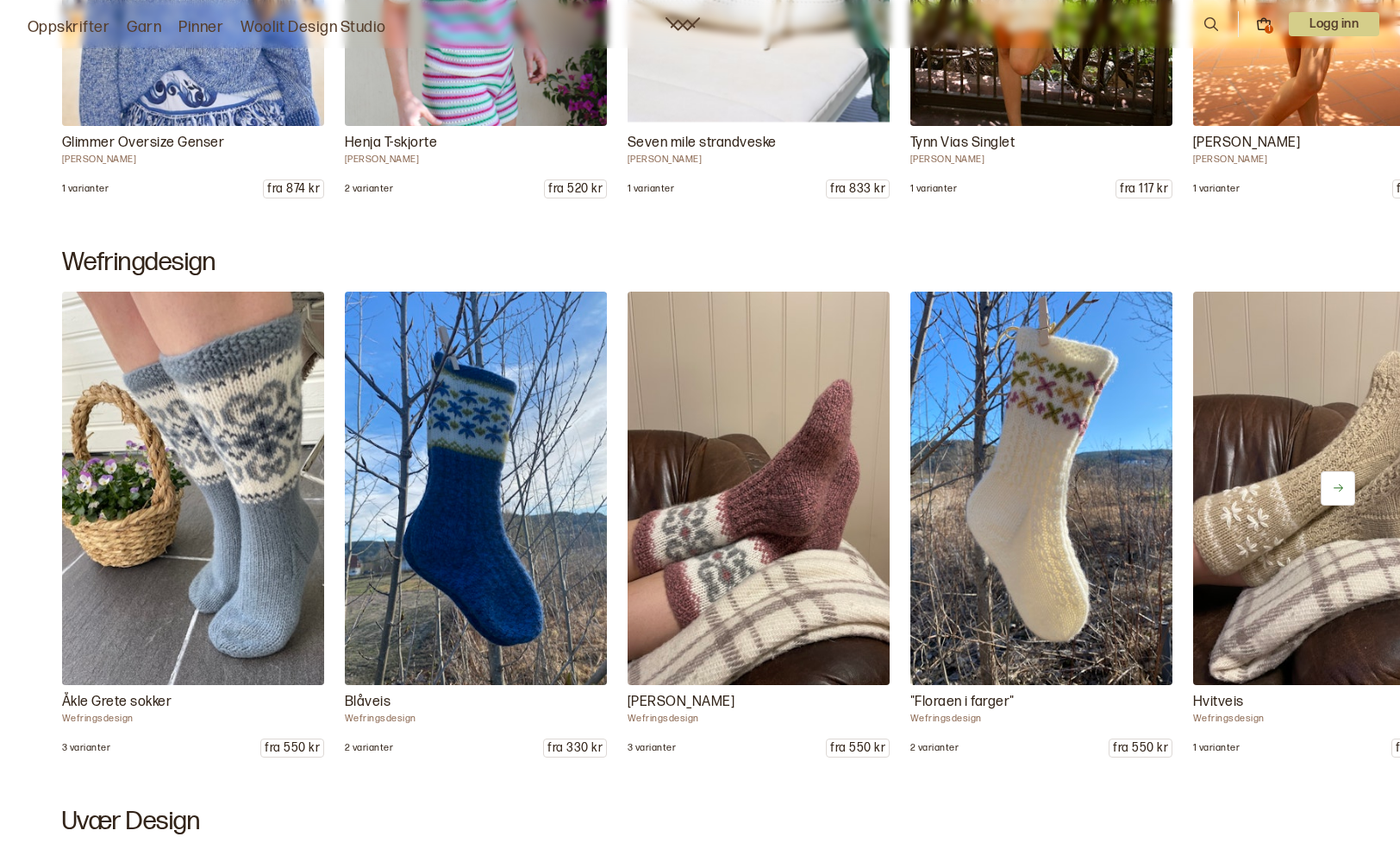
scroll to position [1423, 0]
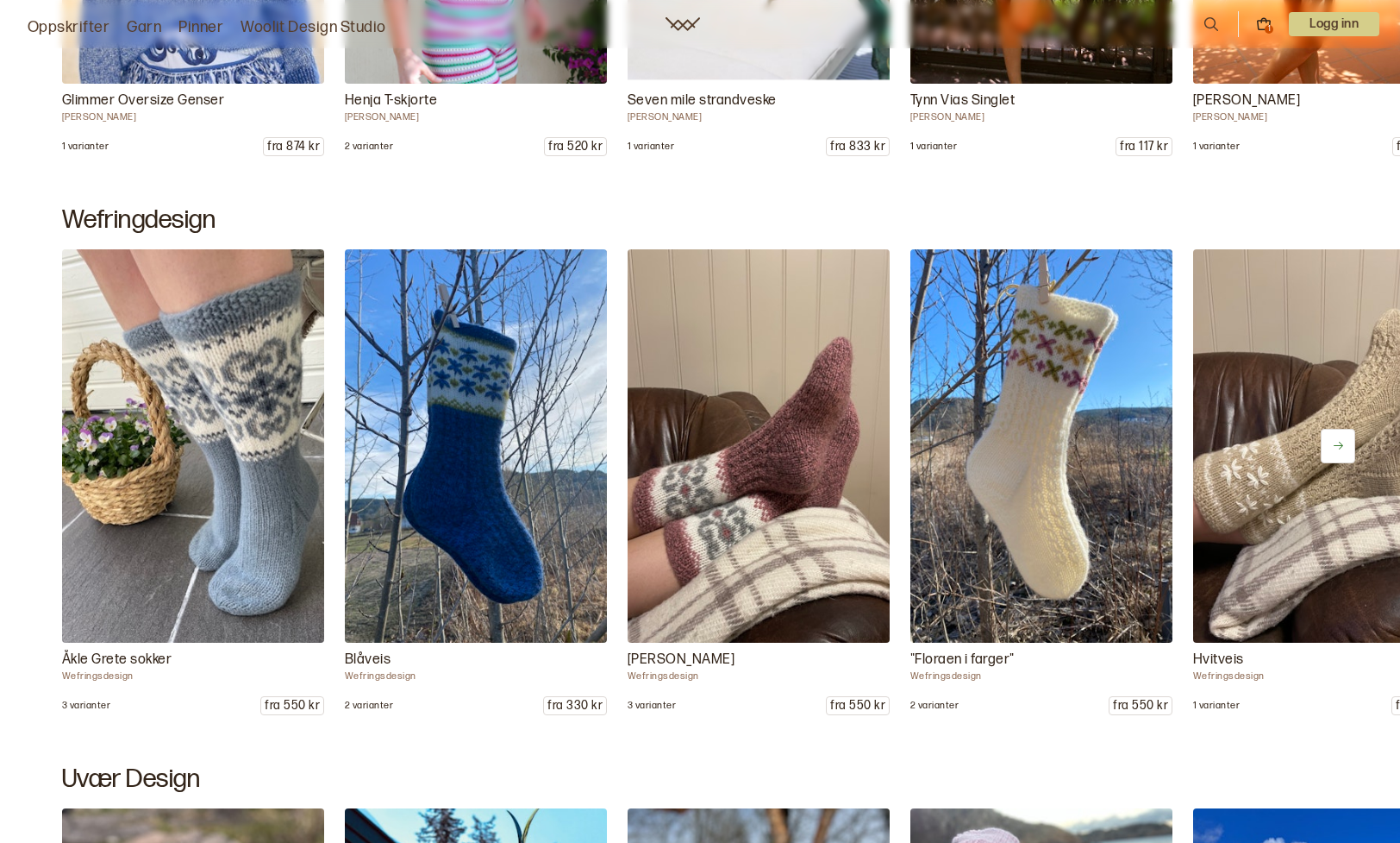
click at [58, 25] on link "Oppskrifter" at bounding box center [69, 27] width 82 height 24
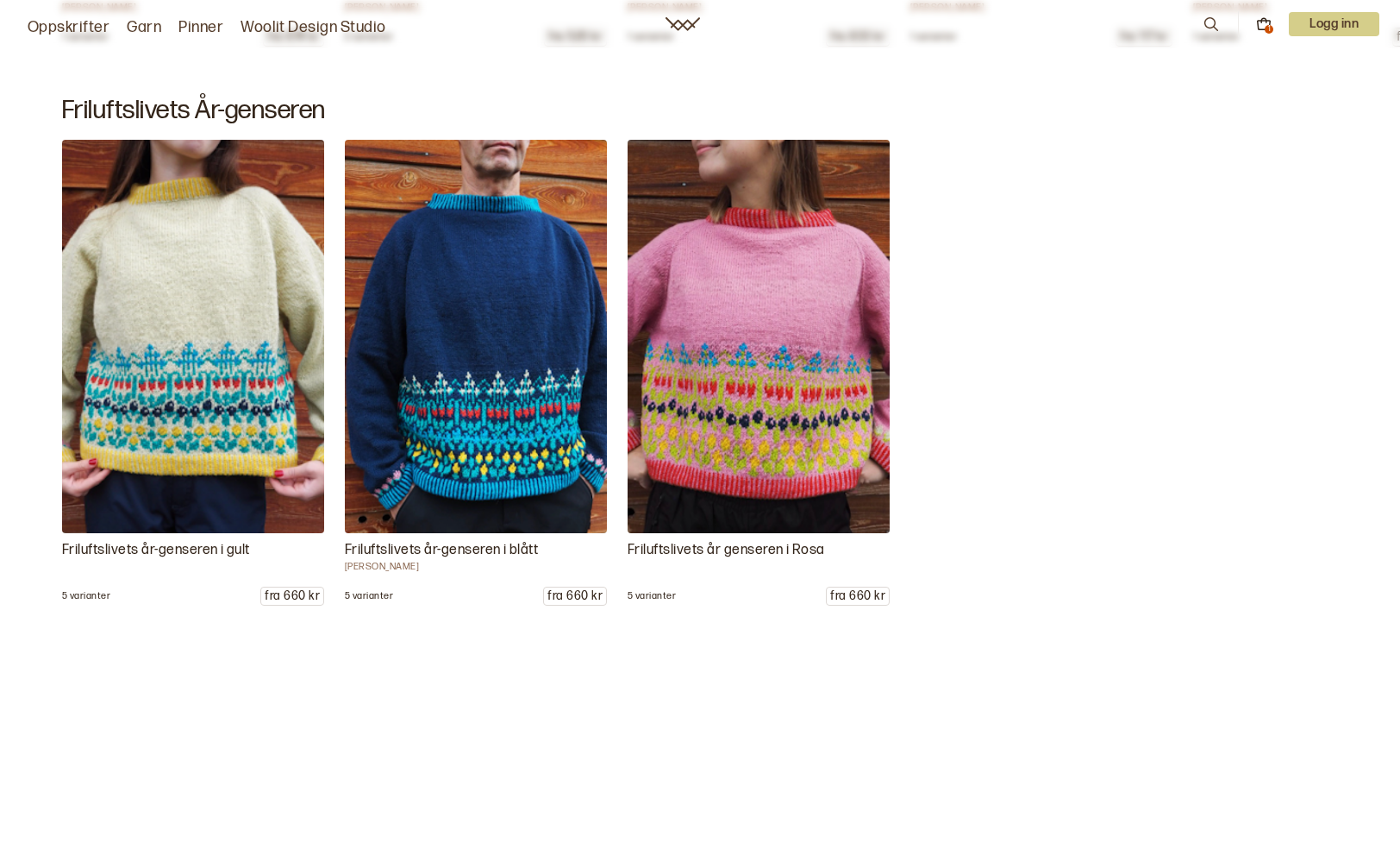
scroll to position [0, 0]
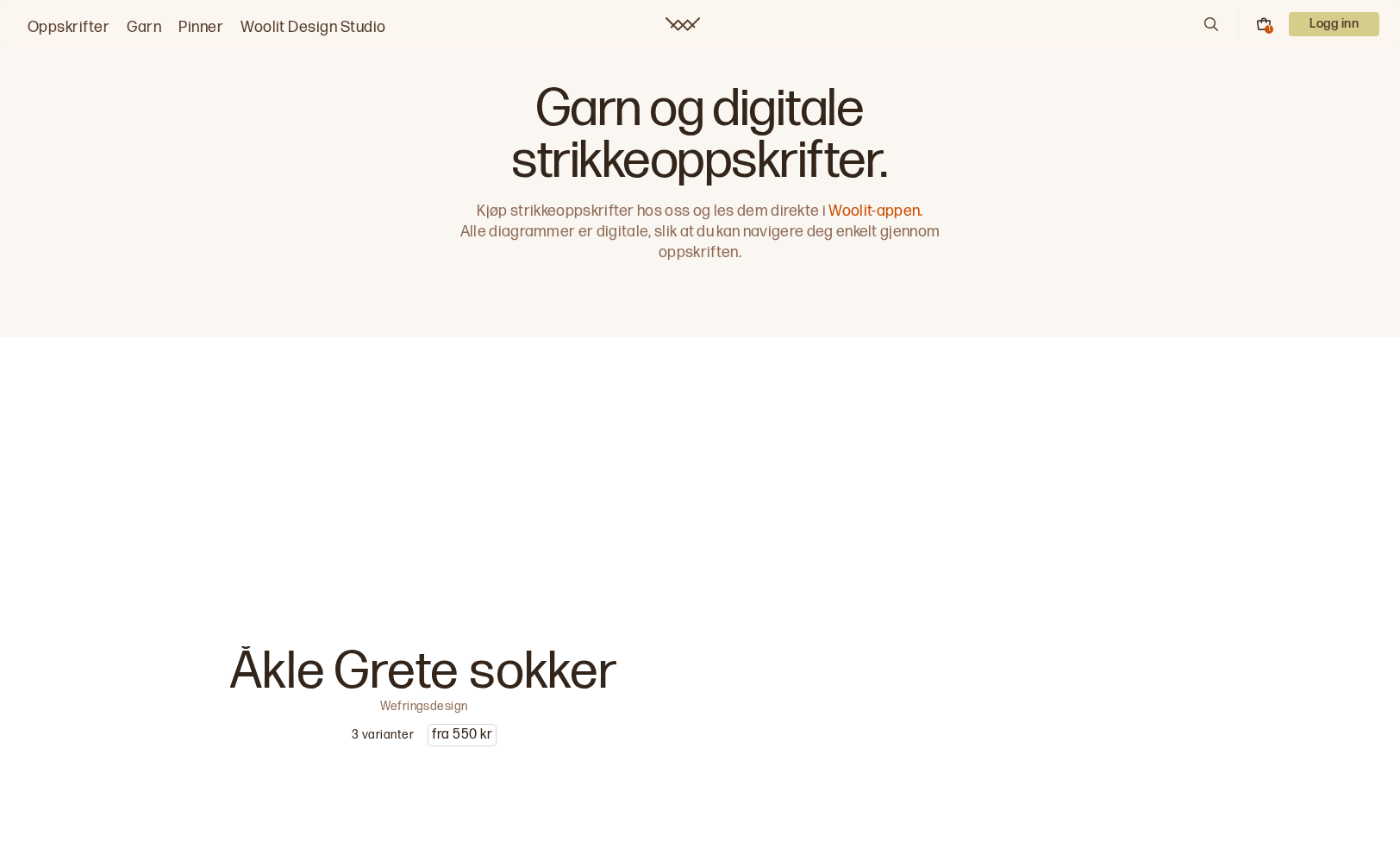
click at [82, 24] on link "Oppskrifter" at bounding box center [69, 27] width 82 height 24
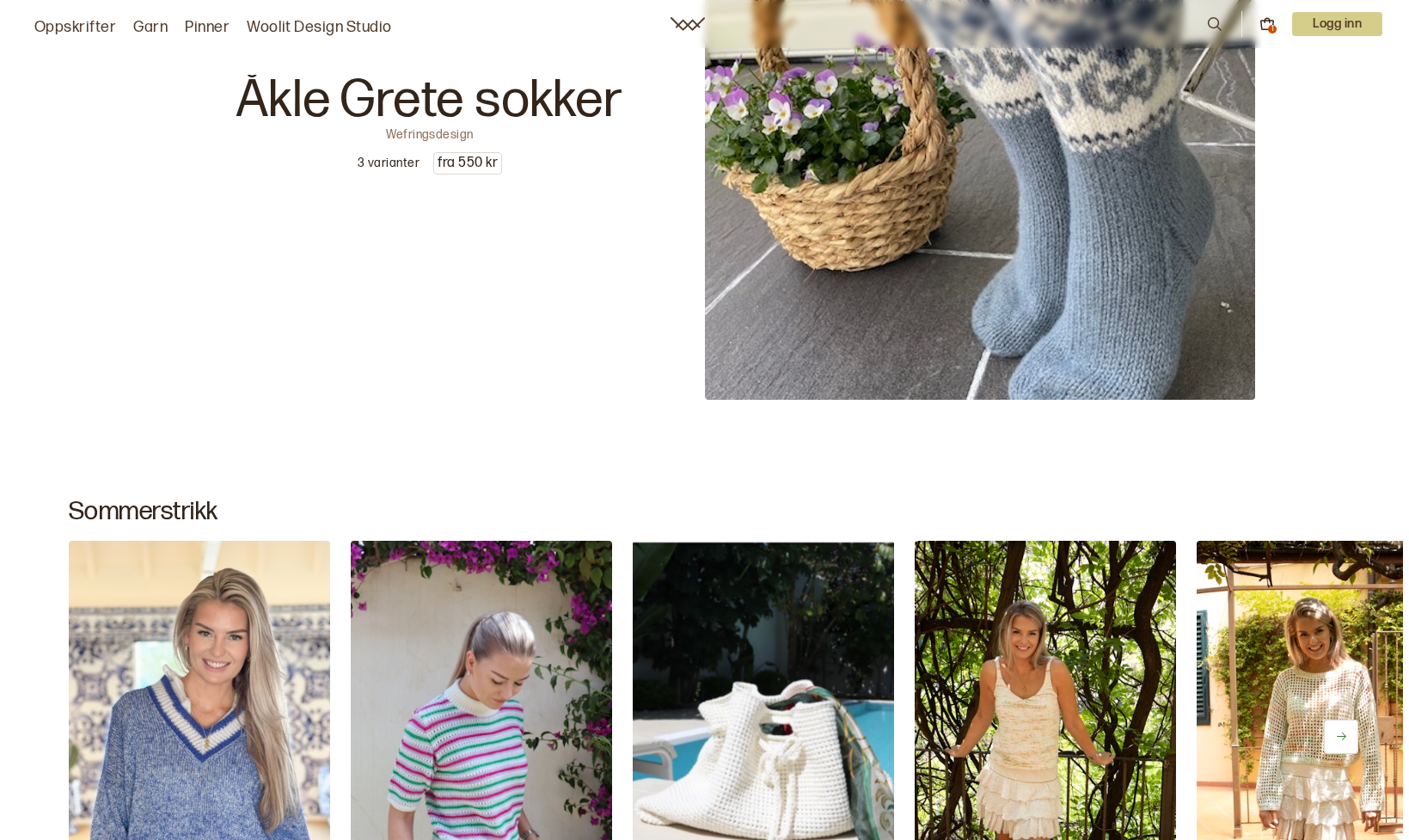
scroll to position [40, 0]
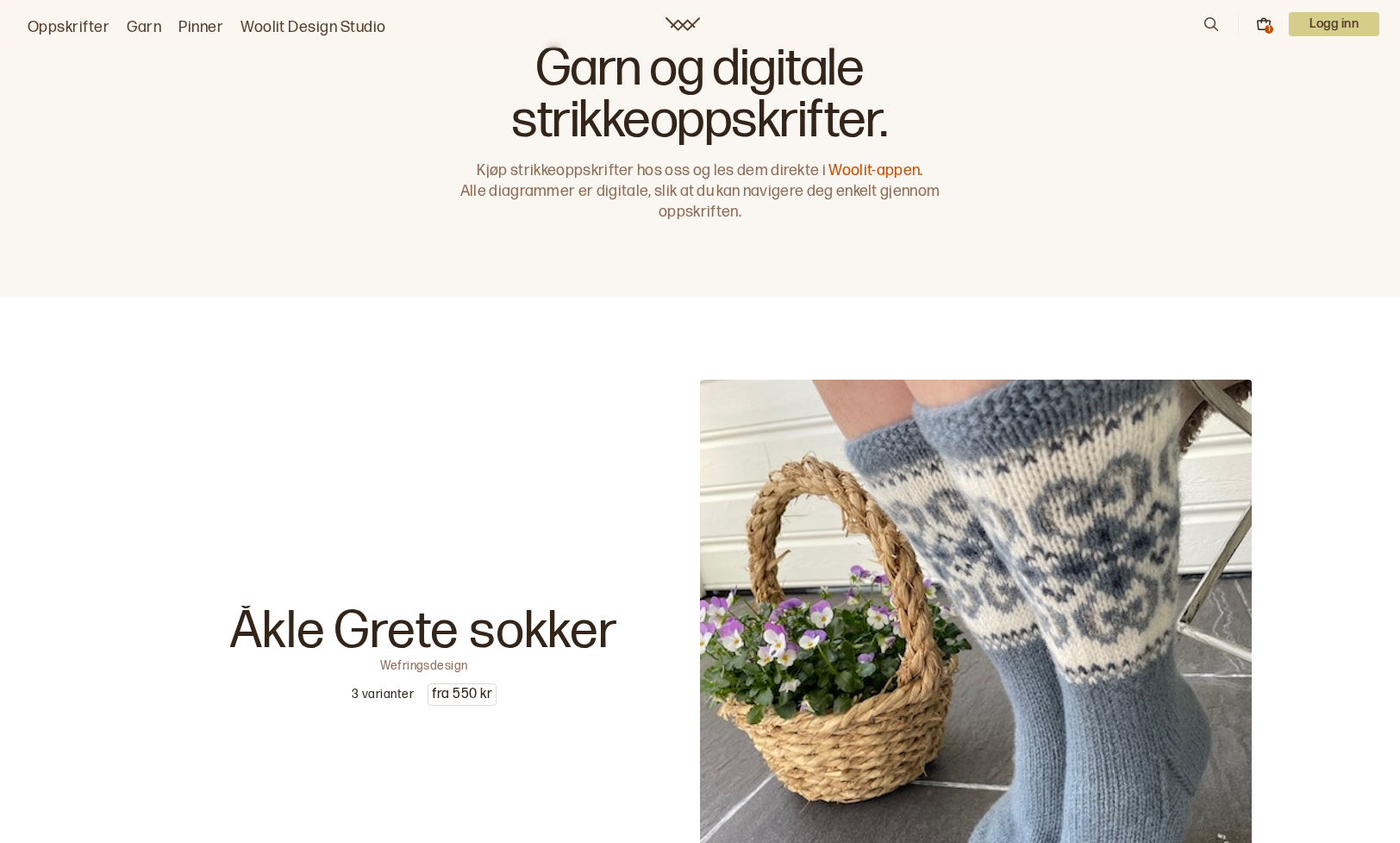
click at [1209, 25] on icon at bounding box center [1211, 24] width 19 height 19
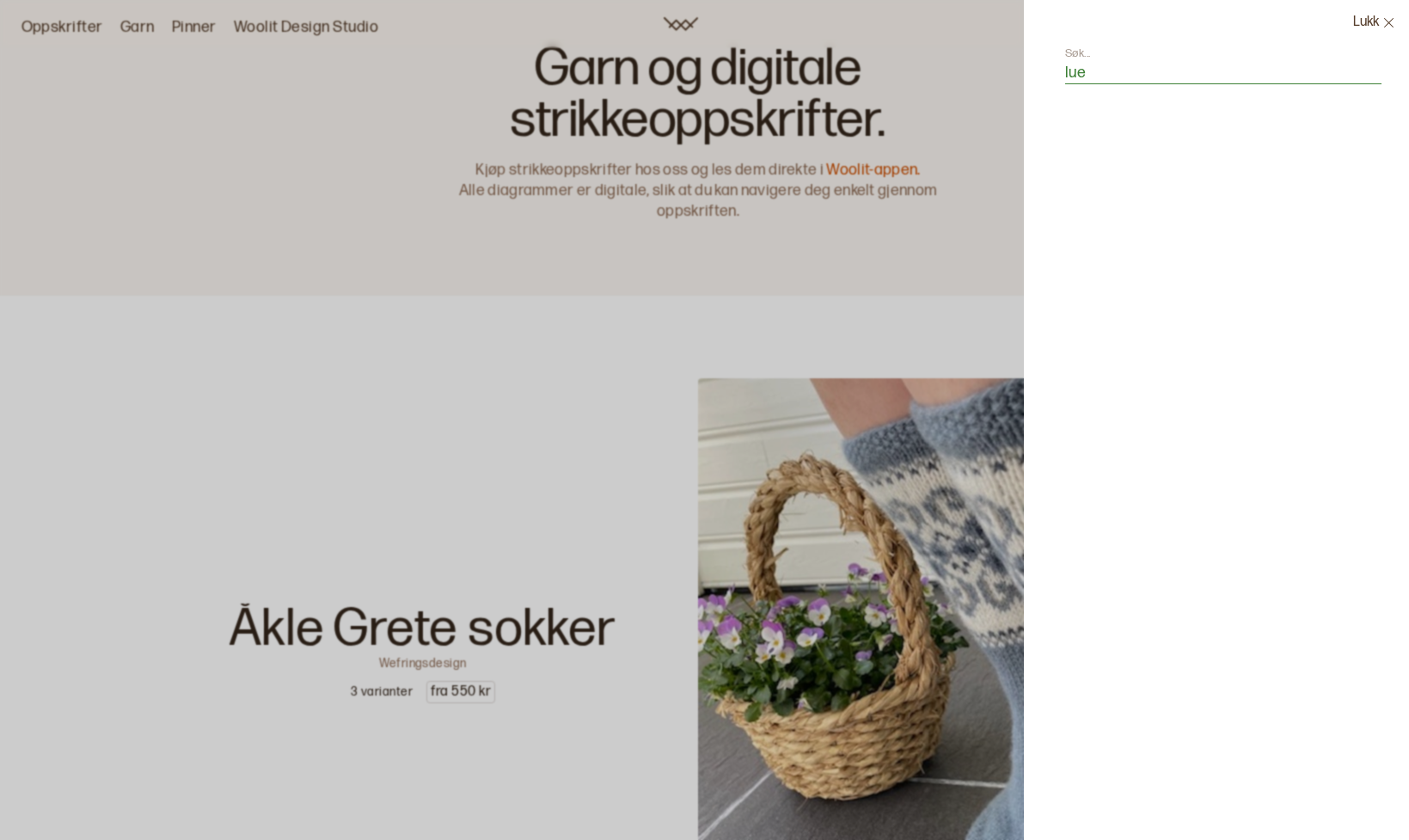
type input "lue"
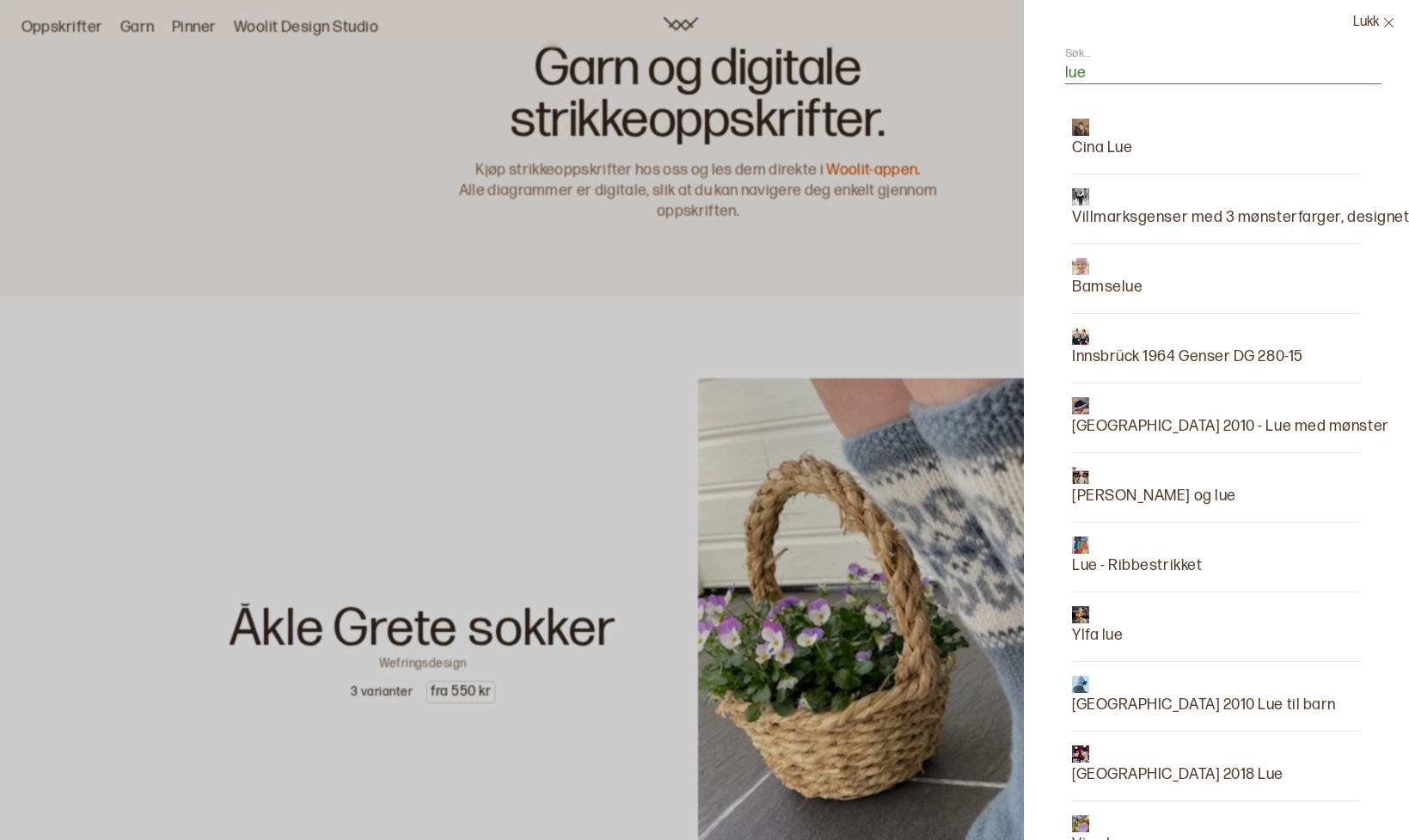
click at [1112, 149] on p "Cina Lue" at bounding box center [1102, 148] width 60 height 24
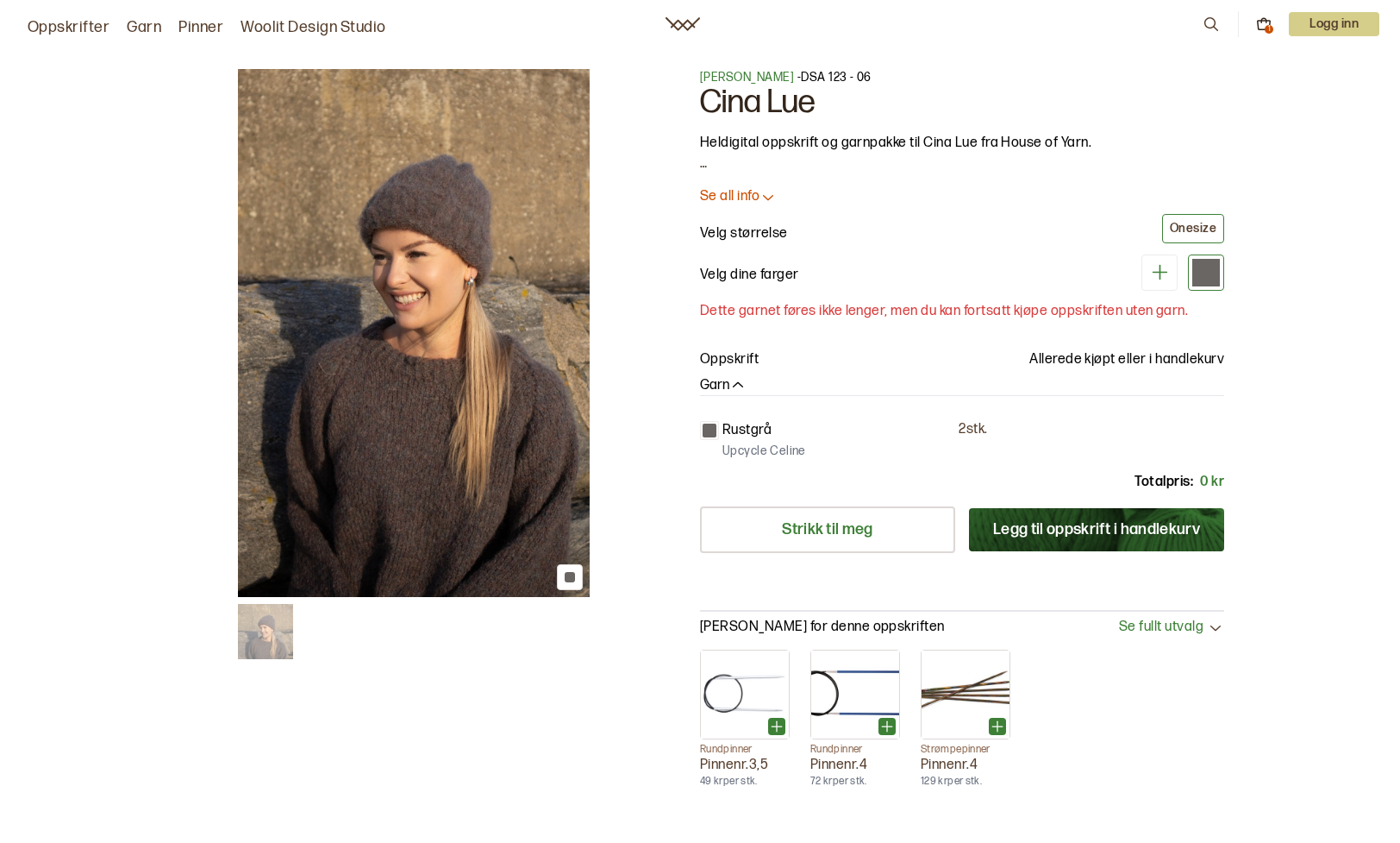
click at [1016, 308] on p "Dette garnet føres ikke lenger, men du kan fortsatt kjøpe oppskriften uten garn." at bounding box center [962, 311] width 524 height 21
click at [1162, 270] on icon at bounding box center [1160, 272] width 22 height 22
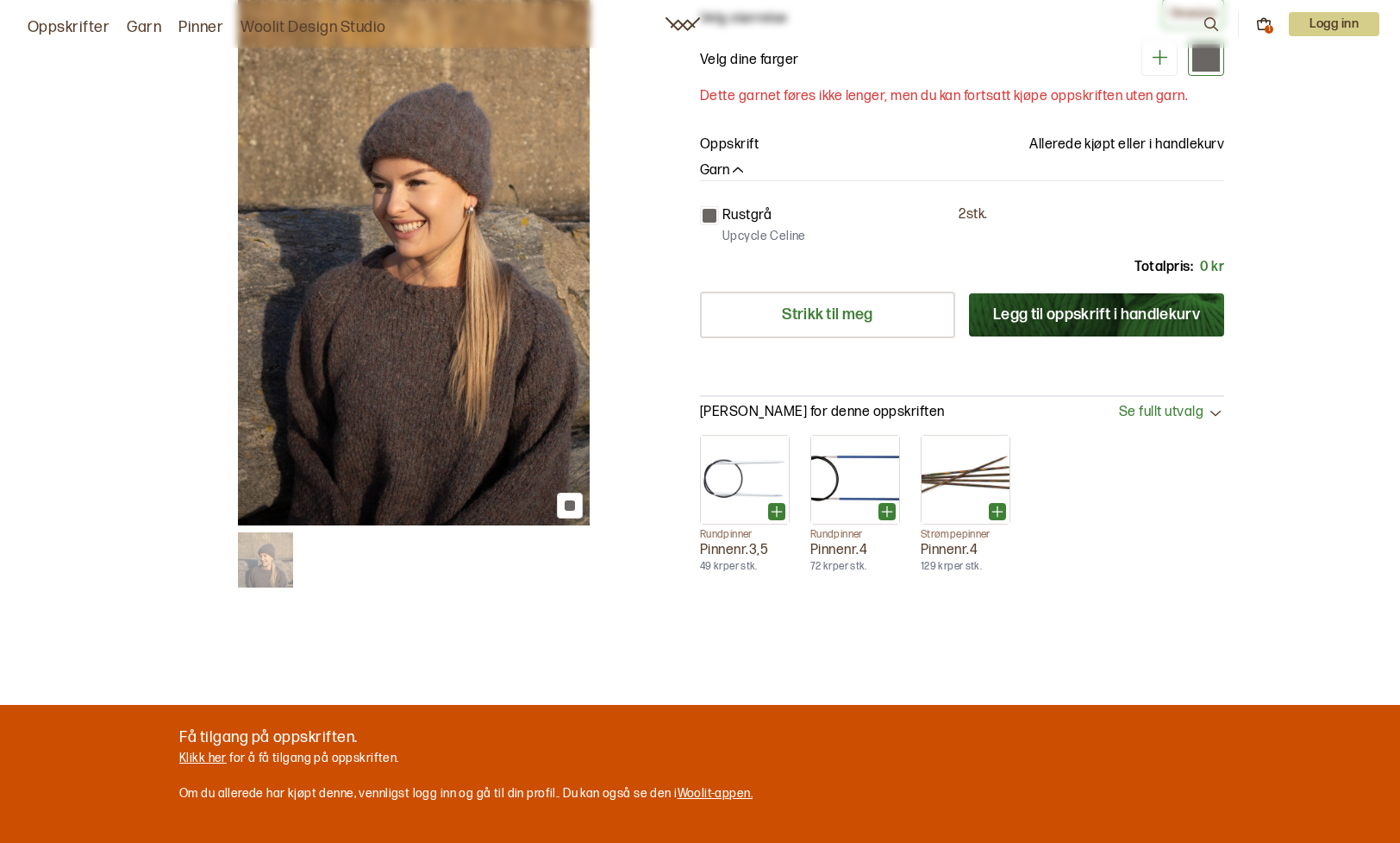
click at [191, 756] on div at bounding box center [700, 421] width 1400 height 843
click at [201, 753] on div at bounding box center [700, 421] width 1400 height 843
click at [204, 753] on div at bounding box center [700, 421] width 1400 height 843
click at [216, 757] on div at bounding box center [700, 421] width 1400 height 843
click at [212, 762] on div at bounding box center [700, 421] width 1400 height 843
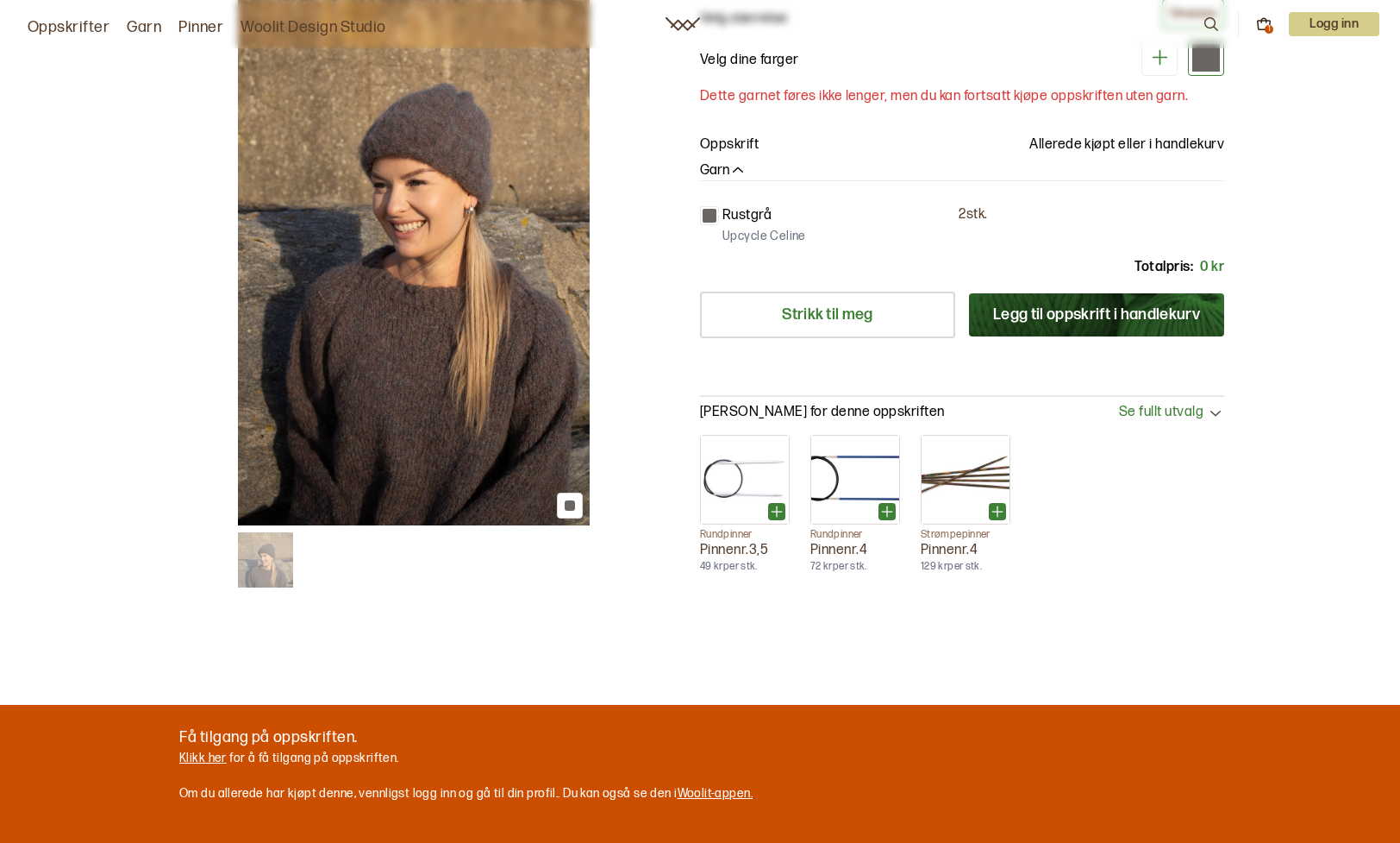
click at [295, 759] on div at bounding box center [700, 421] width 1400 height 843
drag, startPoint x: 295, startPoint y: 759, endPoint x: 312, endPoint y: 754, distance: 17.7
click at [312, 754] on div at bounding box center [700, 421] width 1400 height 843
click at [190, 754] on div at bounding box center [700, 421] width 1400 height 843
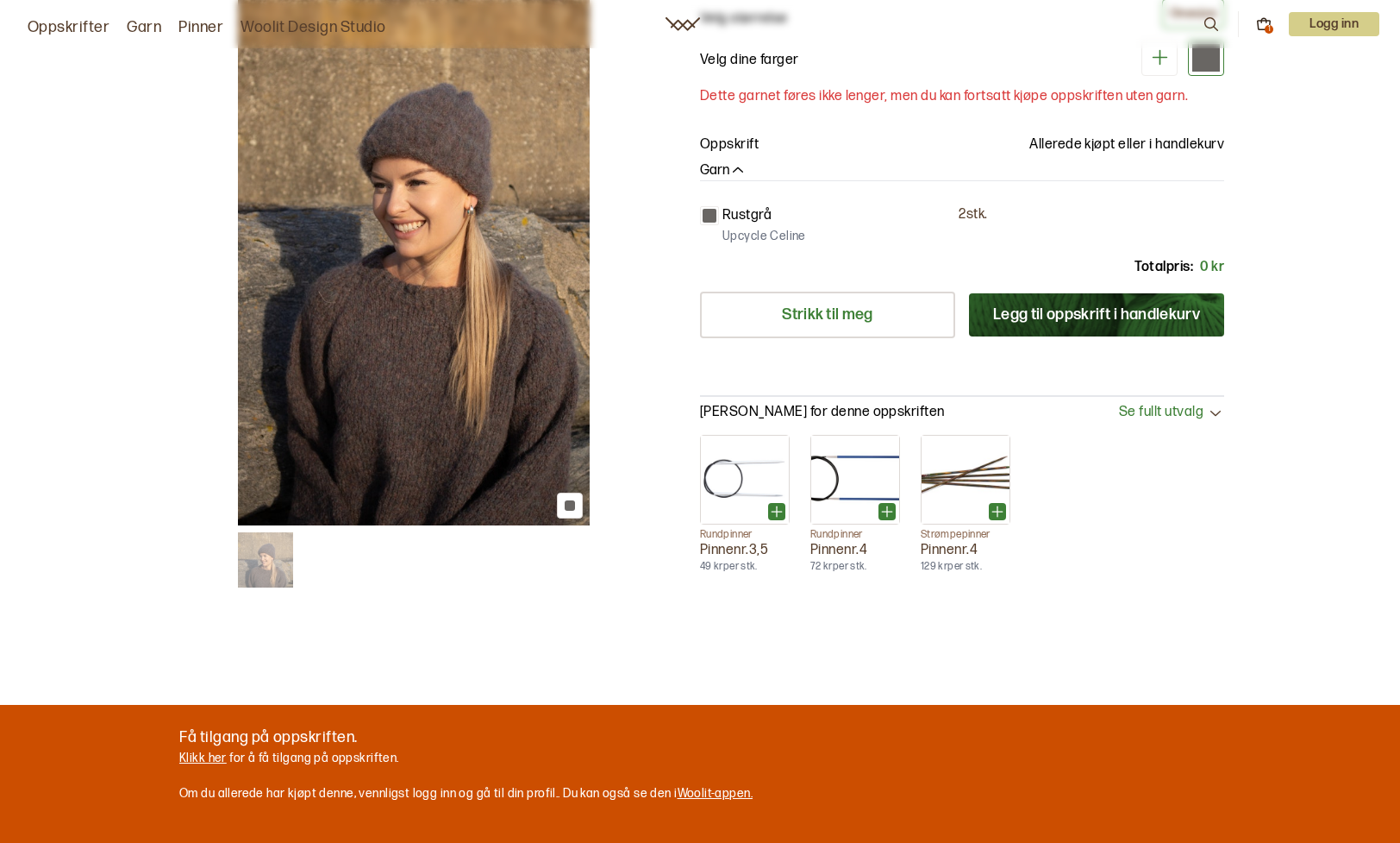
click at [183, 757] on div at bounding box center [700, 421] width 1400 height 843
click at [186, 756] on div at bounding box center [700, 421] width 1400 height 843
click at [187, 756] on div at bounding box center [700, 421] width 1400 height 843
click at [187, 755] on div at bounding box center [700, 421] width 1400 height 843
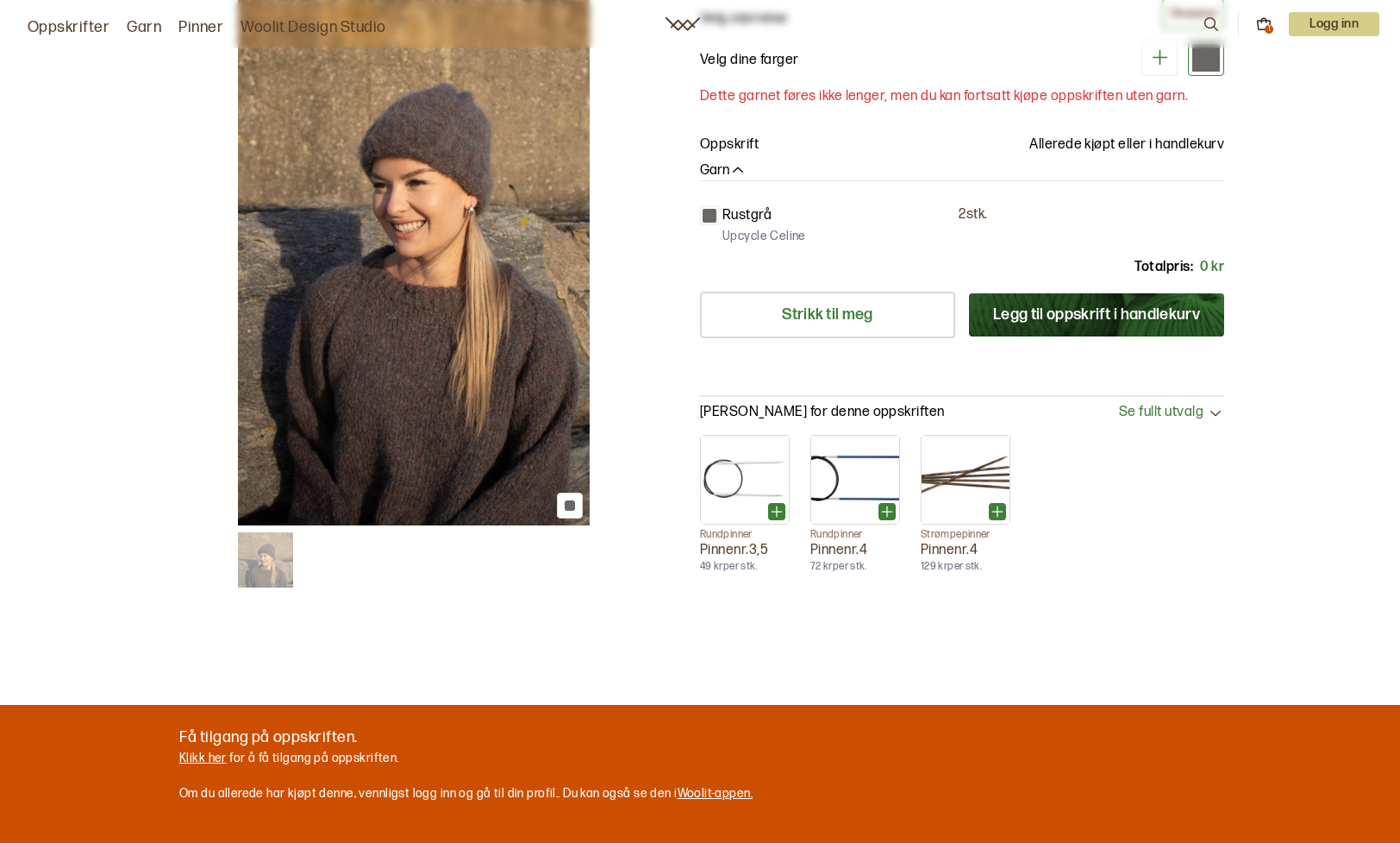
click at [187, 755] on div at bounding box center [700, 421] width 1400 height 843
drag, startPoint x: 187, startPoint y: 755, endPoint x: 206, endPoint y: 753, distance: 19.1
click at [206, 753] on div at bounding box center [700, 421] width 1400 height 843
click at [214, 735] on div at bounding box center [700, 421] width 1400 height 843
click at [80, 723] on div at bounding box center [700, 421] width 1400 height 843
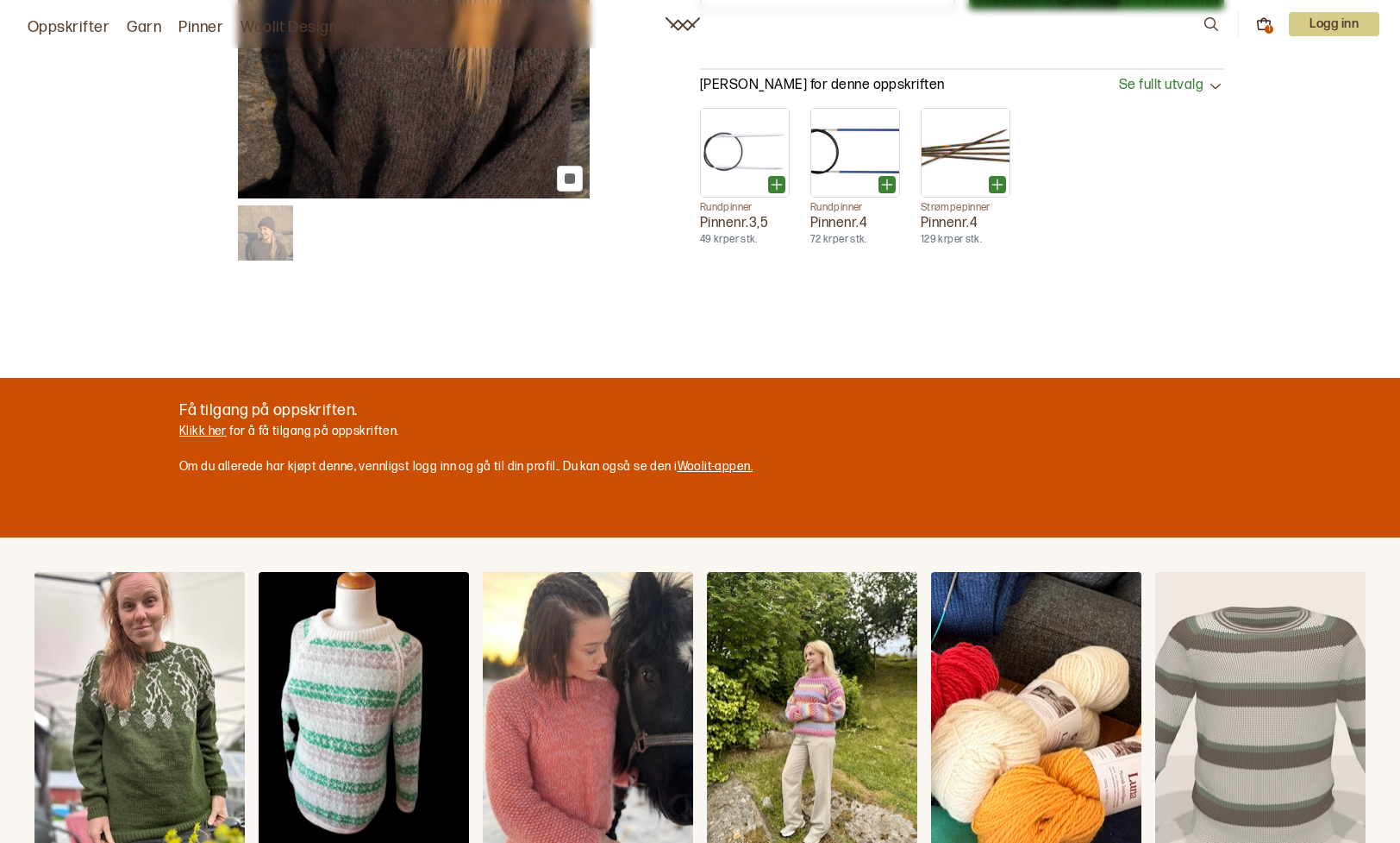
scroll to position [787, 0]
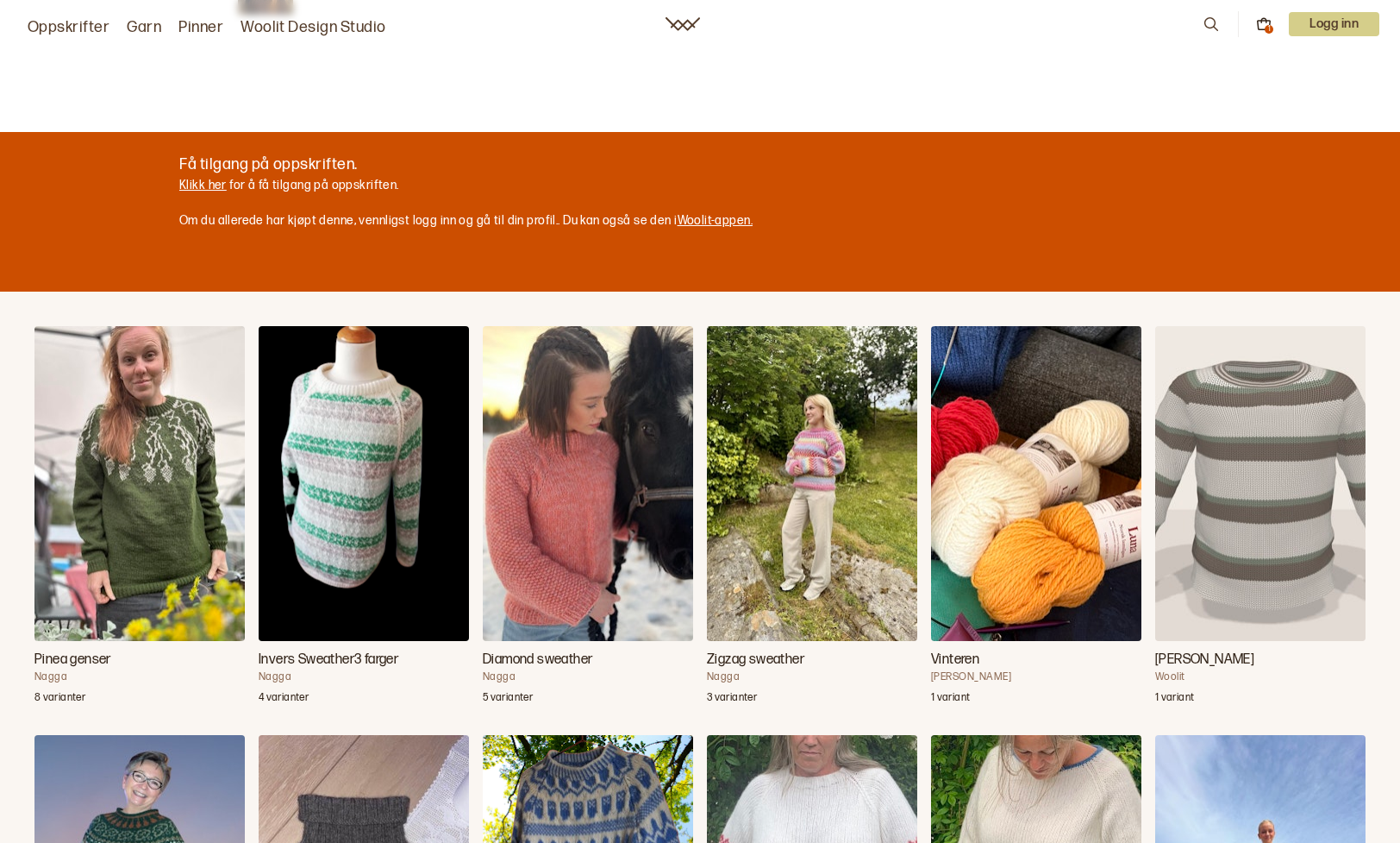
click at [202, 183] on div at bounding box center [700, 421] width 1400 height 843
click at [195, 182] on div at bounding box center [700, 421] width 1400 height 843
click at [197, 189] on div at bounding box center [700, 421] width 1400 height 843
click at [198, 186] on div at bounding box center [700, 421] width 1400 height 843
click at [199, 185] on div at bounding box center [700, 421] width 1400 height 843
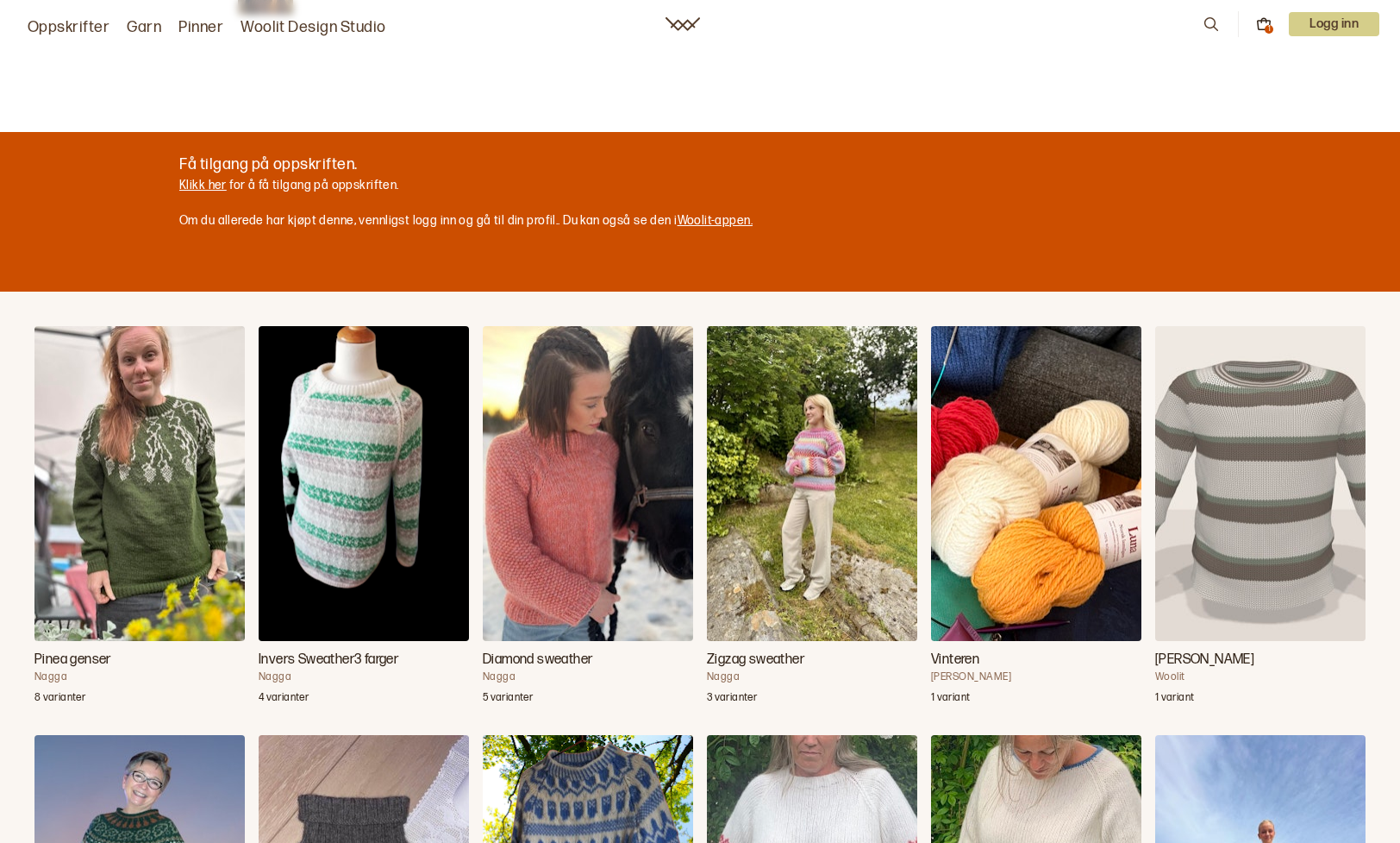
click at [201, 182] on div at bounding box center [700, 421] width 1400 height 843
drag, startPoint x: 201, startPoint y: 182, endPoint x: 458, endPoint y: 225, distance: 260.6
click at [444, 229] on div at bounding box center [700, 421] width 1400 height 843
click at [685, 232] on div at bounding box center [700, 421] width 1400 height 843
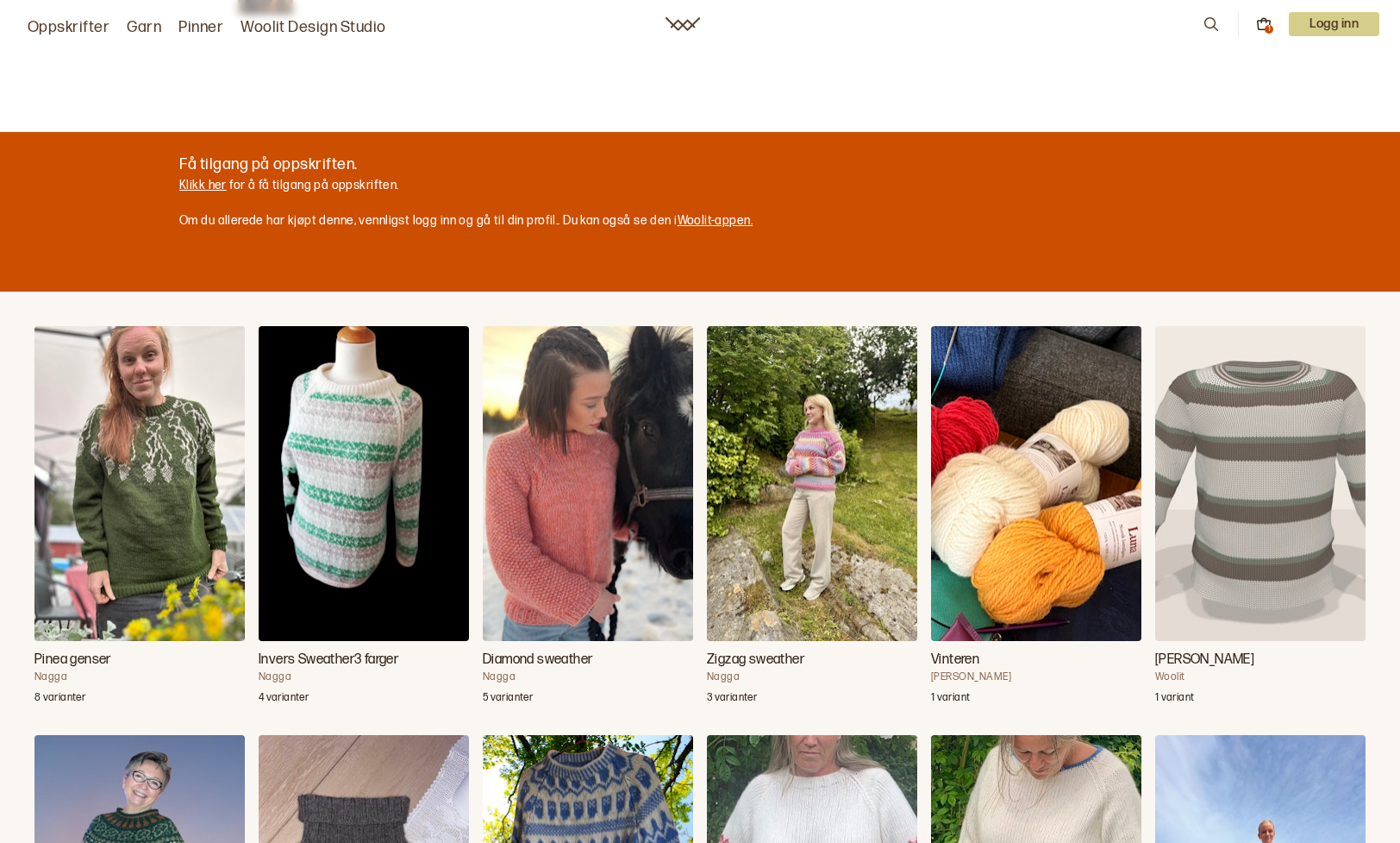
click at [707, 215] on div at bounding box center [700, 421] width 1400 height 843
click at [690, 220] on div at bounding box center [700, 421] width 1400 height 843
drag, startPoint x: 673, startPoint y: 219, endPoint x: 589, endPoint y: 225, distance: 84.2
click at [641, 217] on div at bounding box center [700, 421] width 1400 height 843
drag, startPoint x: 538, startPoint y: 222, endPoint x: 342, endPoint y: 31, distance: 273.7
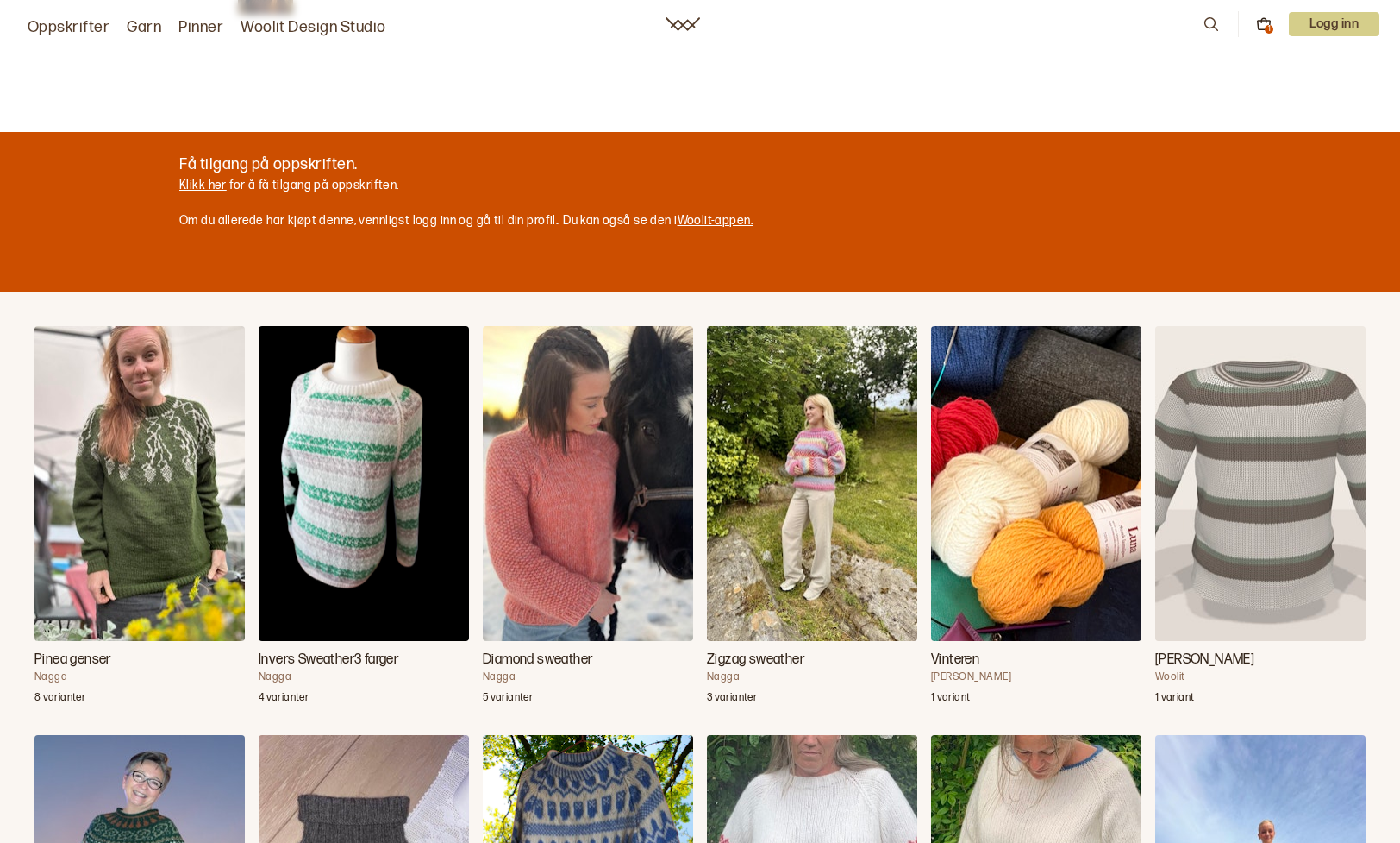
click at [407, 71] on div at bounding box center [700, 421] width 1400 height 843
click at [275, 180] on div at bounding box center [700, 421] width 1400 height 843
click at [275, 179] on div at bounding box center [700, 421] width 1400 height 843
click at [275, 178] on div at bounding box center [700, 421] width 1400 height 843
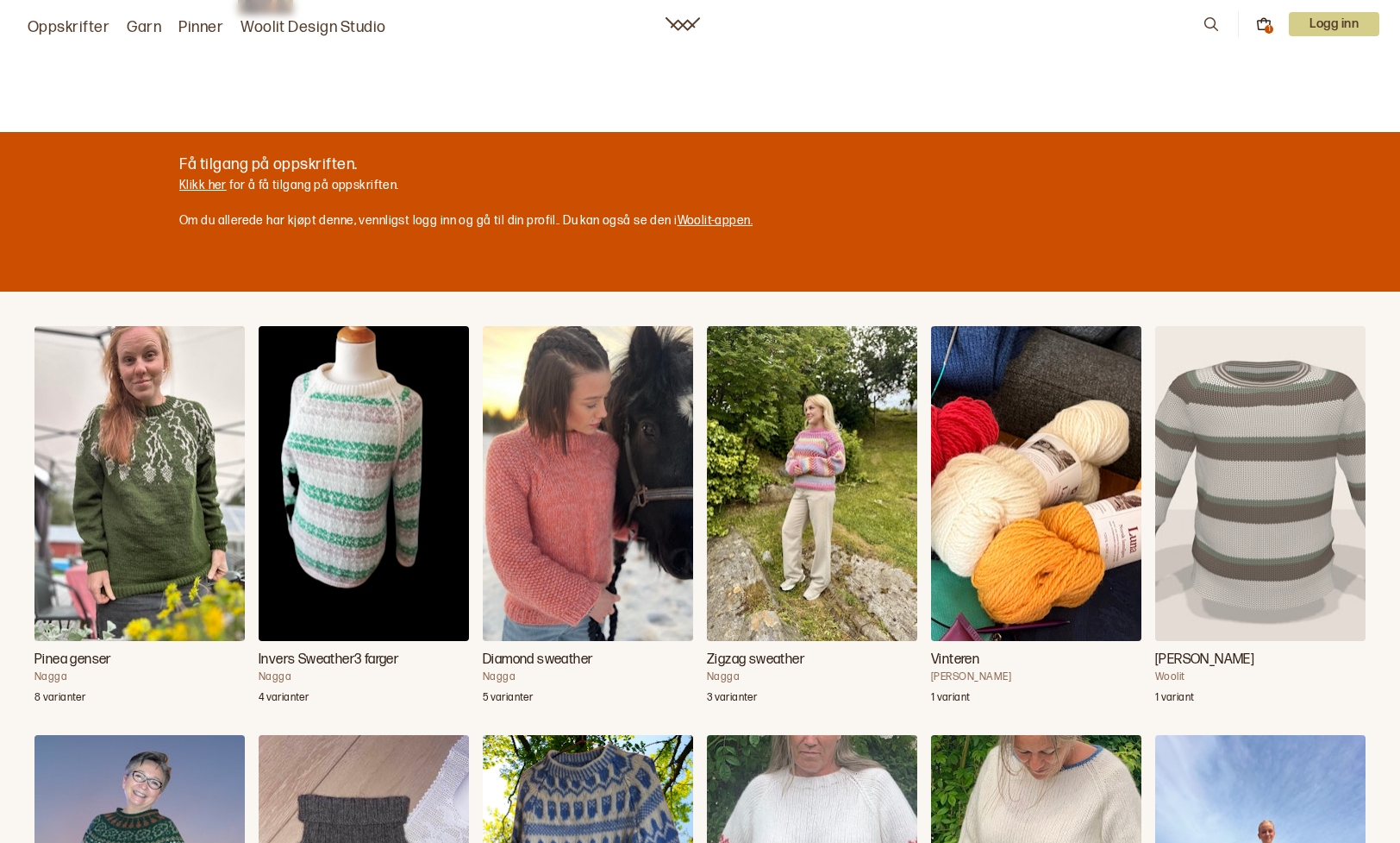
click at [274, 176] on div at bounding box center [700, 421] width 1400 height 843
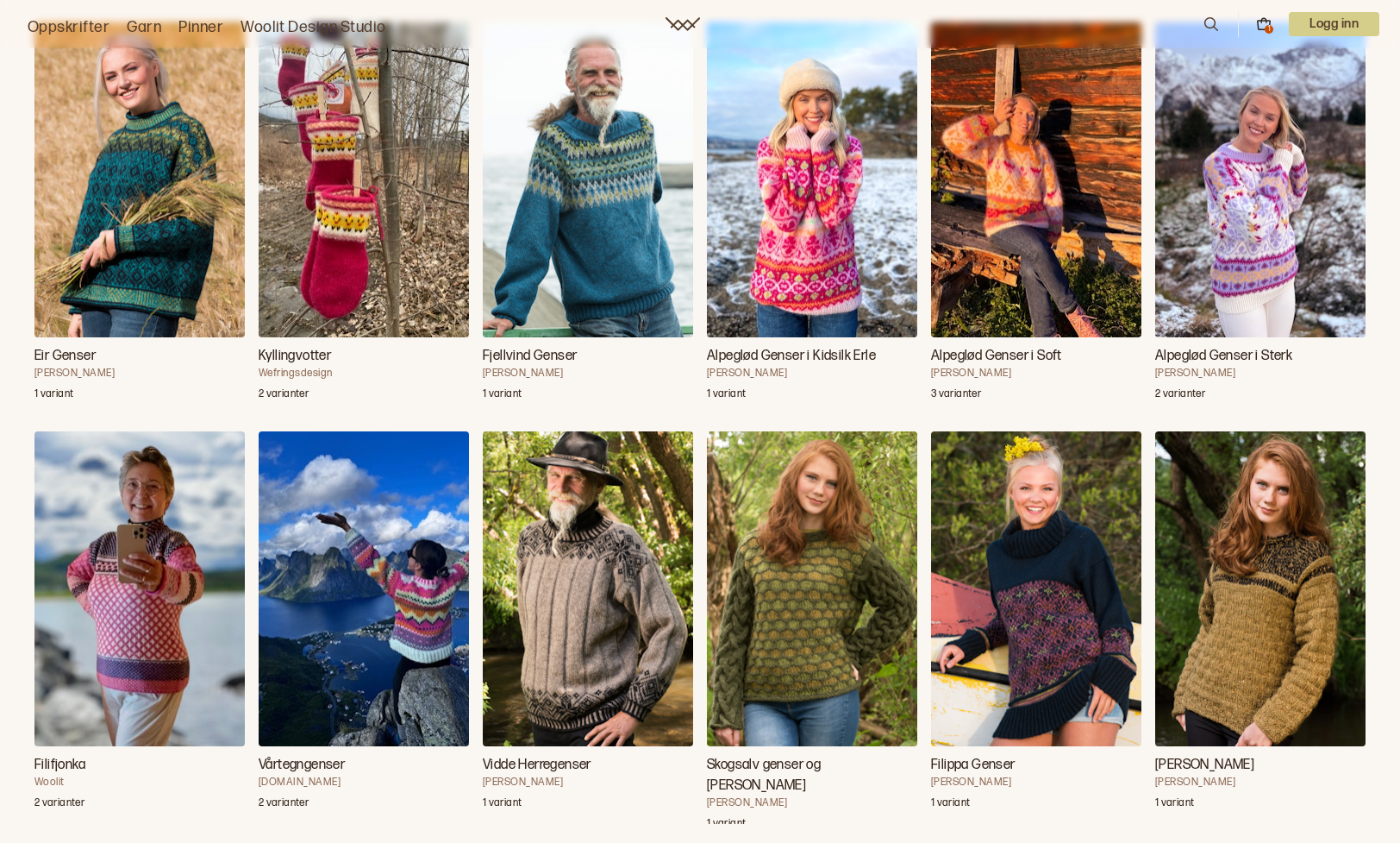
scroll to position [0, 0]
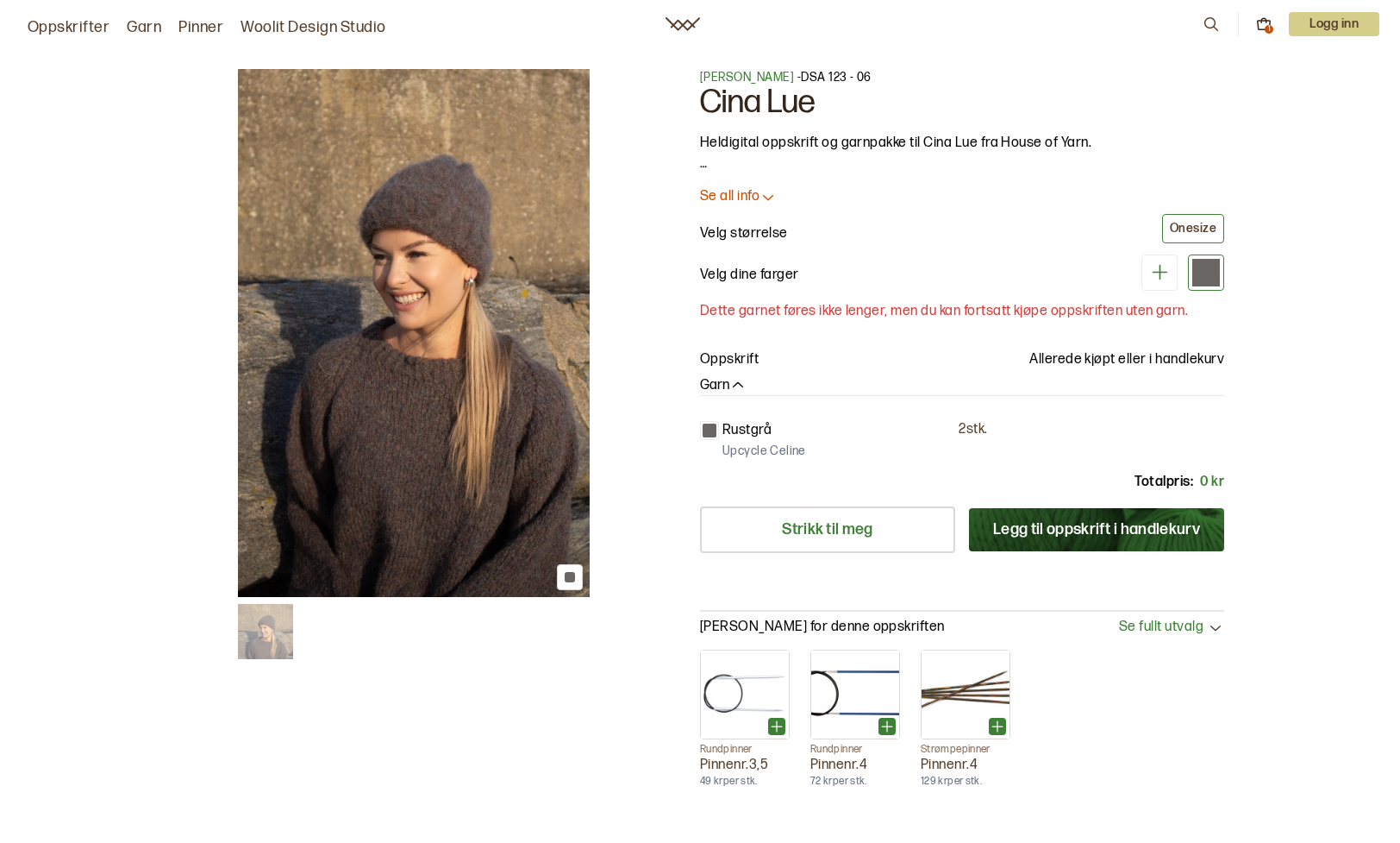
drag, startPoint x: 831, startPoint y: 545, endPoint x: 1136, endPoint y: 546, distance: 305.0
click at [835, 539] on div "Velg ny farge Upcycle Celine - Perlegrå (ikke tilgjengelig)" at bounding box center [701, 421] width 677 height 299
click at [1235, 540] on div at bounding box center [700, 421] width 1400 height 843
click at [1147, 543] on div at bounding box center [700, 421] width 1400 height 843
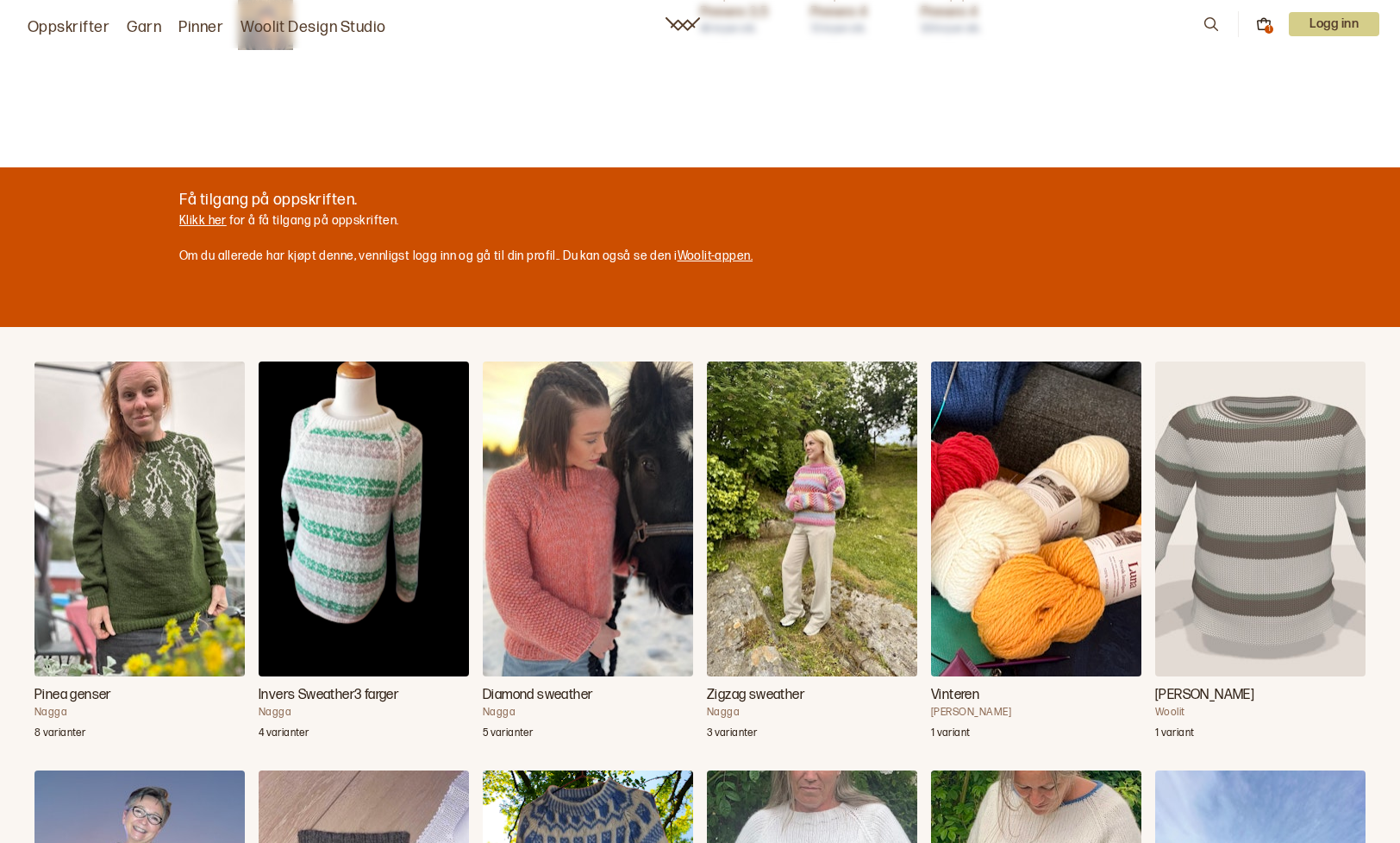
scroll to position [709, 0]
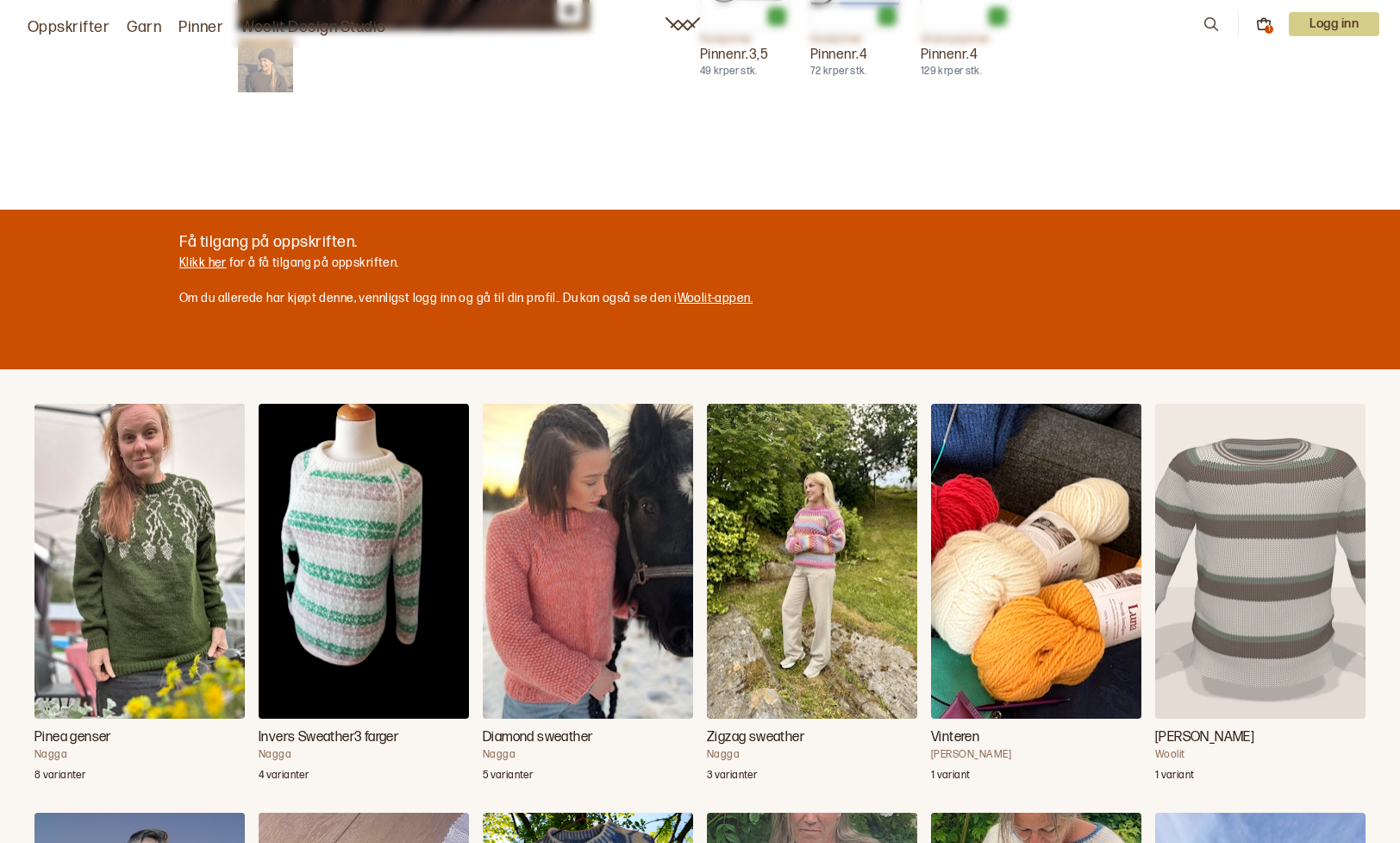
click at [206, 259] on div at bounding box center [700, 421] width 1400 height 843
click at [186, 257] on div at bounding box center [700, 421] width 1400 height 843
click at [204, 255] on div at bounding box center [700, 421] width 1400 height 843
click at [207, 254] on div at bounding box center [700, 421] width 1400 height 843
drag, startPoint x: 630, startPoint y: 295, endPoint x: 672, endPoint y: 296, distance: 42.0
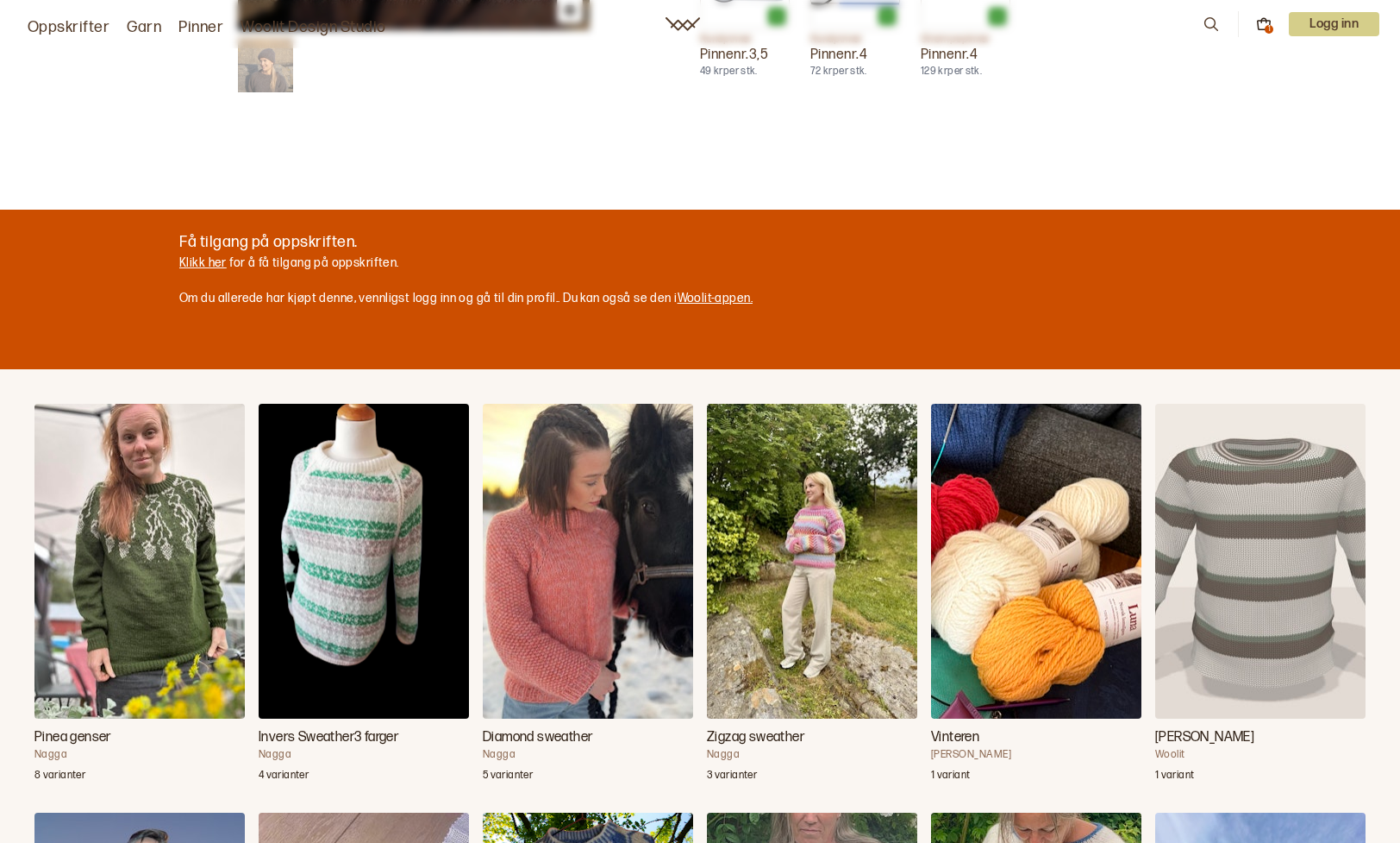
click at [631, 294] on div at bounding box center [701, 292] width 675 height 38
drag, startPoint x: 675, startPoint y: 297, endPoint x: 711, endPoint y: 302, distance: 36.3
click at [677, 294] on div at bounding box center [701, 292] width 675 height 38
click at [715, 302] on div at bounding box center [701, 292] width 675 height 38
click at [715, 300] on div at bounding box center [701, 292] width 675 height 38
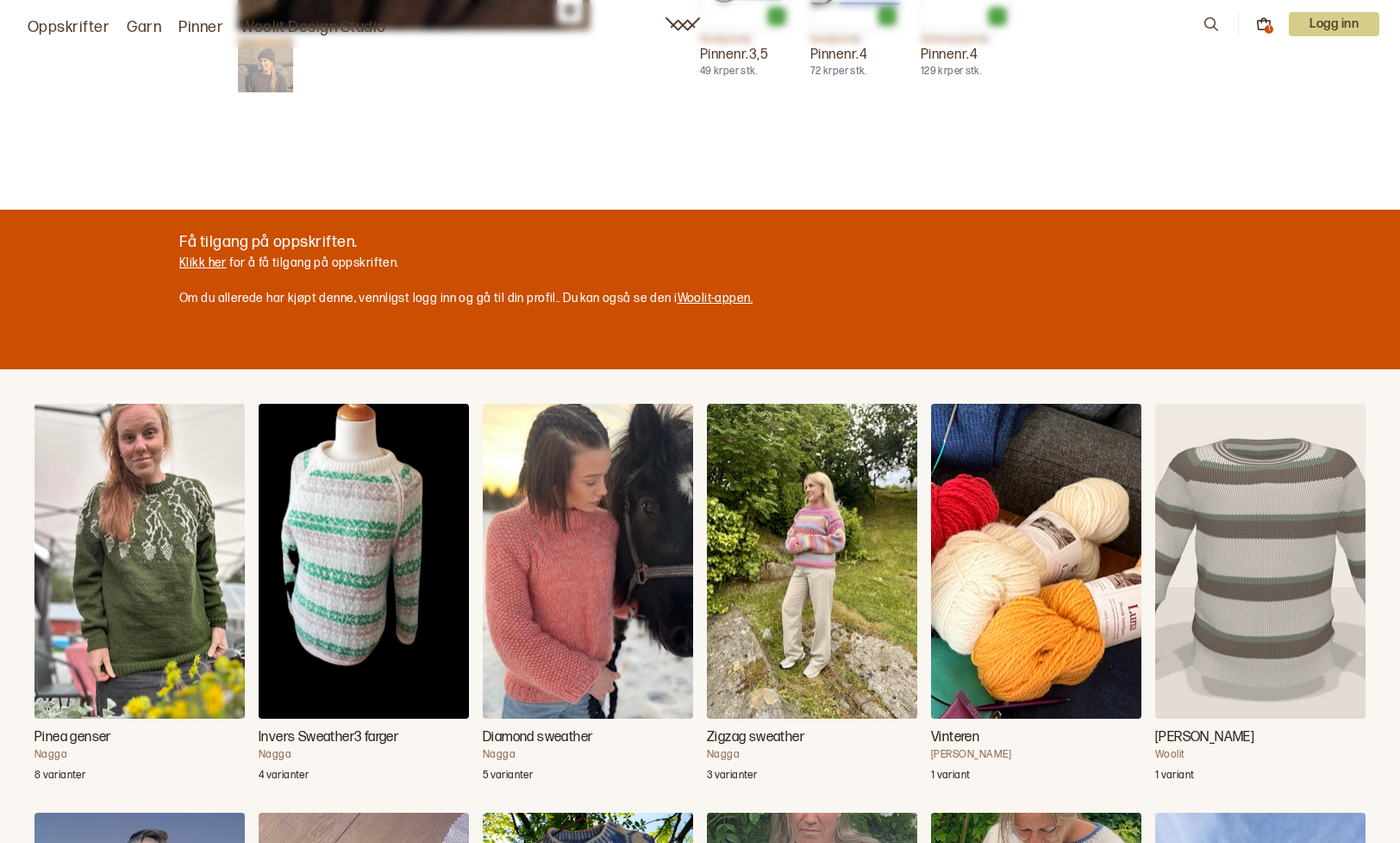
click at [715, 300] on div at bounding box center [701, 292] width 675 height 38
click at [707, 296] on div at bounding box center [701, 292] width 675 height 38
click at [706, 295] on div at bounding box center [701, 292] width 675 height 38
click at [706, 299] on div at bounding box center [701, 292] width 675 height 38
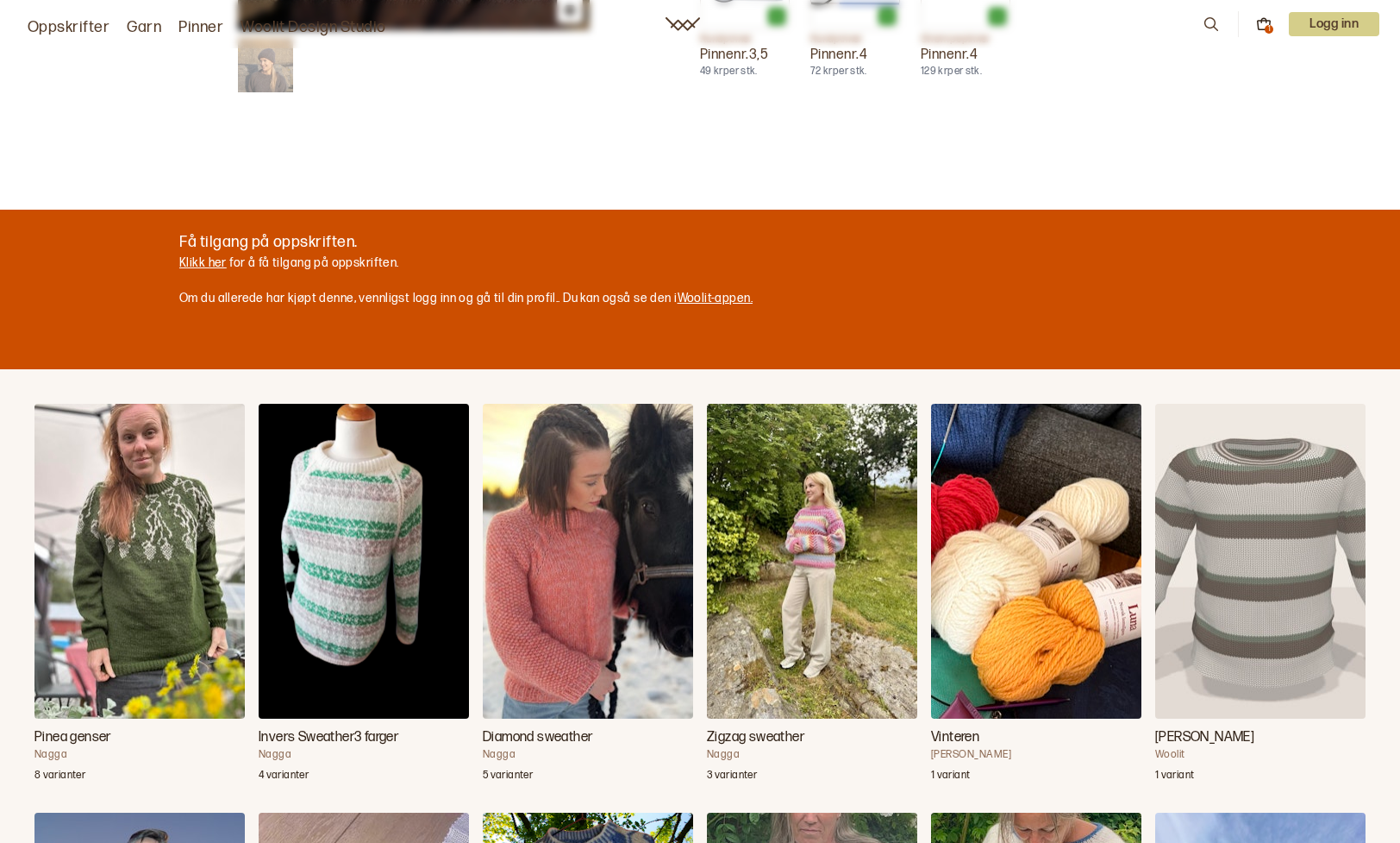
click at [705, 297] on div at bounding box center [701, 292] width 675 height 38
drag, startPoint x: 705, startPoint y: 297, endPoint x: 708, endPoint y: 279, distance: 18.2
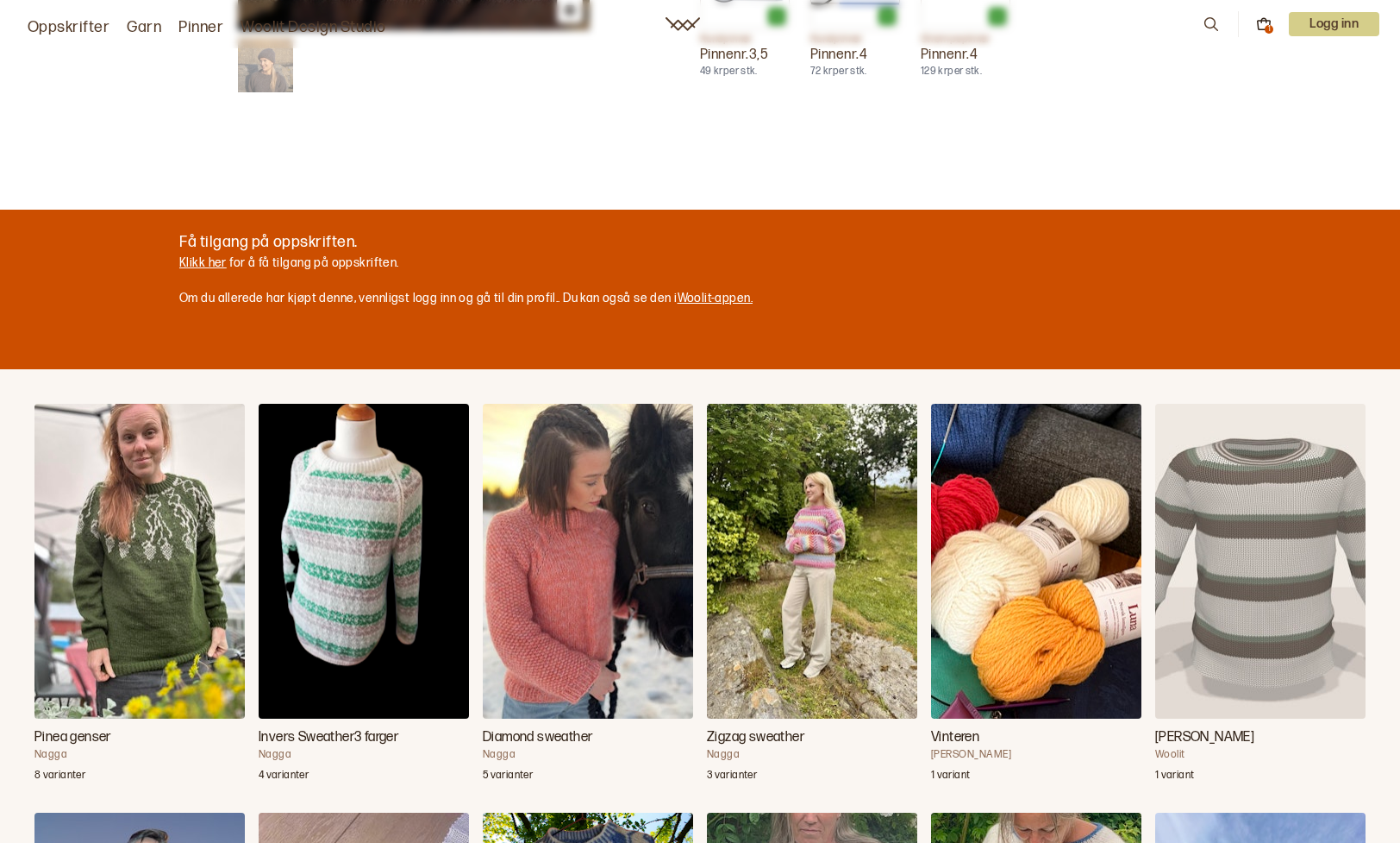
click at [707, 294] on div at bounding box center [701, 292] width 675 height 38
drag, startPoint x: 708, startPoint y: 279, endPoint x: 781, endPoint y: 260, distance: 75.4
click at [742, 267] on div "Velg ny farge Upcycle Celine - Perlegrå (ikke tilgjengelig)" at bounding box center [700, 421] width 1400 height 843
click at [1332, 22] on div at bounding box center [700, 421] width 1400 height 843
click at [1333, 25] on div at bounding box center [700, 421] width 1400 height 843
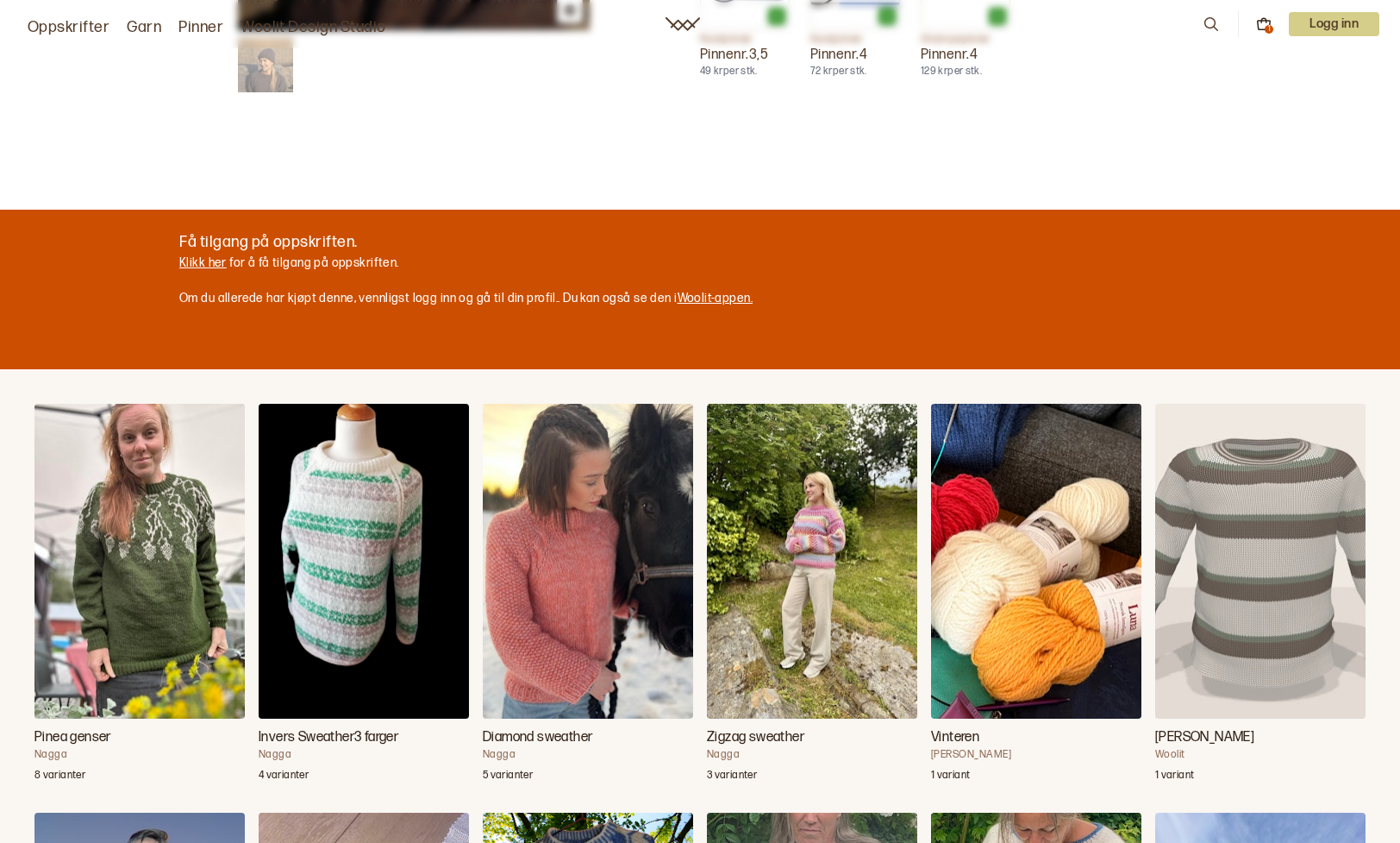
drag, startPoint x: 661, startPoint y: 127, endPoint x: 1403, endPoint y: 73, distance: 744.0
click at [683, 113] on div at bounding box center [700, 421] width 1400 height 843
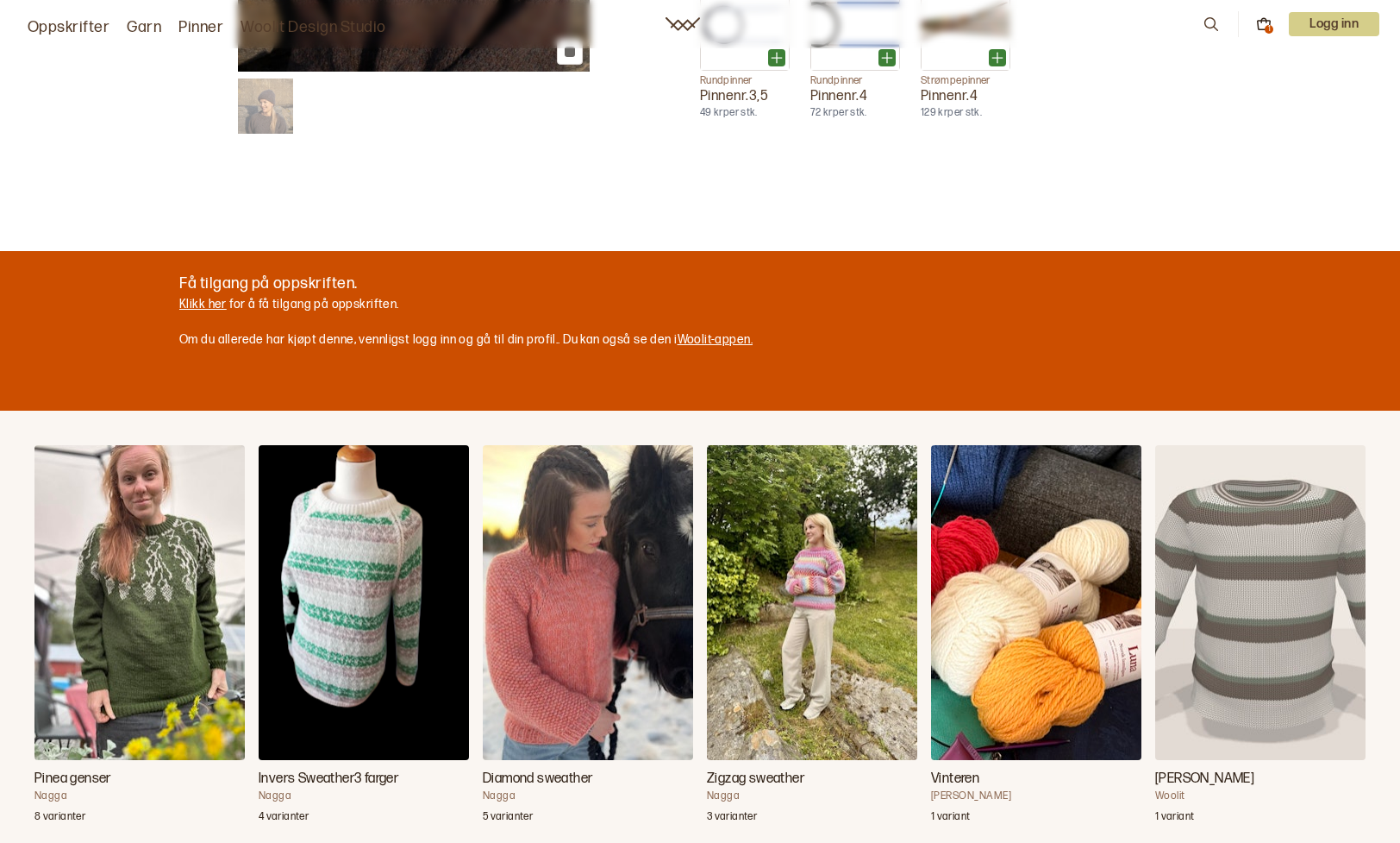
scroll to position [0, 0]
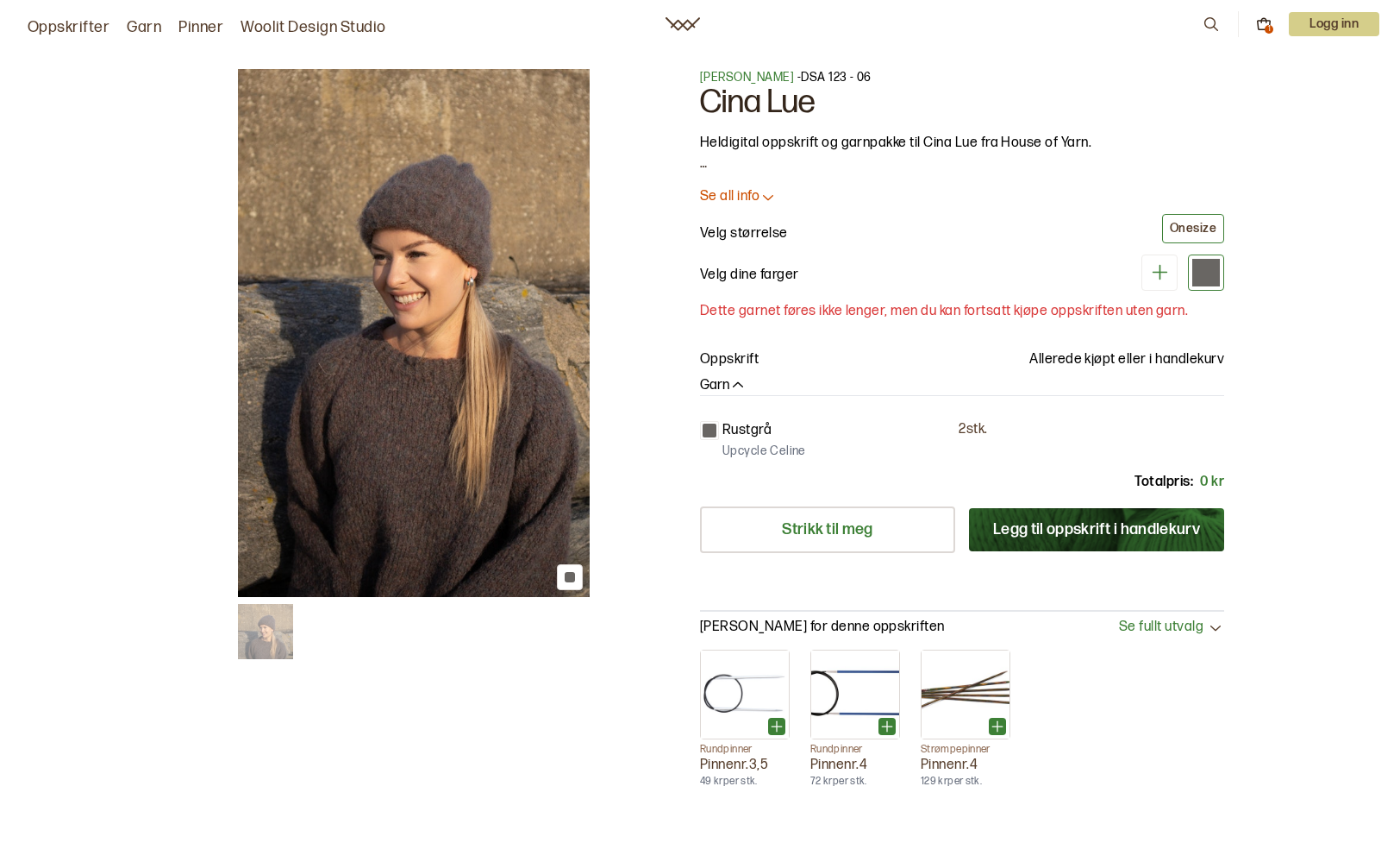
click at [331, 32] on div at bounding box center [700, 421] width 1400 height 843
click at [323, 21] on div at bounding box center [700, 421] width 1400 height 843
click at [252, 25] on div at bounding box center [700, 421] width 1400 height 843
drag, startPoint x: 118, startPoint y: 28, endPoint x: 111, endPoint y: 19, distance: 11.4
click at [116, 25] on div at bounding box center [700, 421] width 1400 height 843
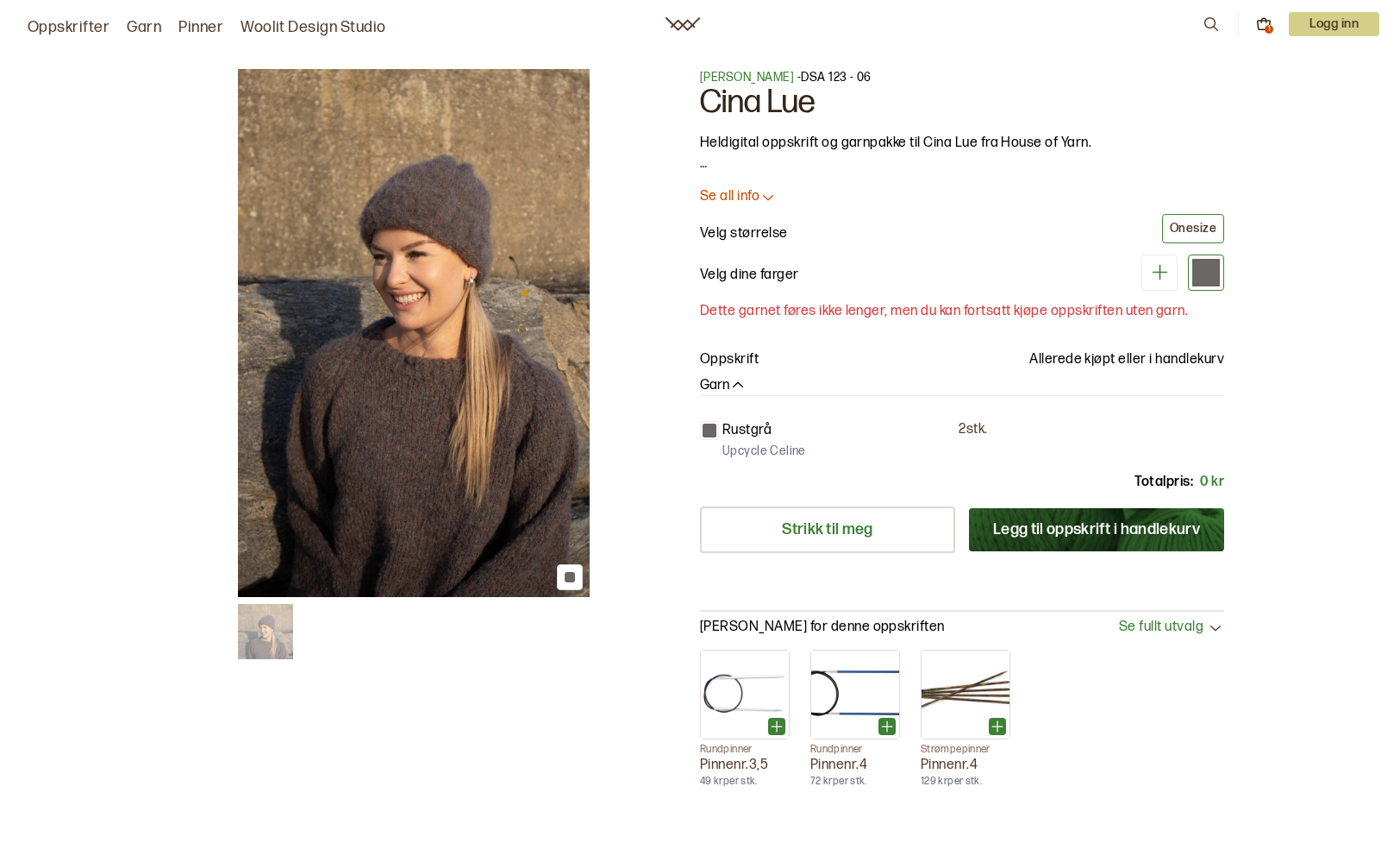
drag, startPoint x: 75, startPoint y: 22, endPoint x: 67, endPoint y: 11, distance: 13.6
click at [72, 16] on div at bounding box center [700, 421] width 1400 height 843
click at [67, 11] on div at bounding box center [700, 421] width 1400 height 843
click at [67, 15] on div at bounding box center [700, 421] width 1400 height 843
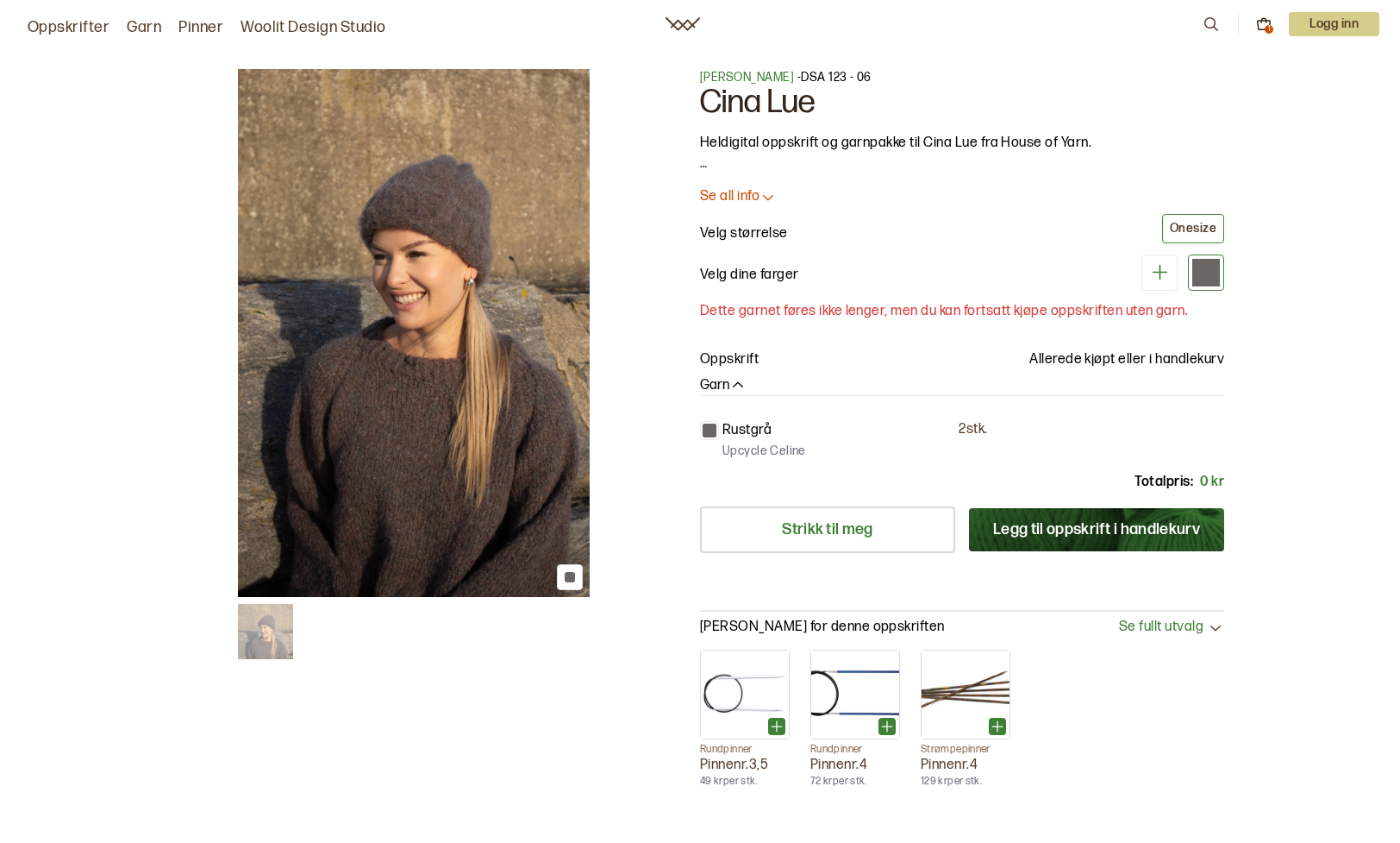
click at [67, 29] on div at bounding box center [700, 421] width 1400 height 843
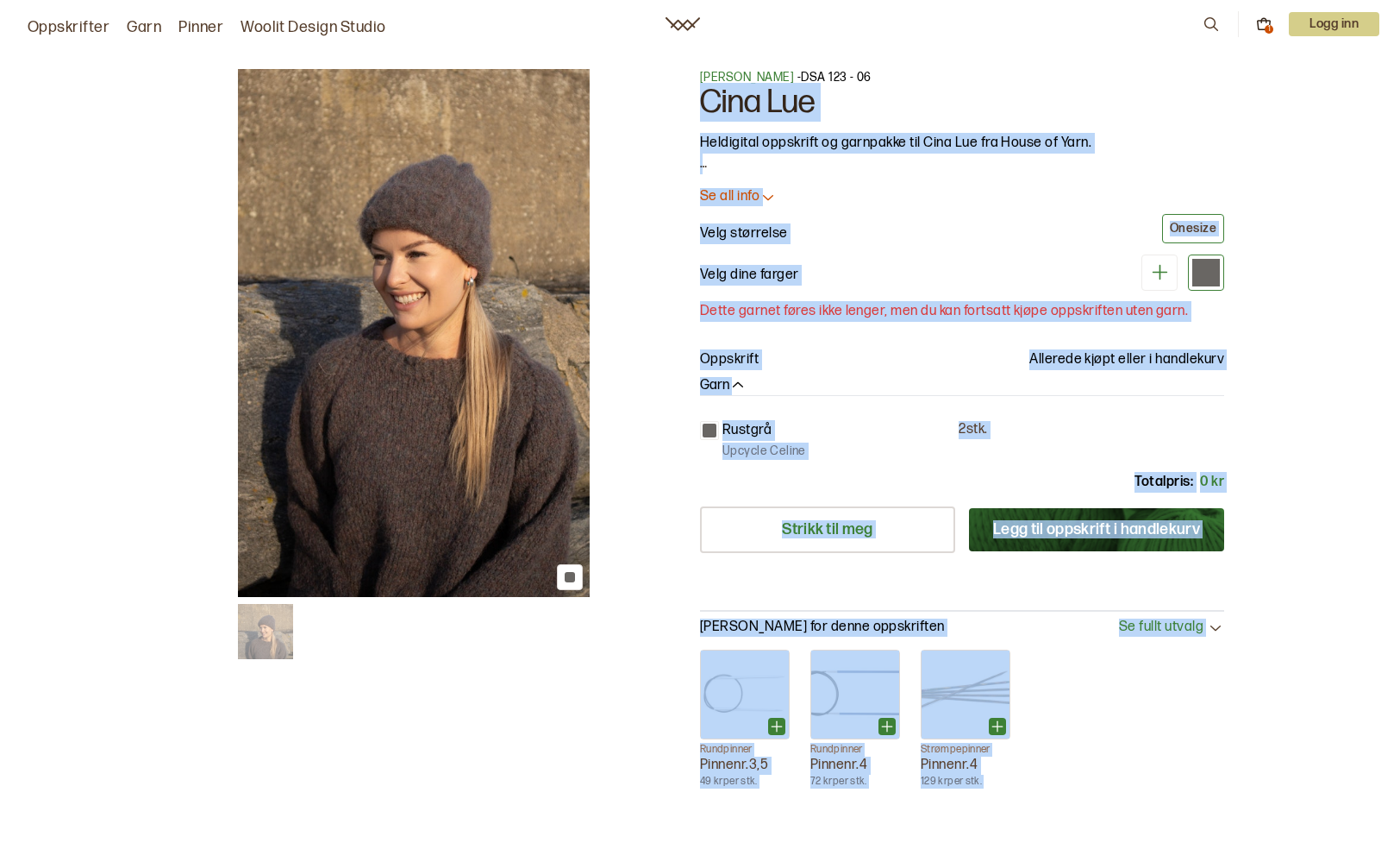
click at [1263, 695] on div at bounding box center [700, 421] width 1400 height 843
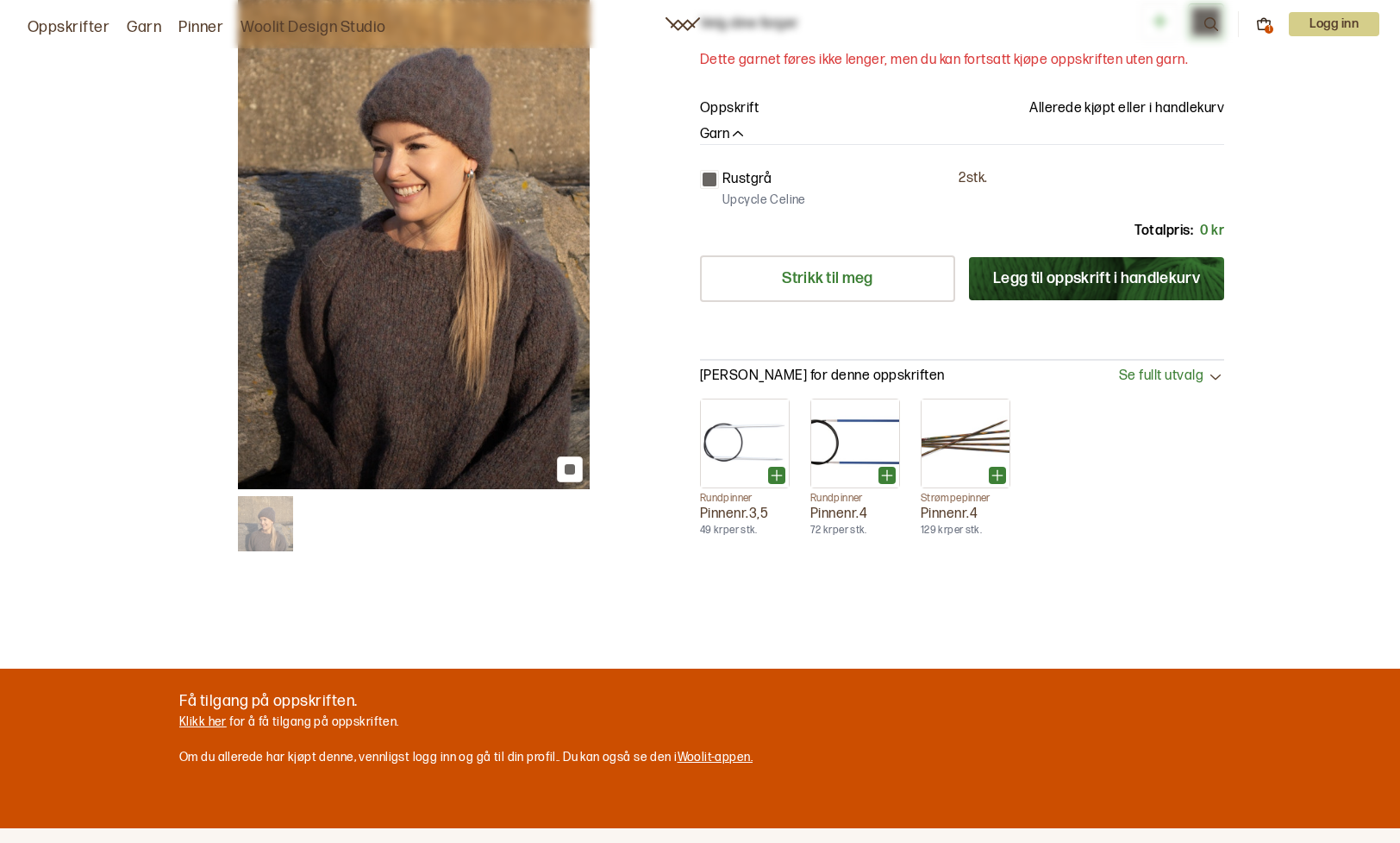
scroll to position [209, 0]
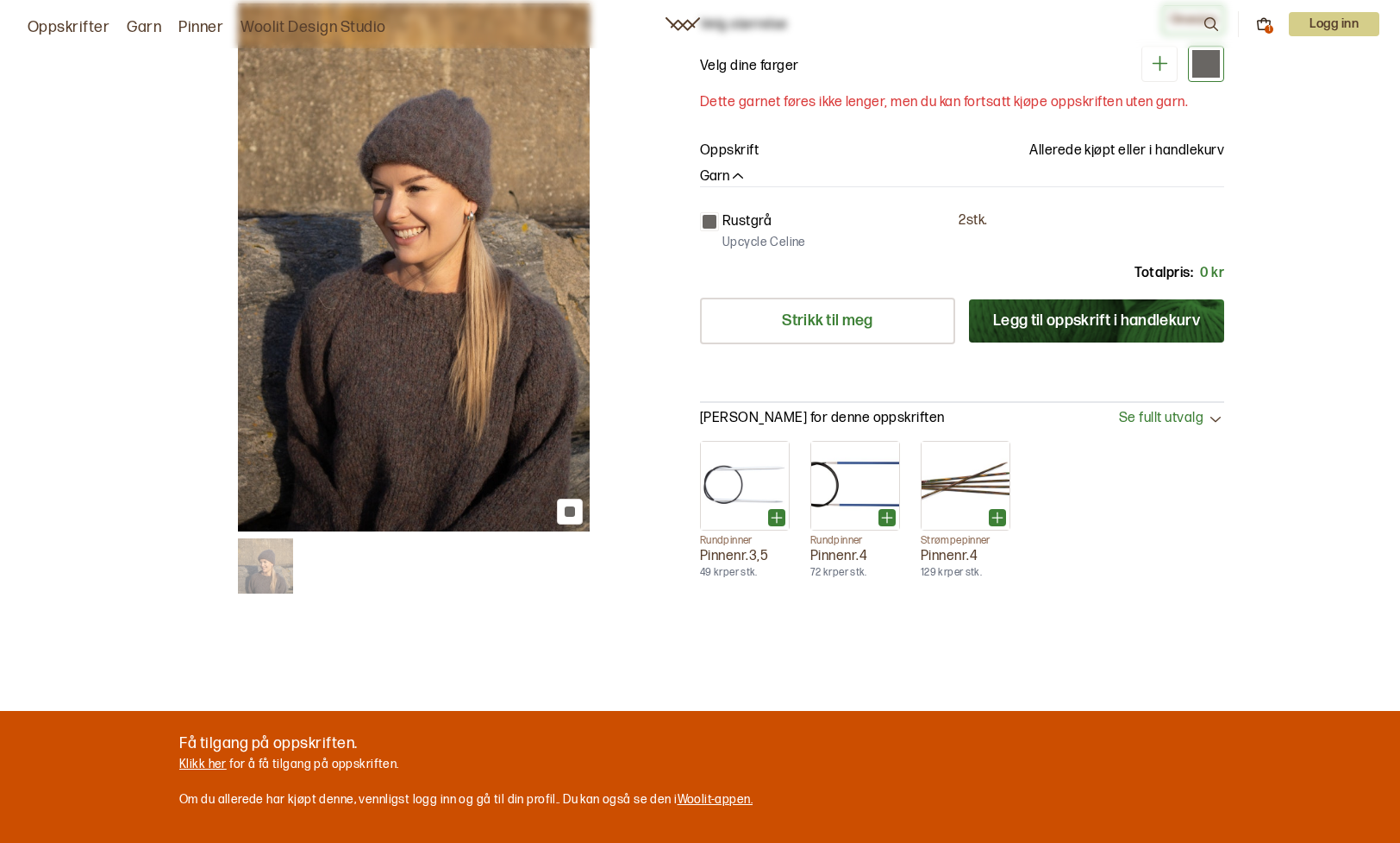
click at [203, 760] on div at bounding box center [700, 421] width 1400 height 843
click at [295, 738] on div at bounding box center [700, 421] width 1400 height 843
drag, startPoint x: 311, startPoint y: 724, endPoint x: 335, endPoint y: 693, distance: 39.2
click at [312, 715] on div at bounding box center [700, 421] width 1400 height 843
drag, startPoint x: 336, startPoint y: 688, endPoint x: 466, endPoint y: 470, distance: 253.8
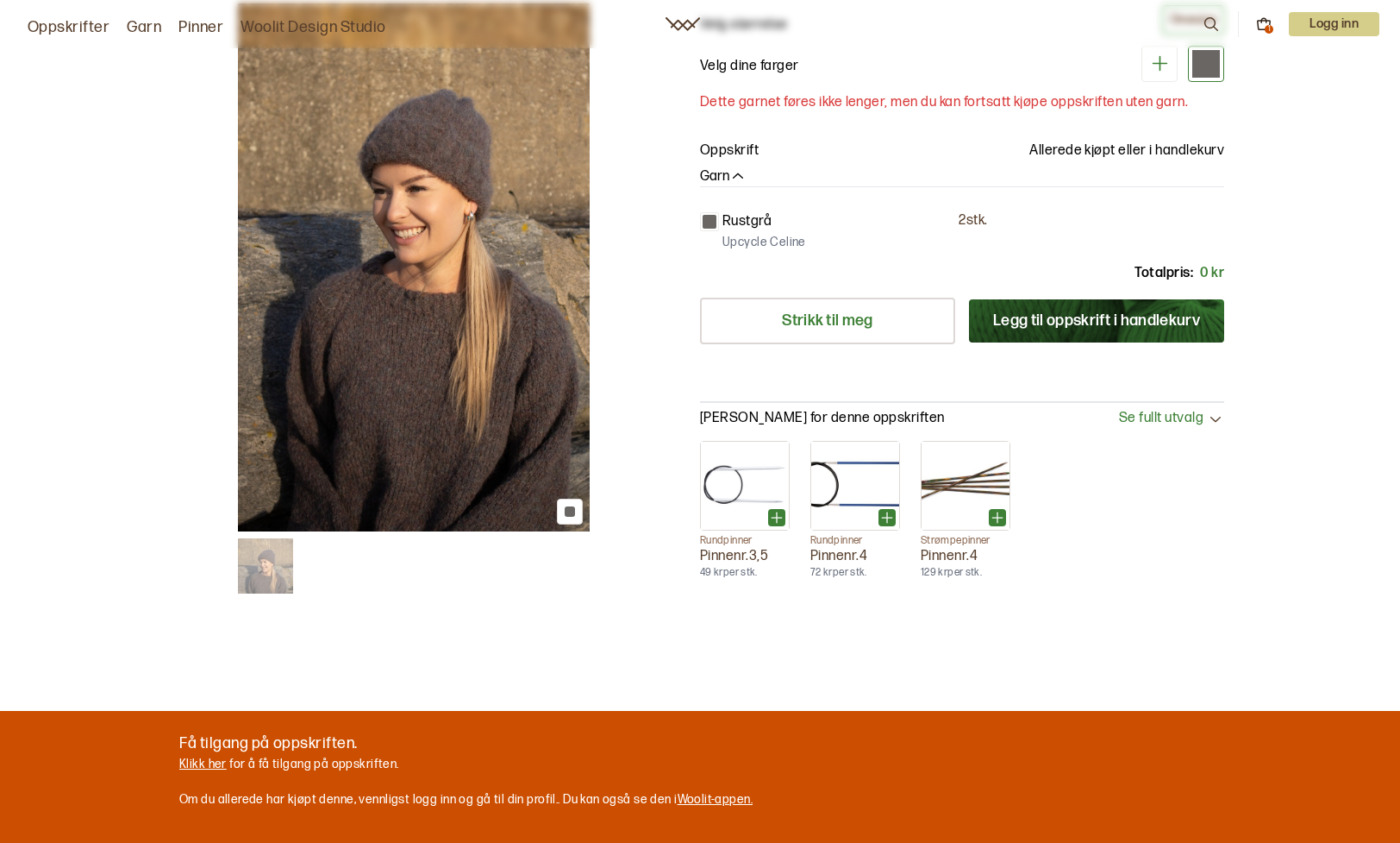
click at [340, 659] on div at bounding box center [700, 421] width 1400 height 843
drag, startPoint x: 294, startPoint y: 764, endPoint x: 282, endPoint y: 758, distance: 13.4
click at [282, 758] on div at bounding box center [700, 421] width 1400 height 843
click at [200, 763] on div at bounding box center [700, 421] width 1400 height 843
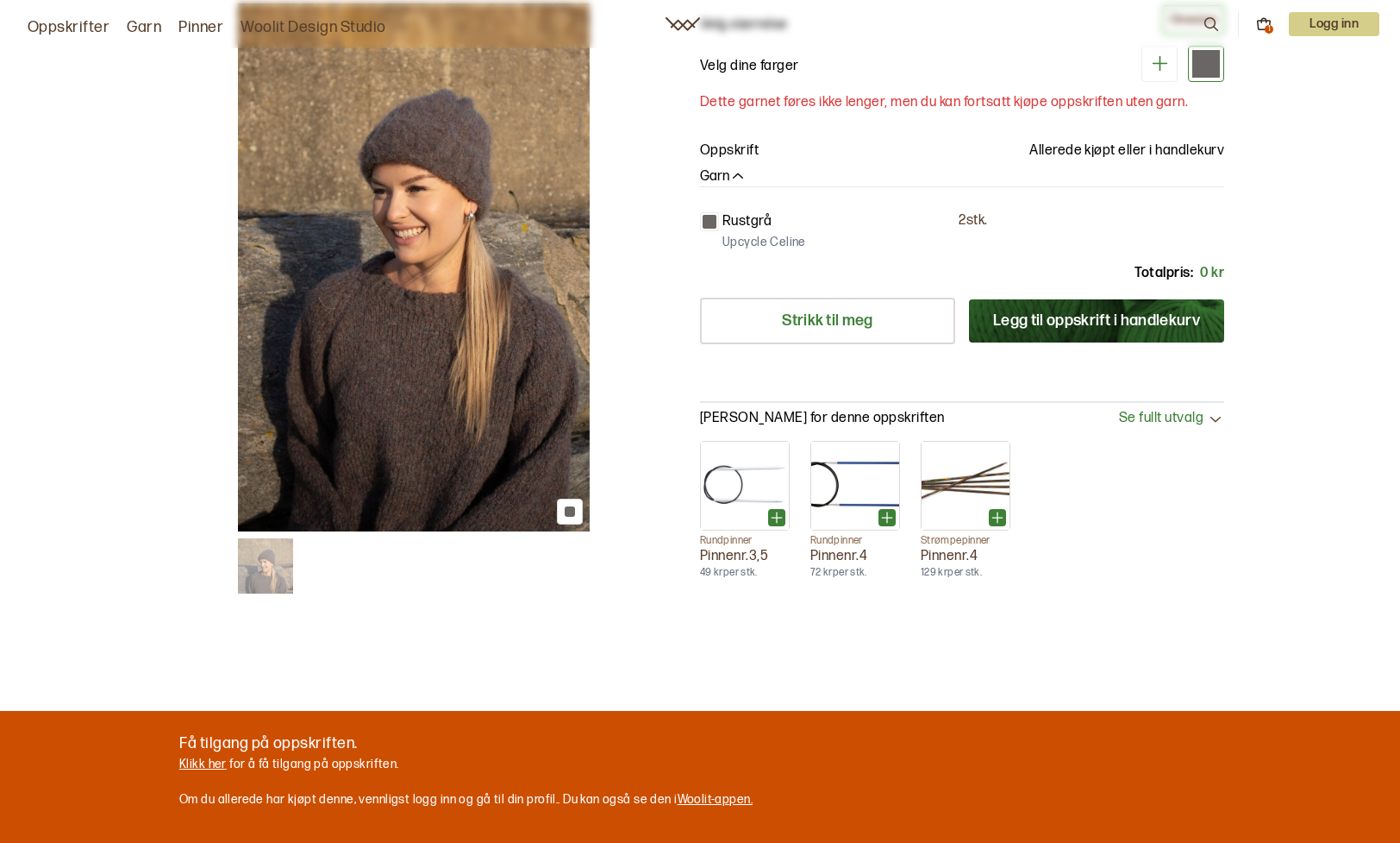
click at [347, 761] on div at bounding box center [700, 421] width 1400 height 843
click at [210, 761] on div at bounding box center [700, 421] width 1400 height 843
click at [202, 766] on div at bounding box center [700, 421] width 1400 height 843
click at [188, 765] on div at bounding box center [700, 421] width 1400 height 843
drag, startPoint x: 188, startPoint y: 765, endPoint x: 203, endPoint y: 753, distance: 19.2
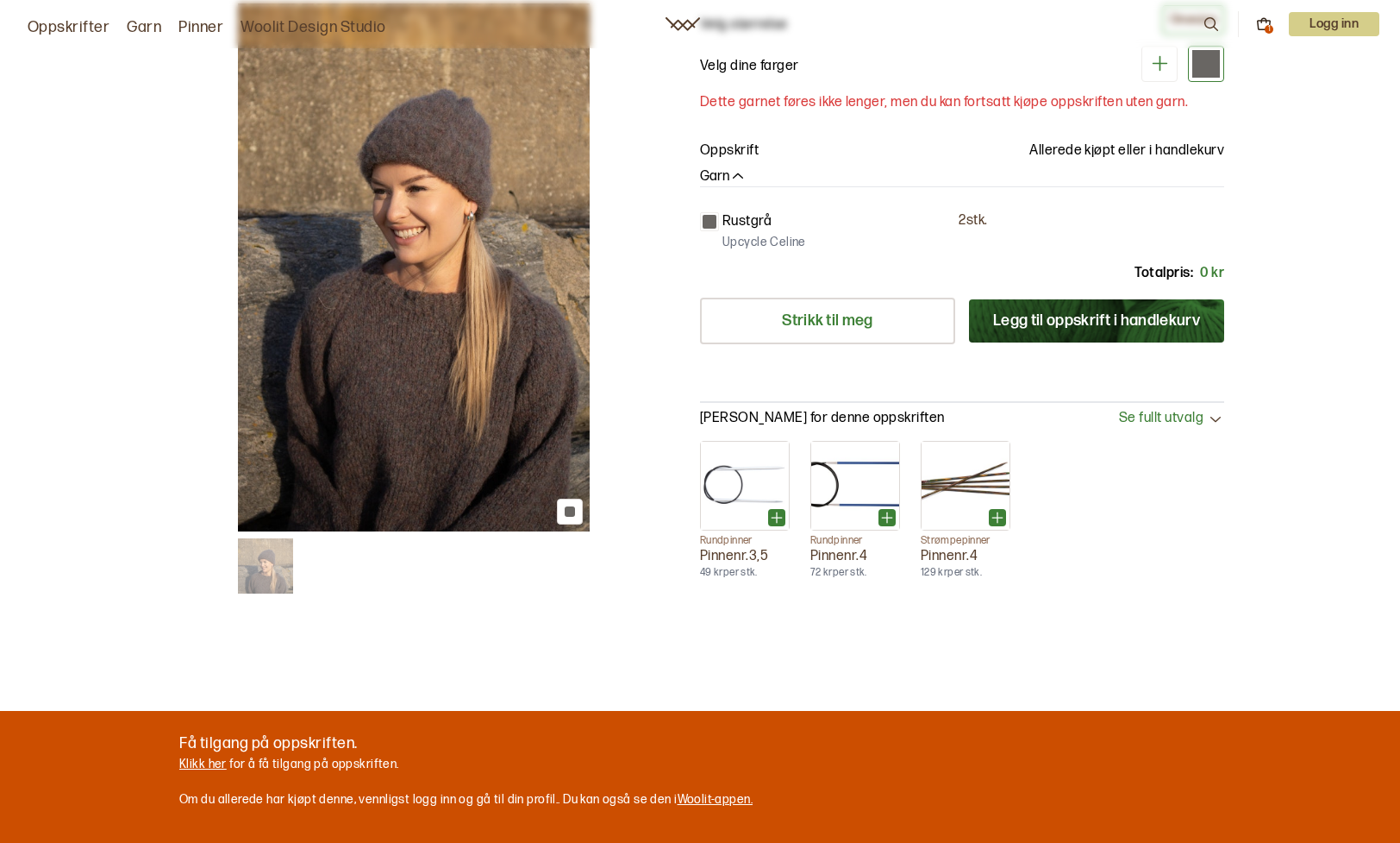
click at [203, 753] on div at bounding box center [700, 421] width 1400 height 843
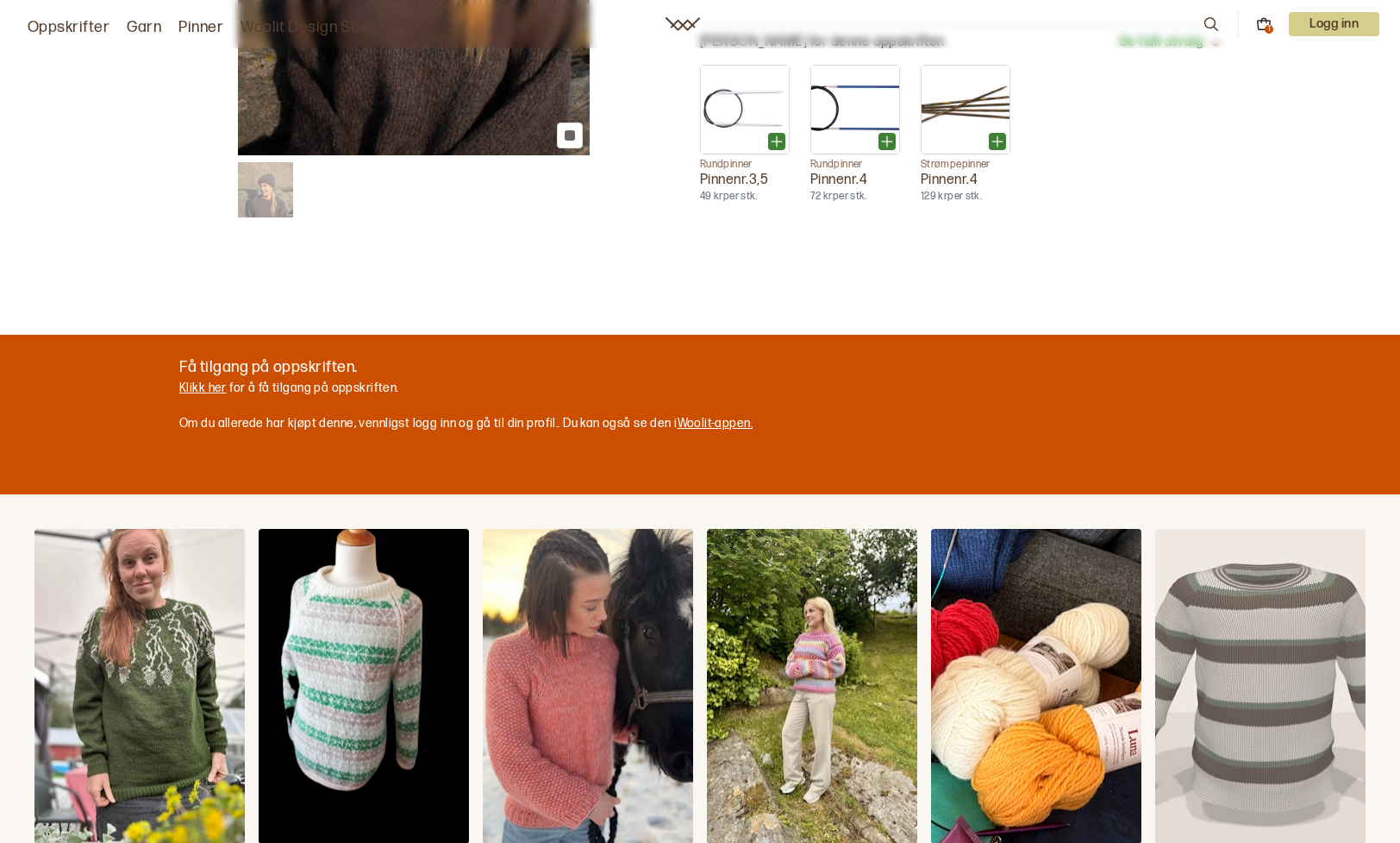
scroll to position [668, 0]
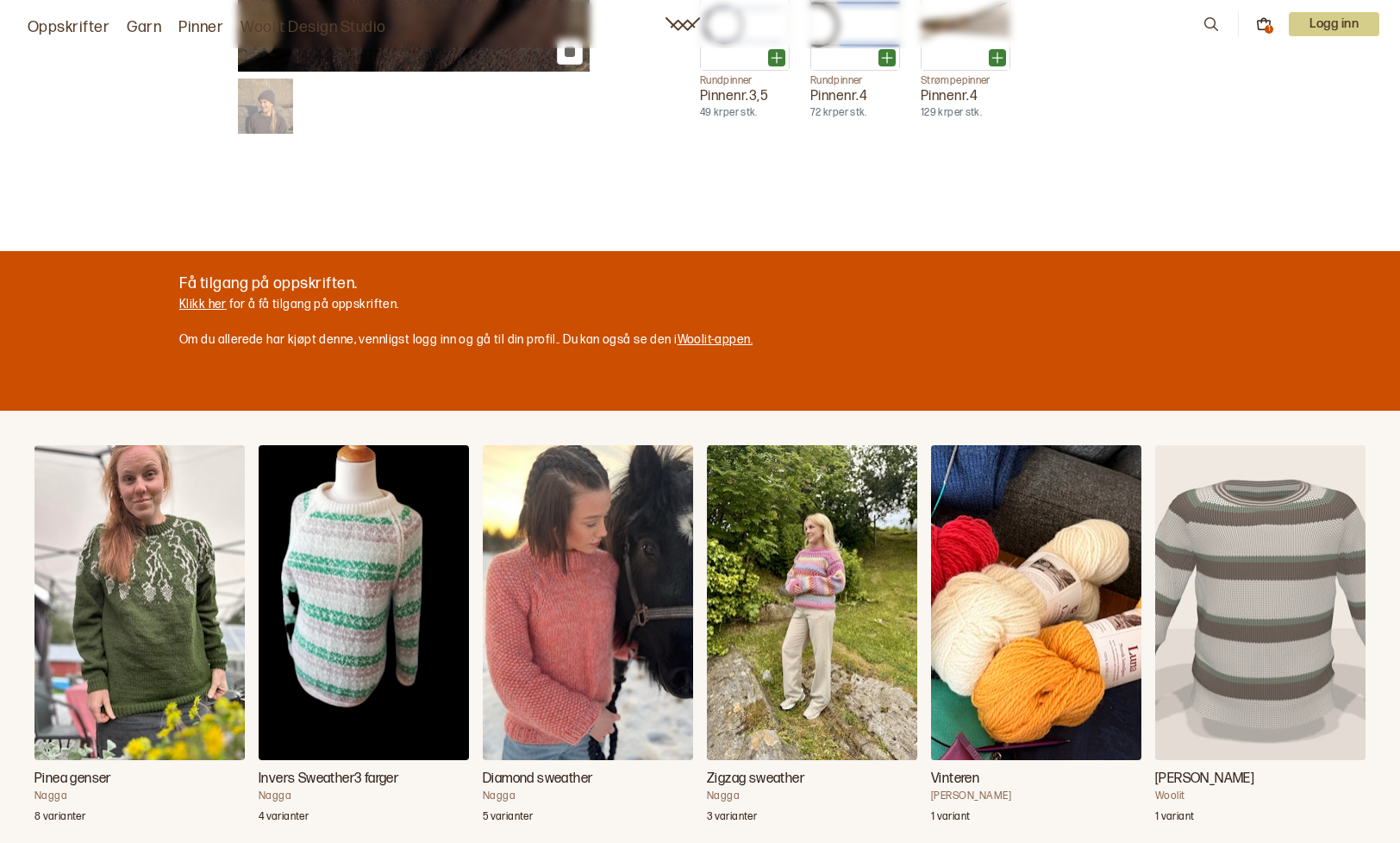
drag, startPoint x: 214, startPoint y: 330, endPoint x: 271, endPoint y: 323, distance: 57.4
click at [215, 330] on div at bounding box center [700, 421] width 1400 height 843
click at [695, 334] on div "Velg ny farge Upcycle Celine - Perlegrå (ikke tilgjengelig)" at bounding box center [701, 421] width 677 height 299
drag, startPoint x: 687, startPoint y: 336, endPoint x: 683, endPoint y: 314, distance: 22.4
click at [683, 314] on div "Velg ny farge Upcycle Celine - Perlegrå (ikke tilgjengelig)" at bounding box center [701, 421] width 677 height 299
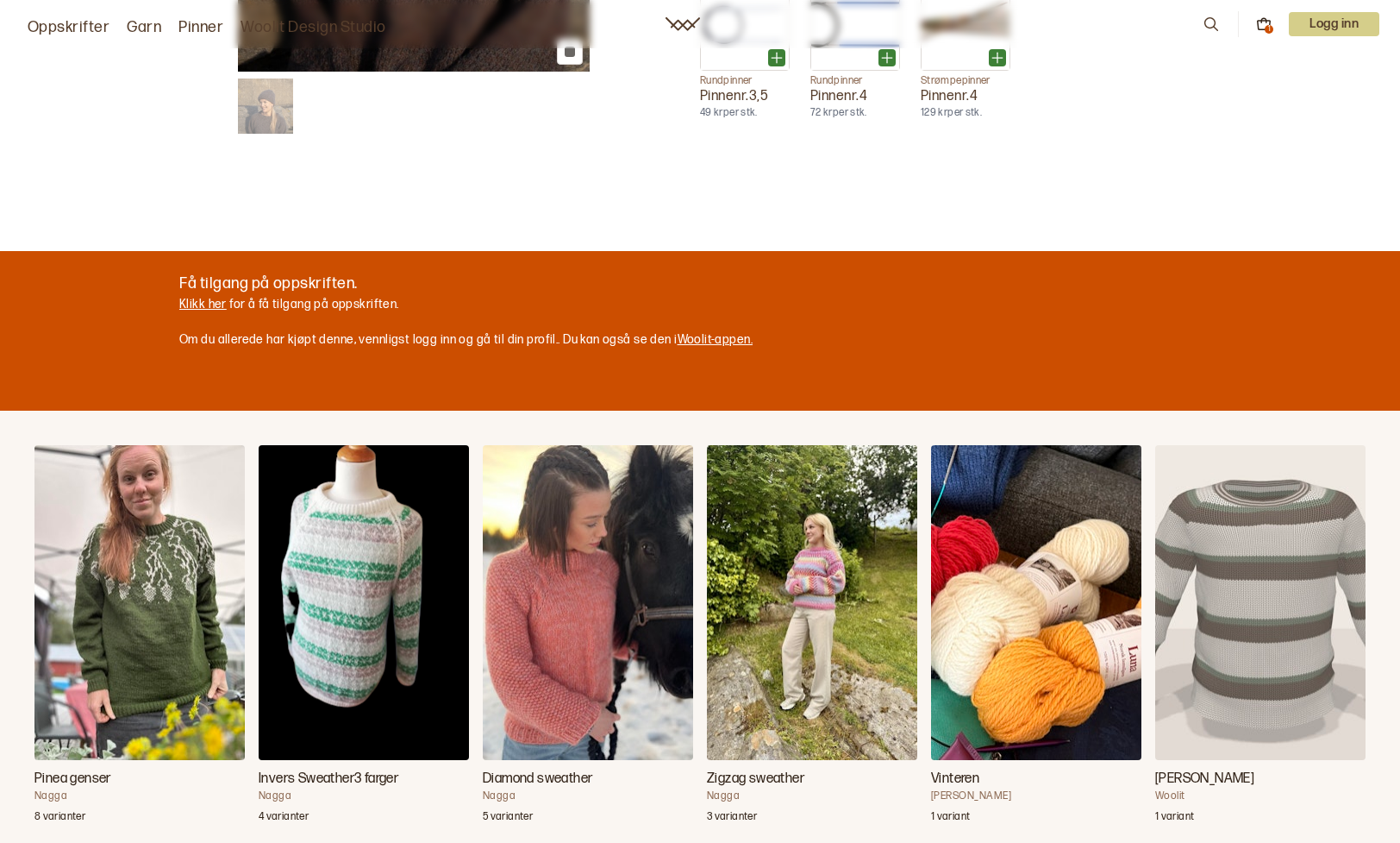
drag, startPoint x: 683, startPoint y: 314, endPoint x: 822, endPoint y: 158, distance: 208.9
click at [822, 158] on div at bounding box center [700, 421] width 1400 height 843
click at [195, 302] on div at bounding box center [700, 421] width 1400 height 843
click at [196, 303] on div at bounding box center [700, 421] width 1400 height 843
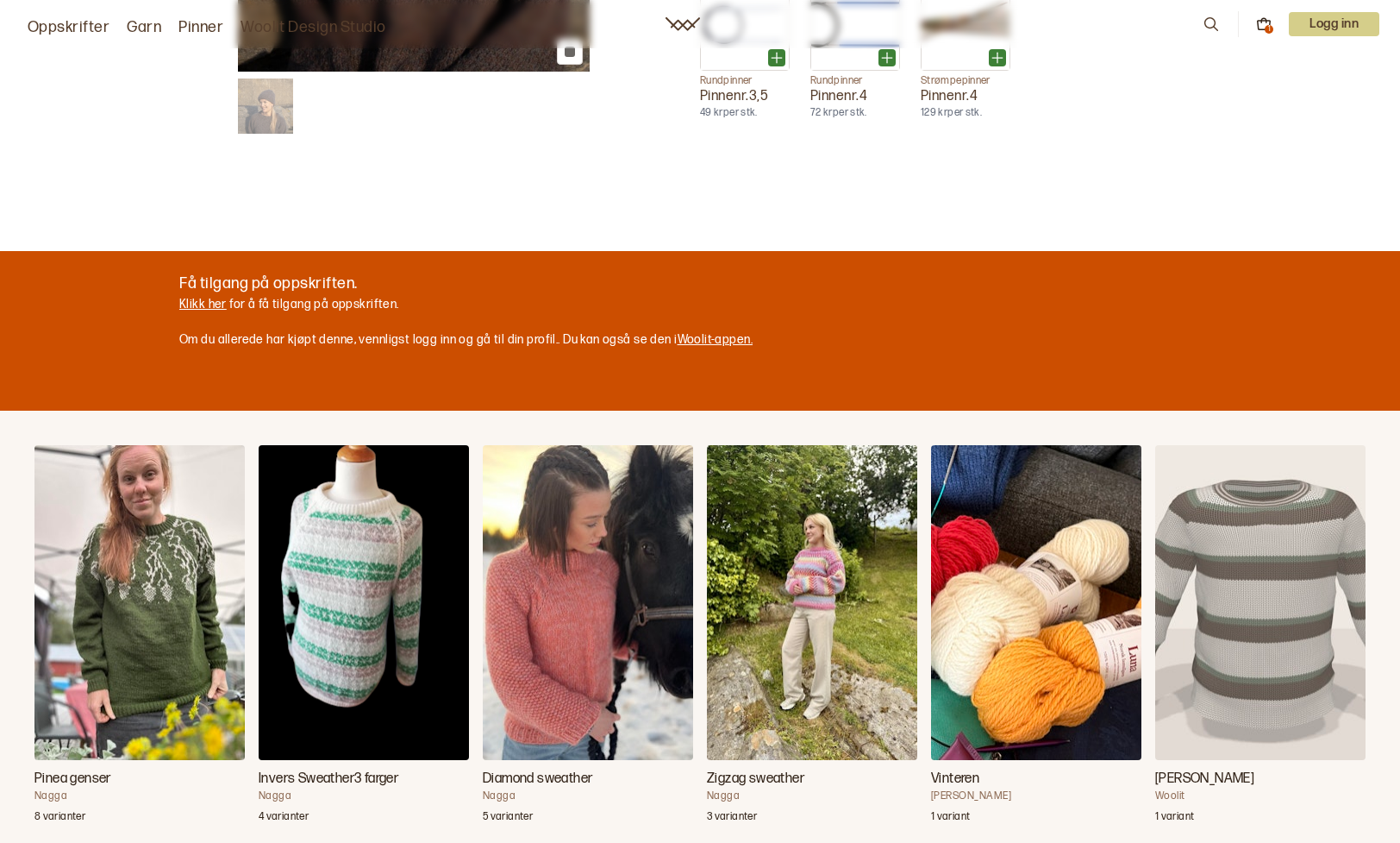
scroll to position [0, 0]
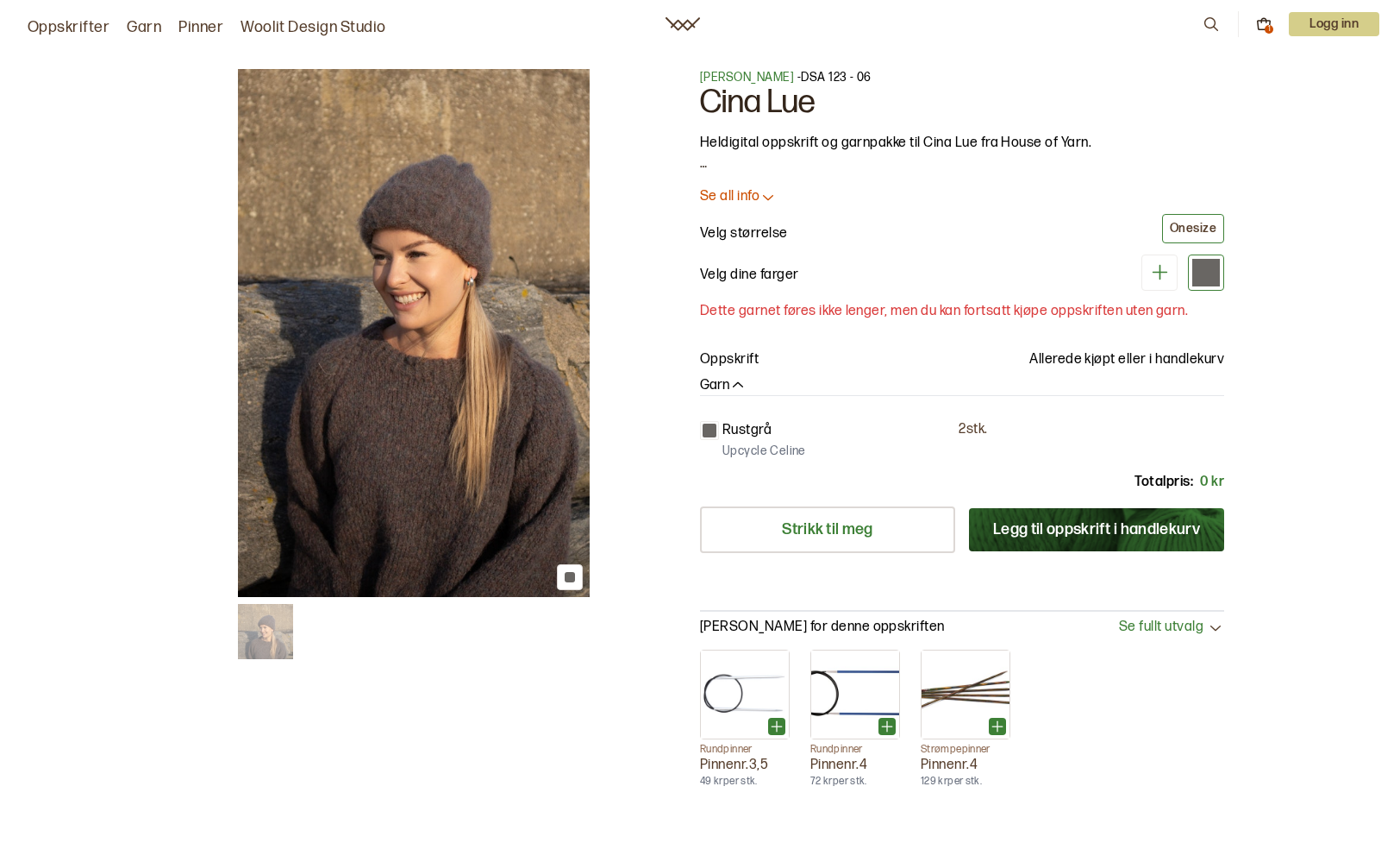
click at [1168, 520] on div at bounding box center [700, 421] width 1400 height 843
click at [1167, 518] on div at bounding box center [700, 421] width 1400 height 843
drag, startPoint x: 1167, startPoint y: 518, endPoint x: 1159, endPoint y: 625, distance: 107.3
click at [1159, 625] on div at bounding box center [700, 421] width 1400 height 843
click at [1201, 229] on div at bounding box center [700, 421] width 1400 height 843
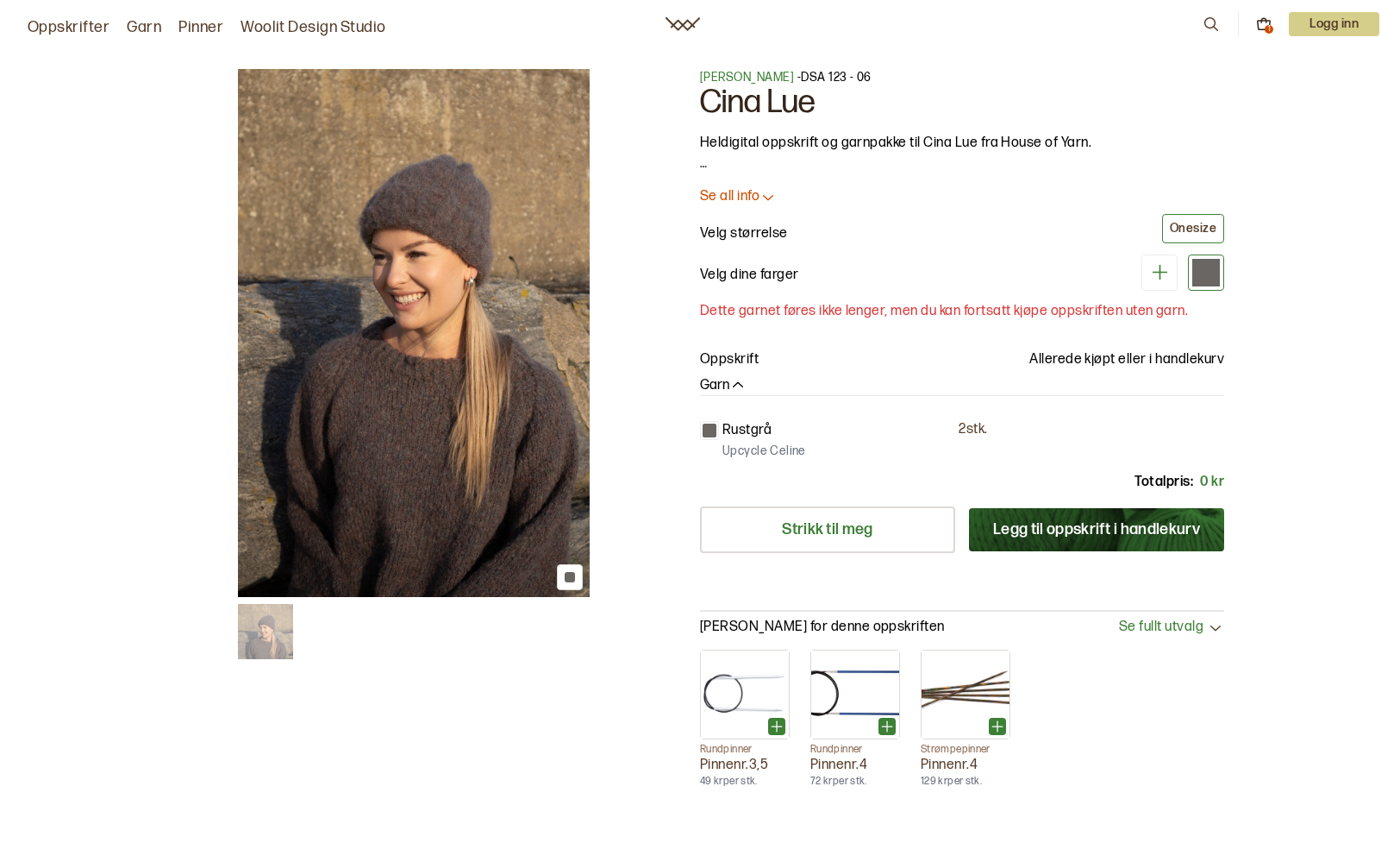
drag, startPoint x: 1306, startPoint y: 23, endPoint x: 1276, endPoint y: 22, distance: 30.0
click at [1306, 22] on div at bounding box center [700, 421] width 1400 height 843
click at [1265, 24] on div at bounding box center [700, 421] width 1400 height 843
click at [1225, 24] on div at bounding box center [700, 421] width 1400 height 843
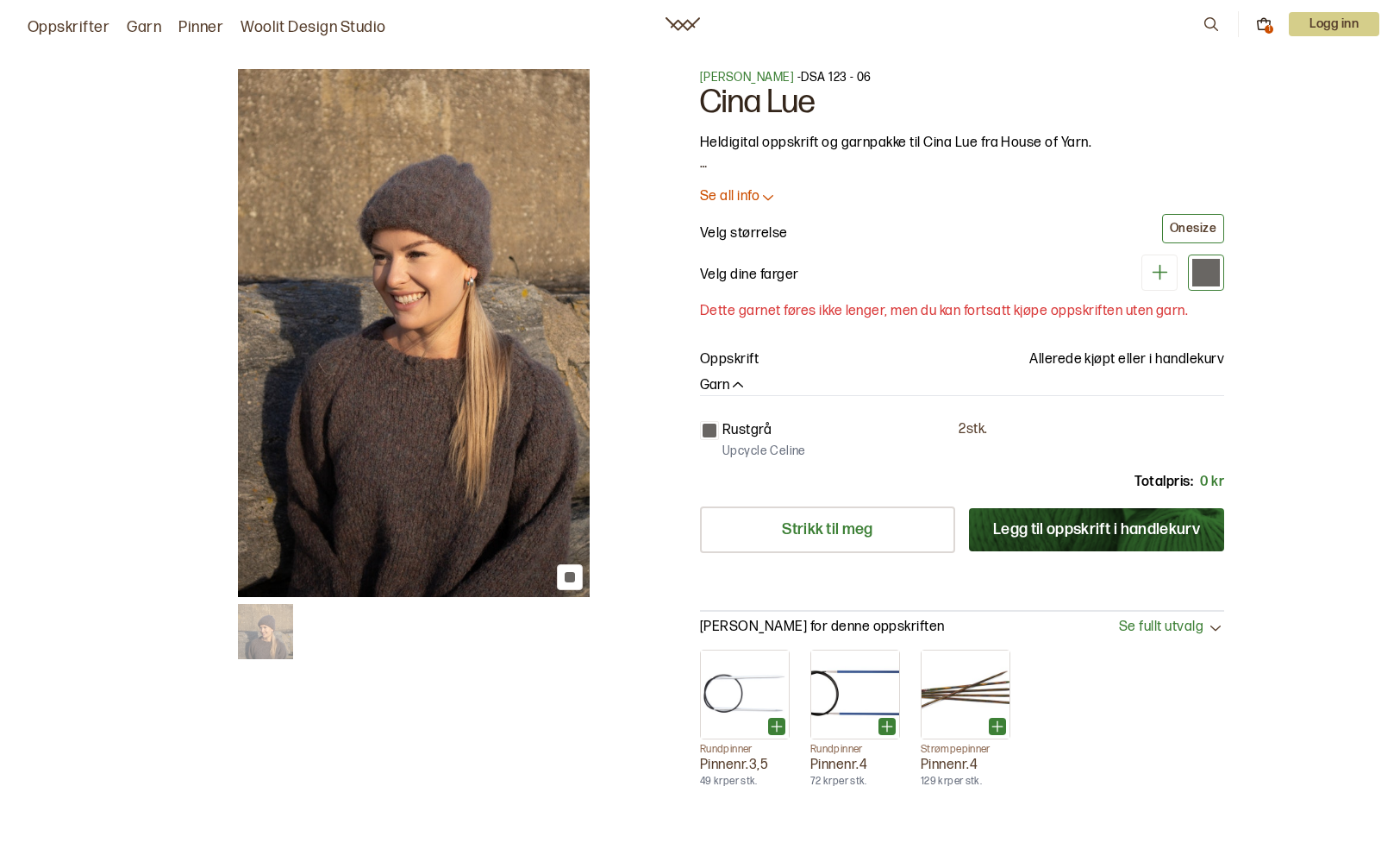
click at [1225, 24] on div at bounding box center [700, 421] width 1400 height 843
